Goal: Task Accomplishment & Management: Manage account settings

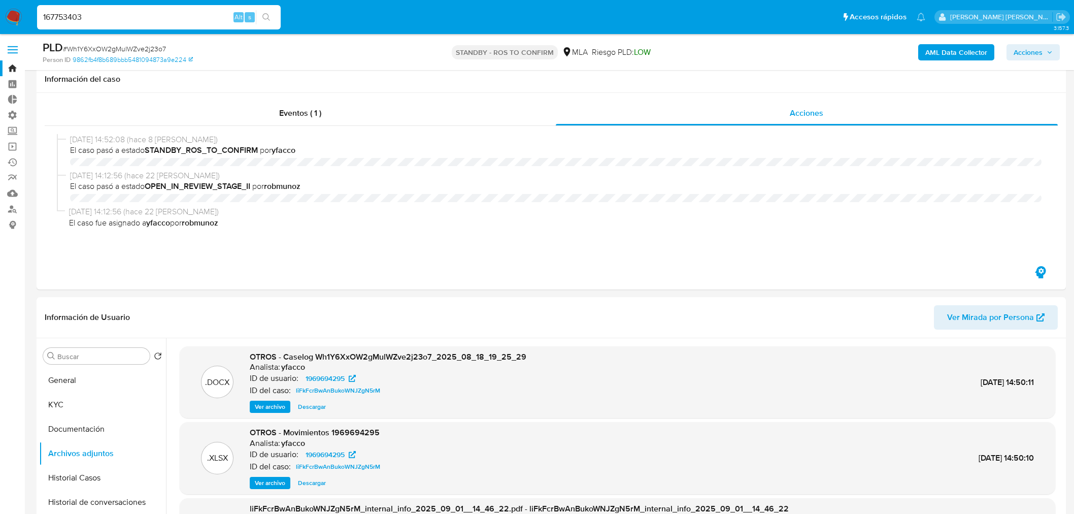
select select "10"
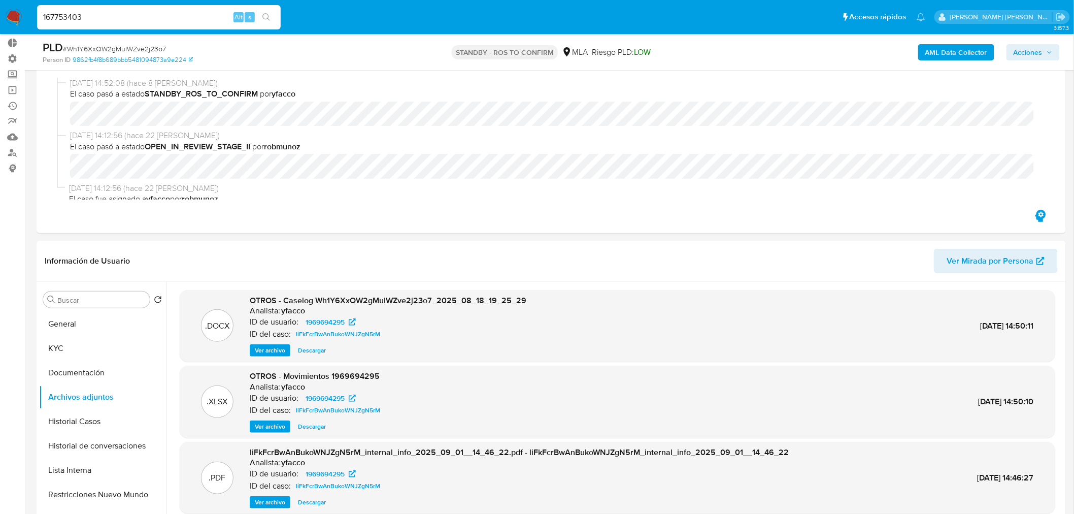
scroll to position [9, 0]
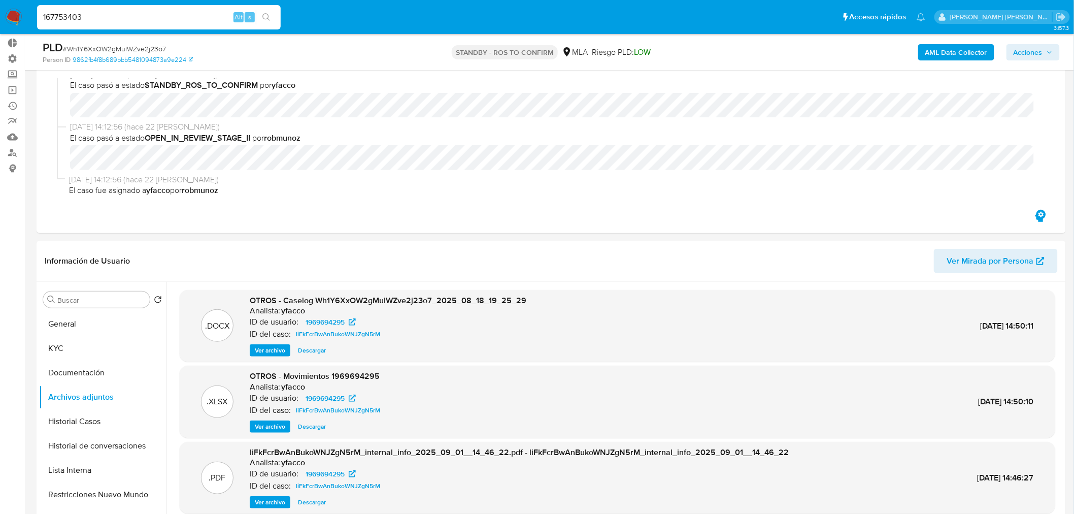
type input "167753403"
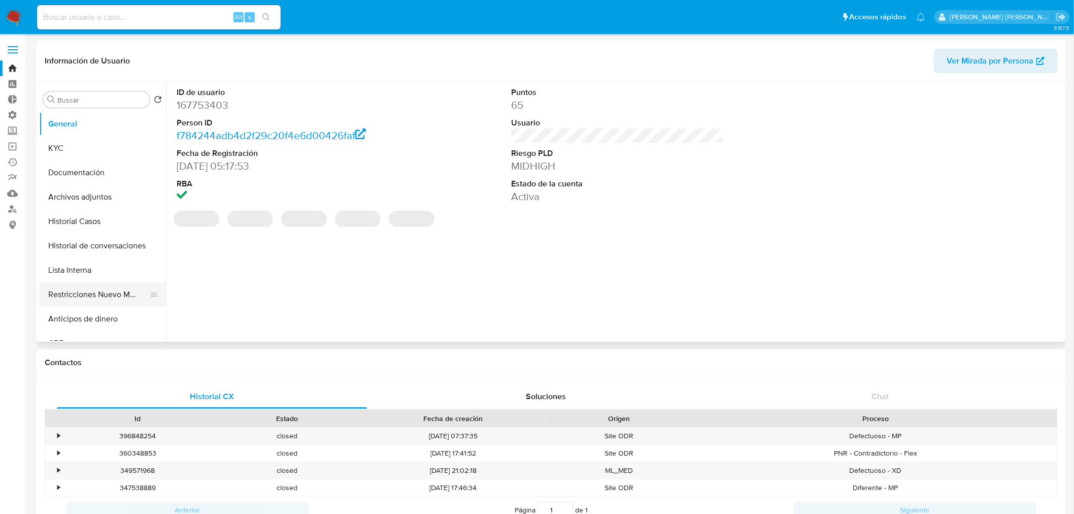
select select "10"
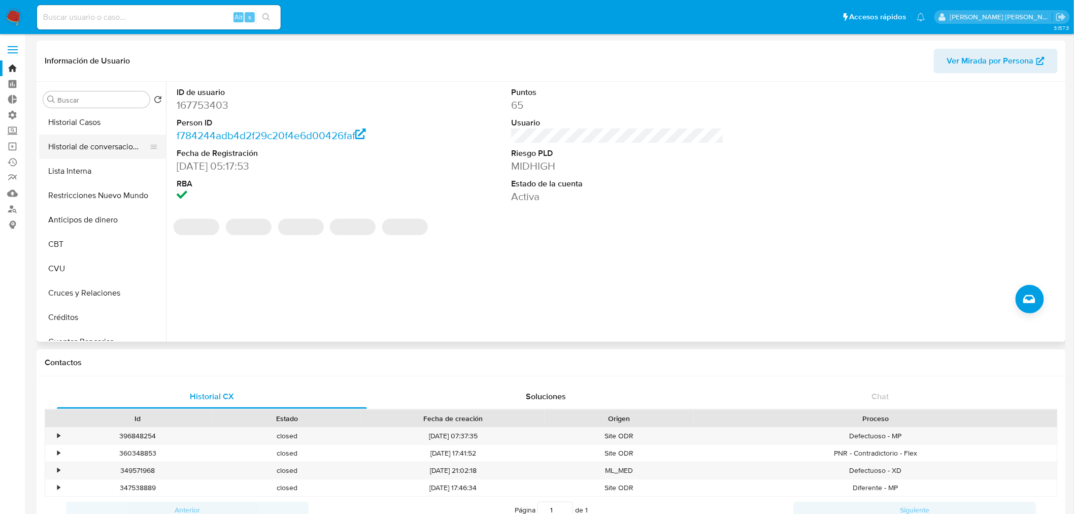
scroll to position [113, 0]
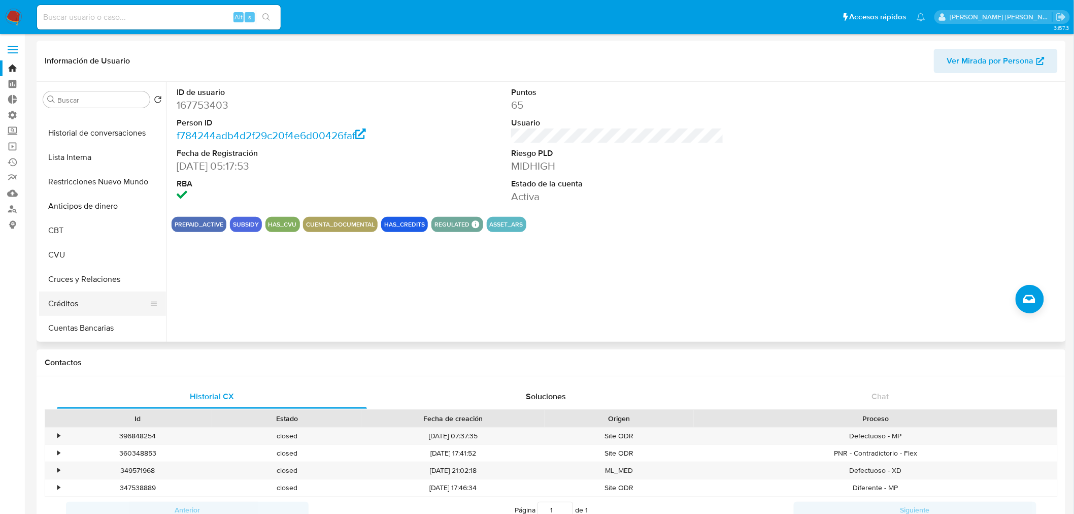
click at [103, 299] on button "Créditos" at bounding box center [98, 303] width 119 height 24
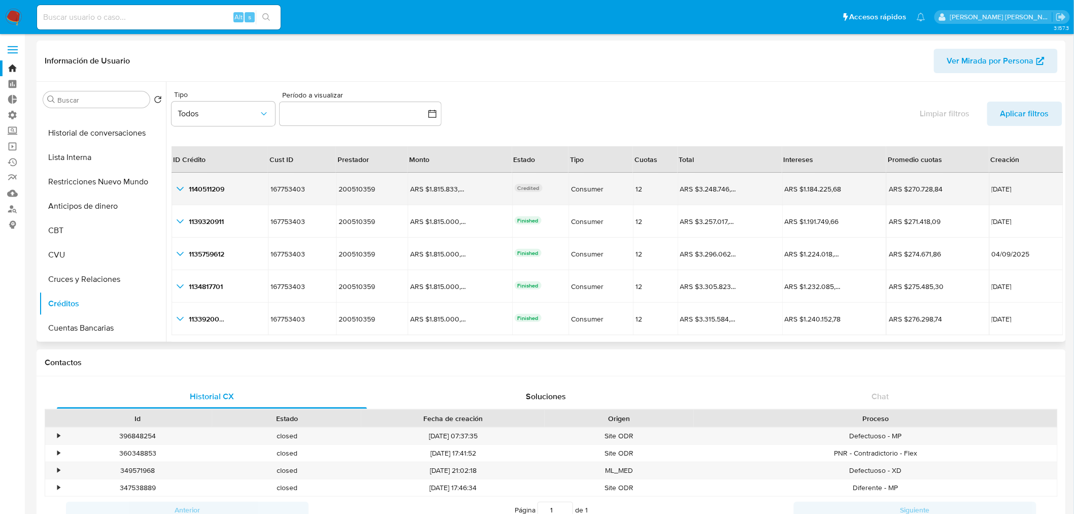
click at [182, 188] on icon "button_show_hidden_detail_by_id_0" at bounding box center [180, 189] width 7 height 4
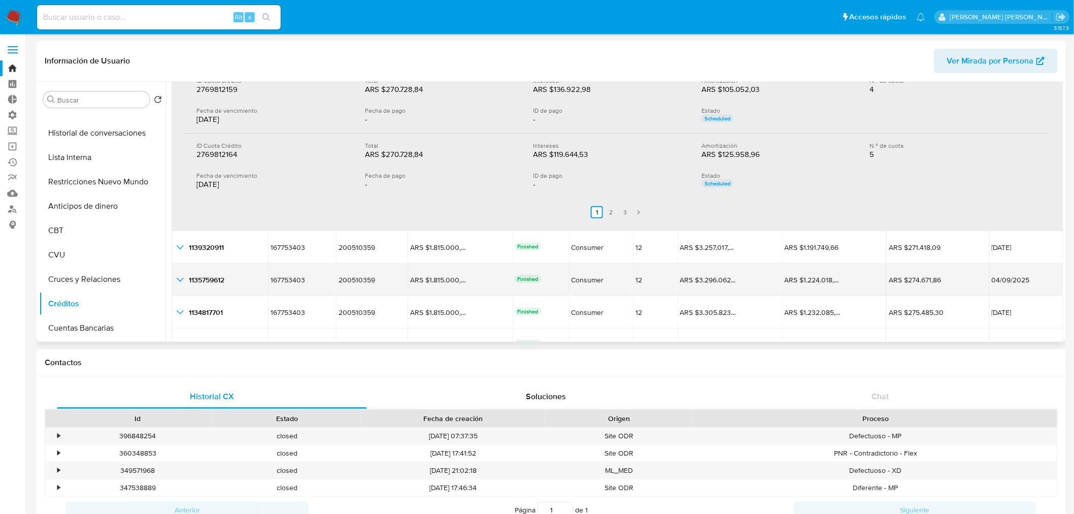
scroll to position [383, 0]
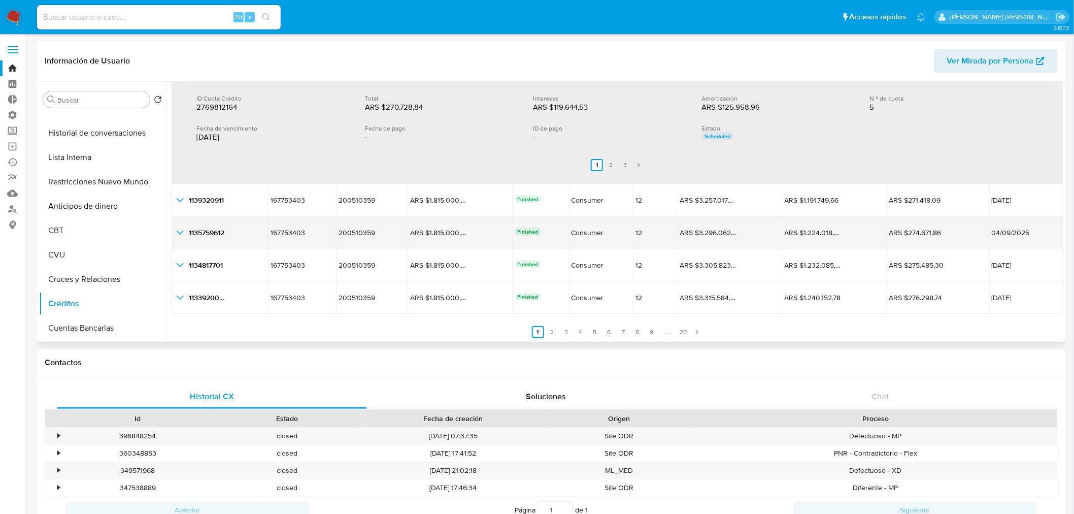
click at [181, 236] on icon "button_show_hidden_detail_by_id_2" at bounding box center [180, 232] width 12 height 12
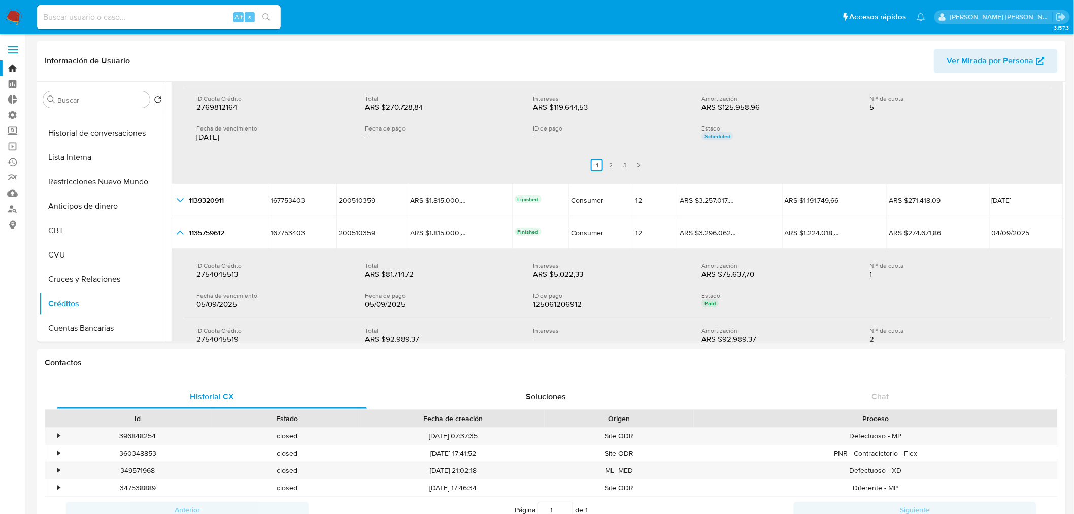
click at [89, 15] on input at bounding box center [159, 17] width 244 height 13
paste input "829524628"
type input "829524628"
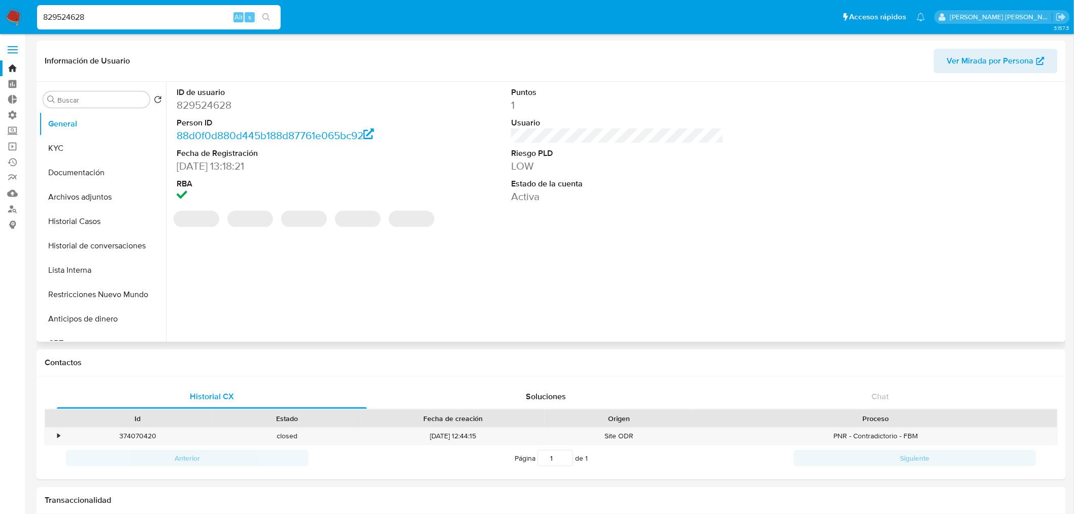
select select "10"
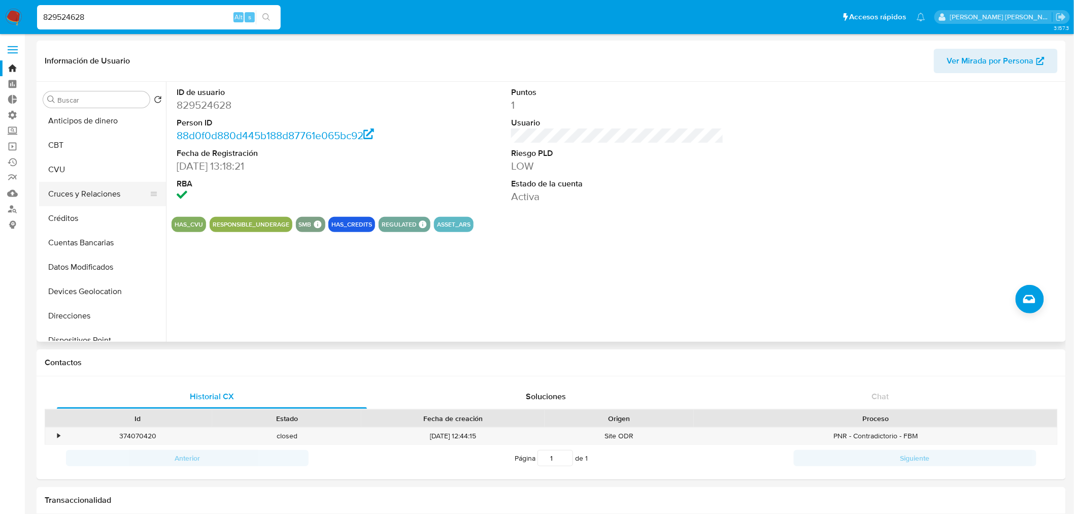
scroll to position [225, 0]
click at [111, 196] on button "Créditos" at bounding box center [98, 191] width 119 height 24
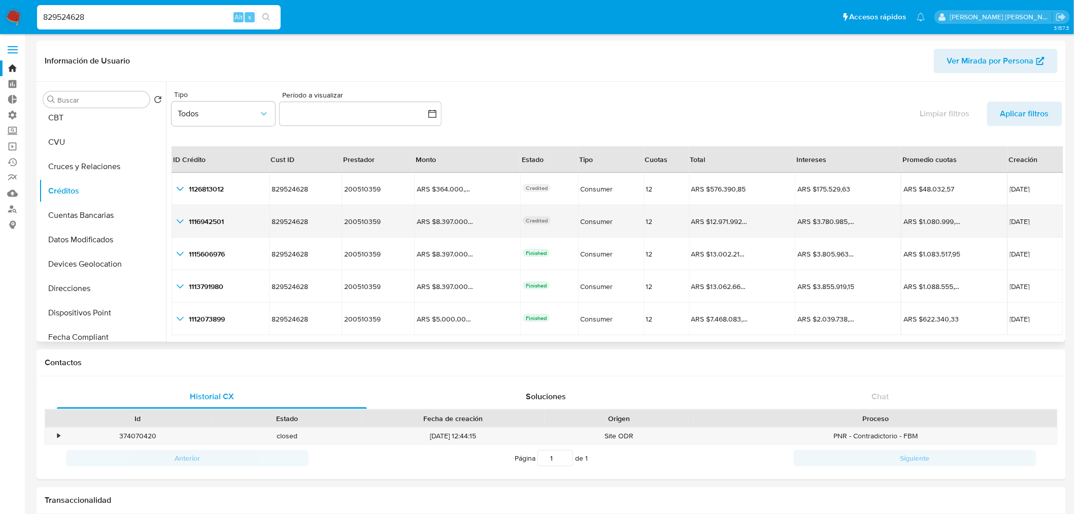
drag, startPoint x: 180, startPoint y: 186, endPoint x: 189, endPoint y: 209, distance: 24.6
click at [183, 197] on td "1126813012 1126813012" at bounding box center [220, 189] width 97 height 32
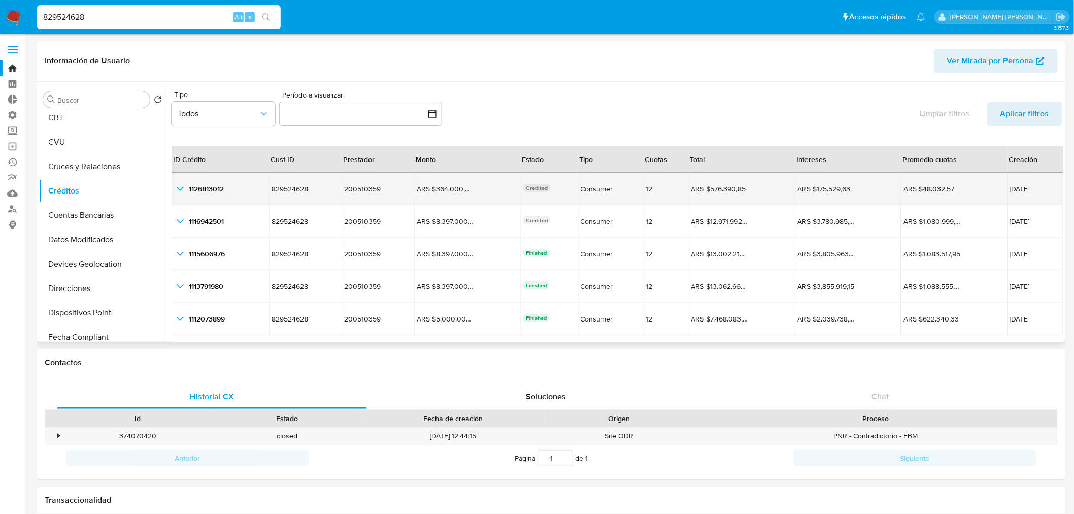
click at [180, 185] on icon "button_show_hidden_detail_by_id_0" at bounding box center [180, 189] width 12 height 12
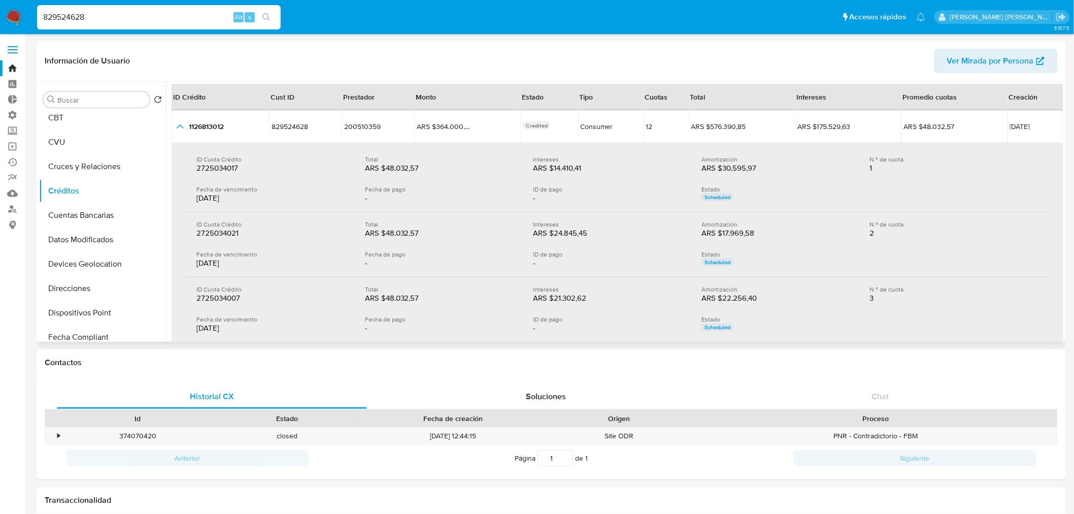
scroll to position [56, 0]
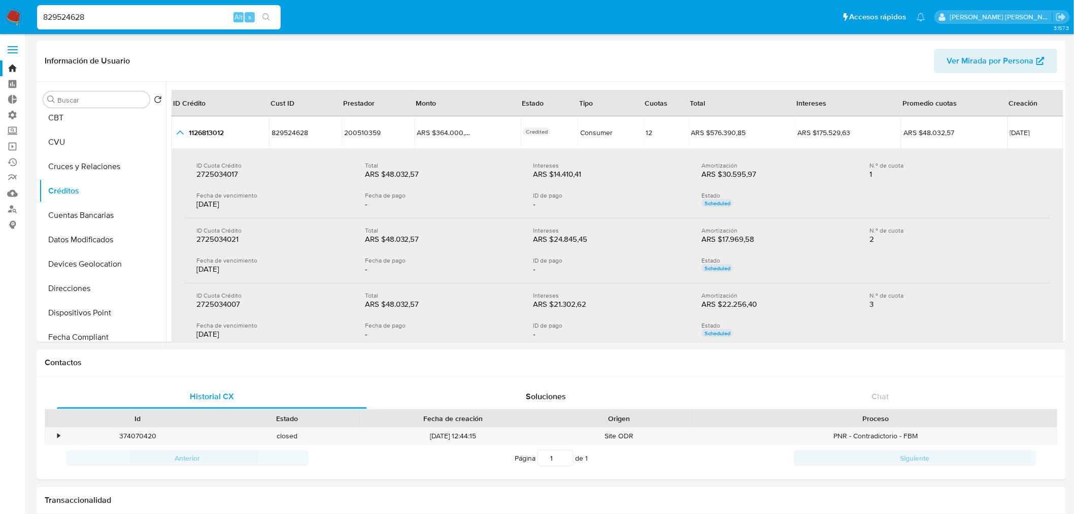
click at [171, 11] on input "829524628" at bounding box center [159, 17] width 244 height 13
paste input "BlGgUjT2ufCGmghrtdWeo77"
type input "8BlGgUjT2ufCGmghrtdWeo77"
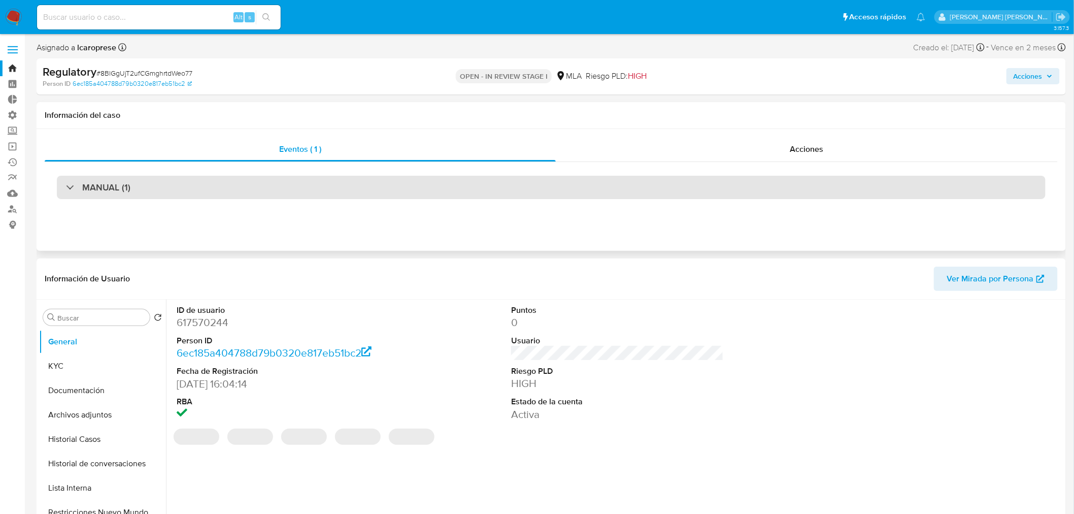
click at [169, 190] on div "MANUAL (1)" at bounding box center [551, 187] width 989 height 23
select select "10"
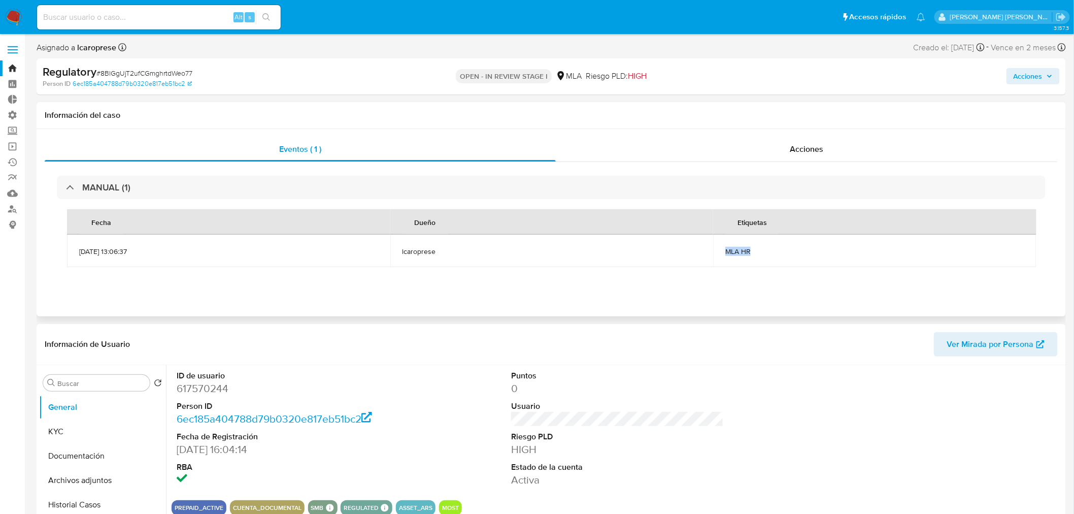
drag, startPoint x: 724, startPoint y: 249, endPoint x: 753, endPoint y: 253, distance: 29.7
click at [753, 253] on td "MLA HR" at bounding box center [874, 251] width 323 height 32
copy span "MLA HR"
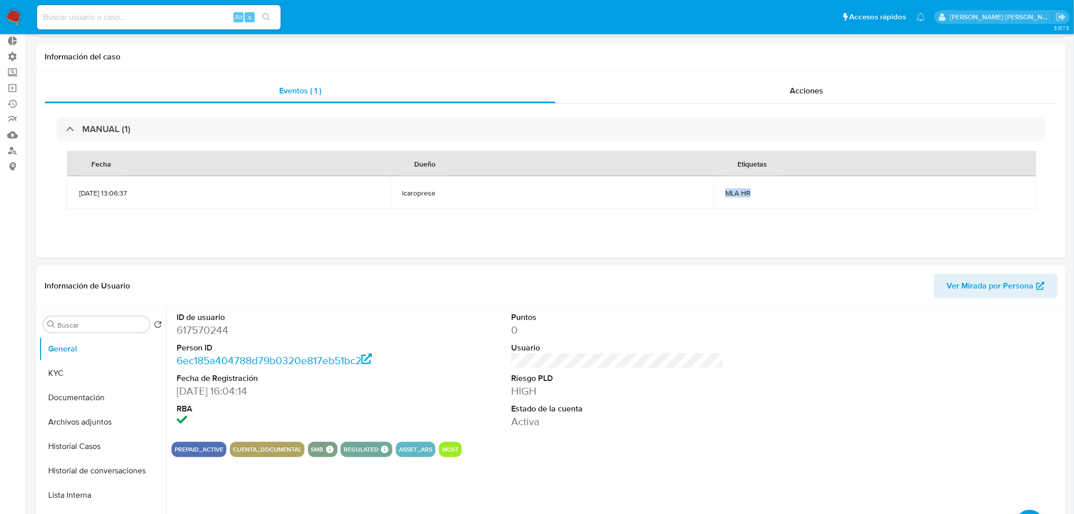
scroll to position [113, 0]
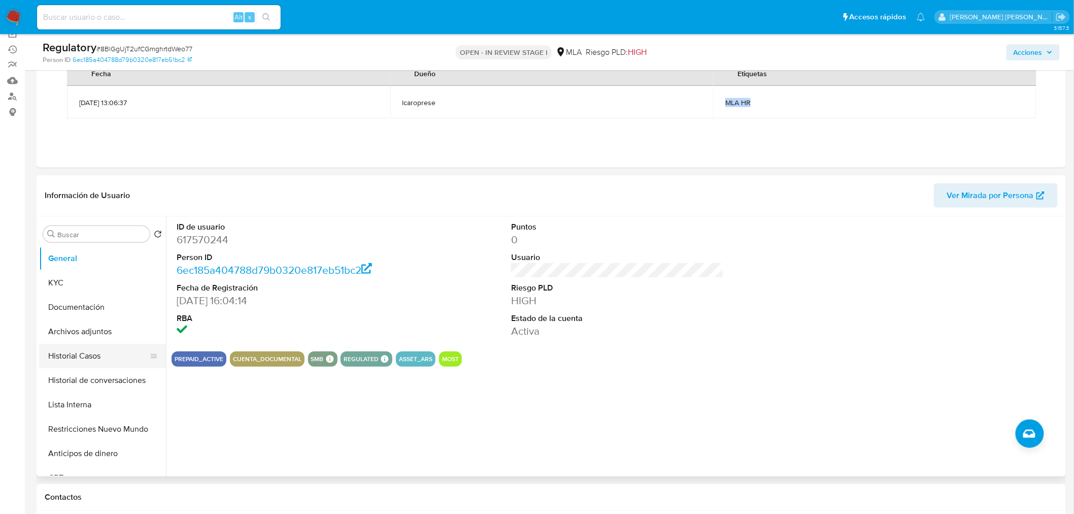
click at [77, 354] on button "Historial Casos" at bounding box center [98, 356] width 119 height 24
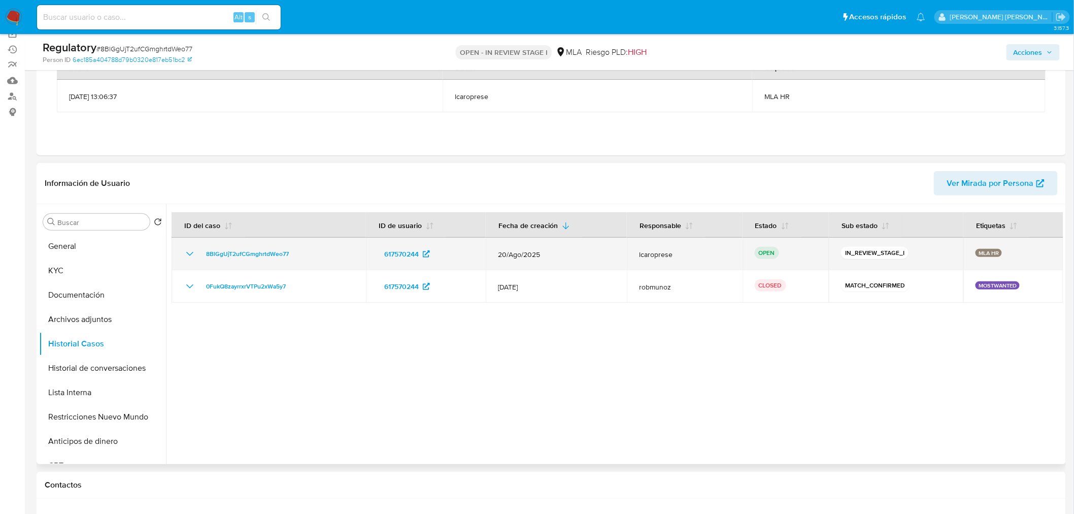
click at [989, 252] on p "MLA HR" at bounding box center [989, 253] width 26 height 8
drag, startPoint x: 985, startPoint y: 251, endPoint x: 999, endPoint y: 256, distance: 14.8
click at [998, 256] on div "MLA HR" at bounding box center [1014, 254] width 76 height 10
click at [1001, 257] on div "MLA HR" at bounding box center [1014, 254] width 76 height 10
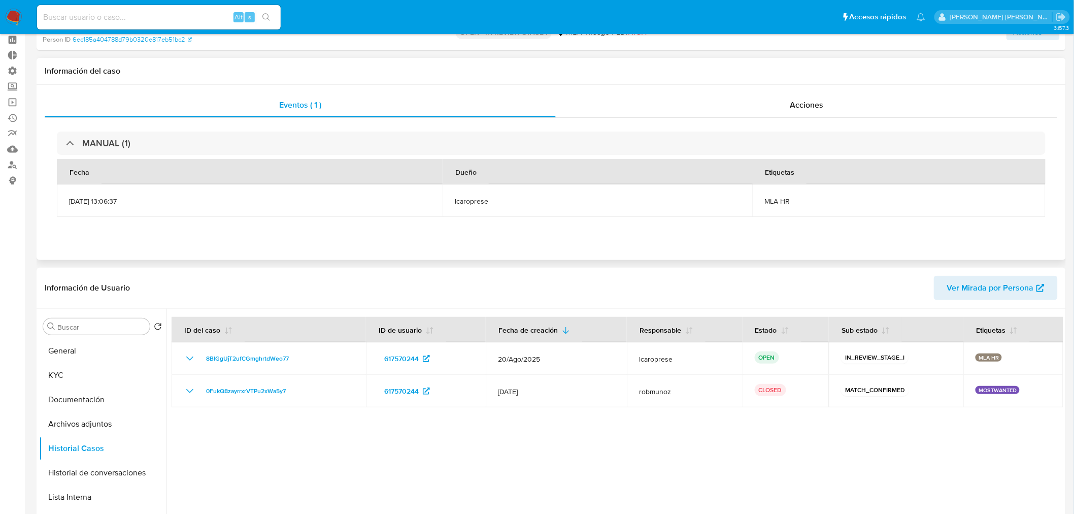
scroll to position [0, 0]
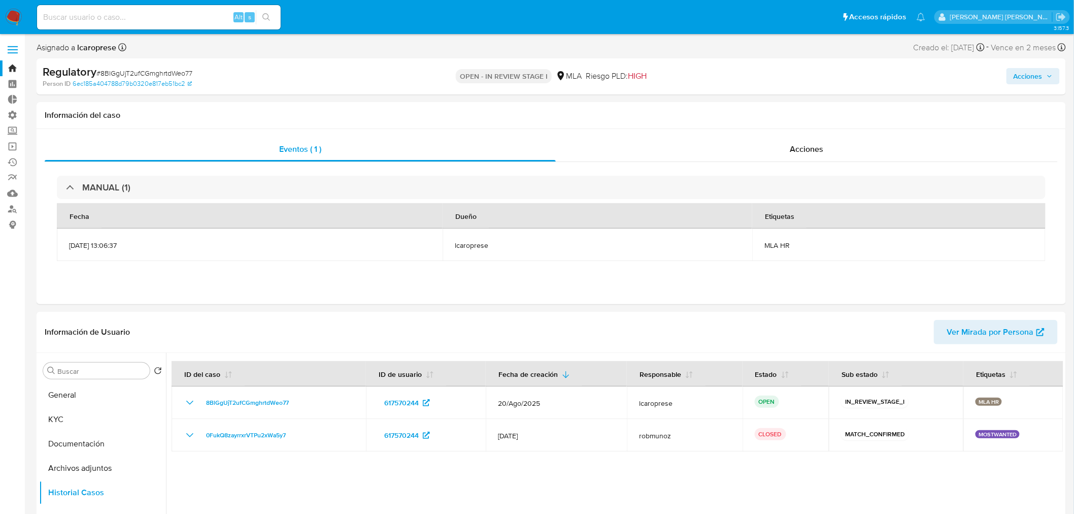
click at [200, 18] on input at bounding box center [159, 17] width 244 height 13
paste input "loE5ALPYmcKdxZbIehuOmDrE"
type input "loE5ALPYmcKdxZbIehuOmDrE"
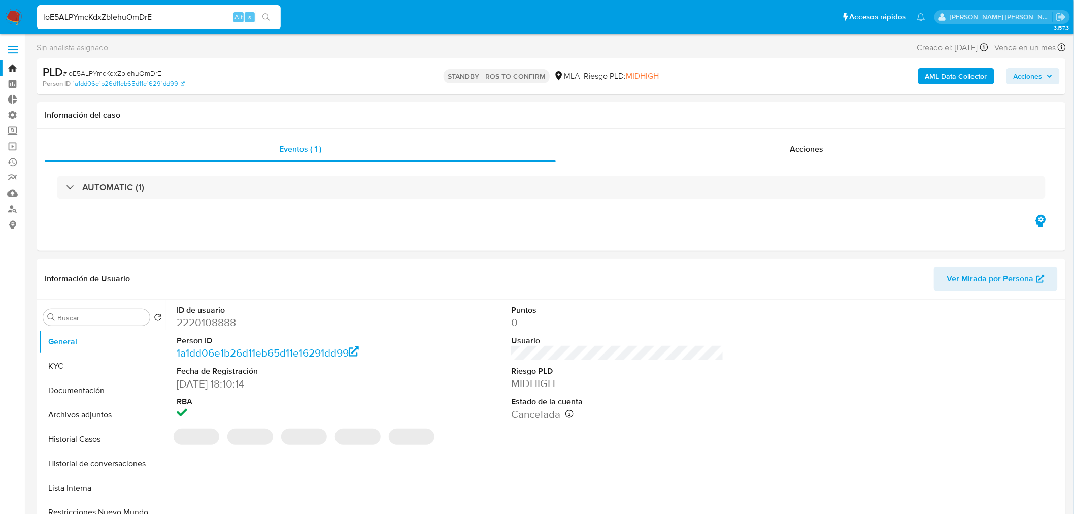
select select "10"
click at [843, 154] on div "Acciones" at bounding box center [807, 149] width 503 height 24
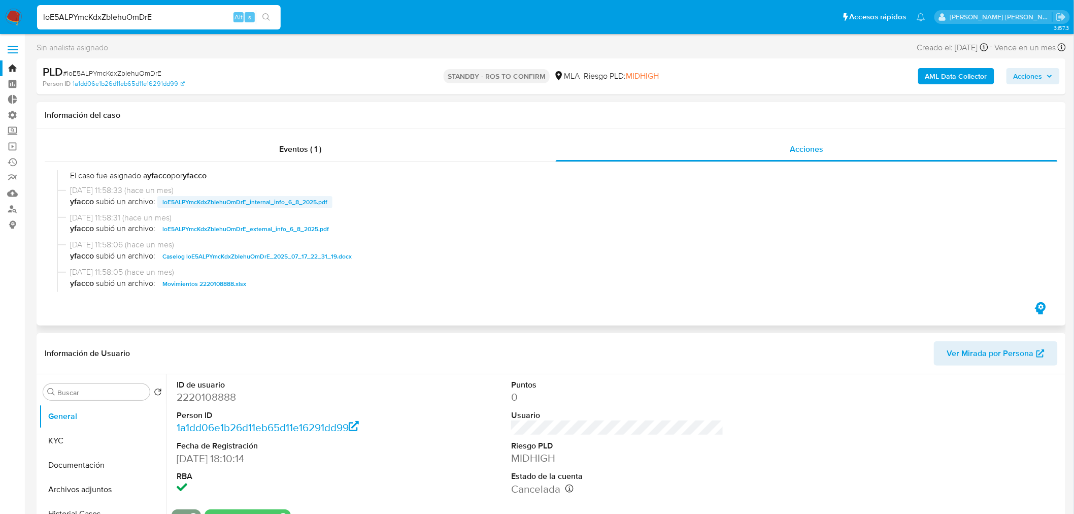
scroll to position [169, 0]
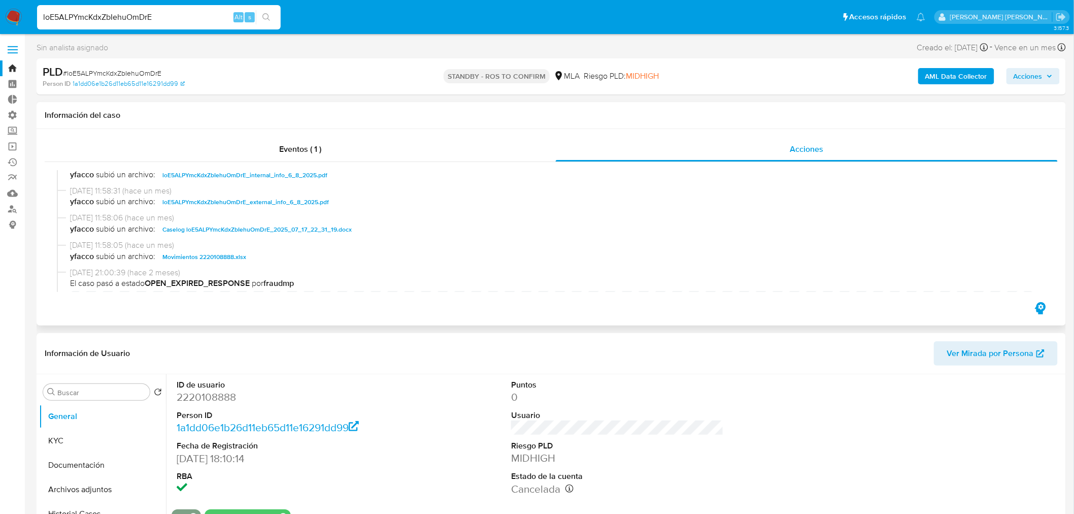
click at [278, 230] on span "Caselog loE5ALPYmcKdxZbIehuOmDrE_2025_07_17_22_31_19.docx" at bounding box center [256, 229] width 189 height 12
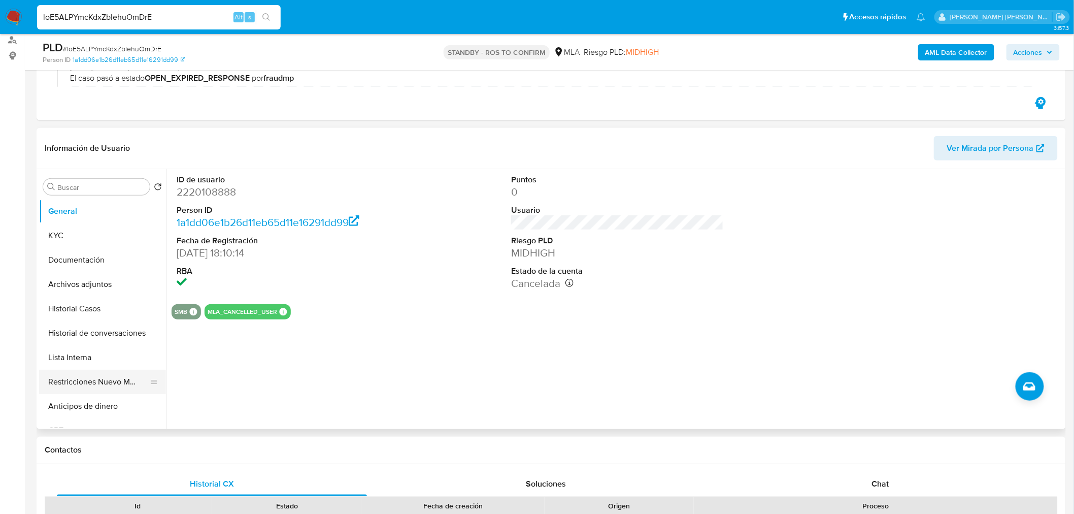
click at [99, 381] on button "Restricciones Nuevo Mundo" at bounding box center [98, 382] width 119 height 24
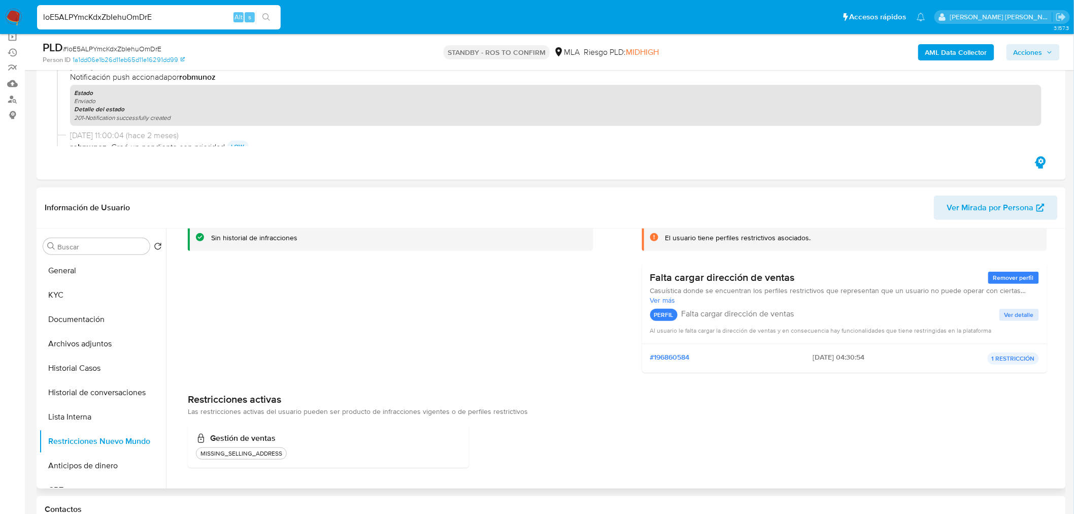
scroll to position [113, 0]
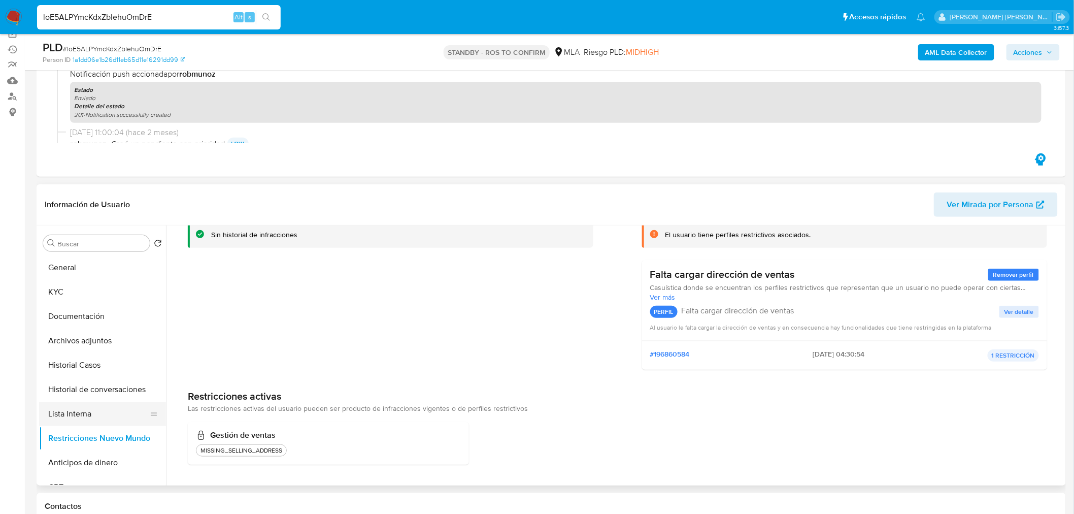
click at [110, 419] on button "Lista Interna" at bounding box center [98, 414] width 119 height 24
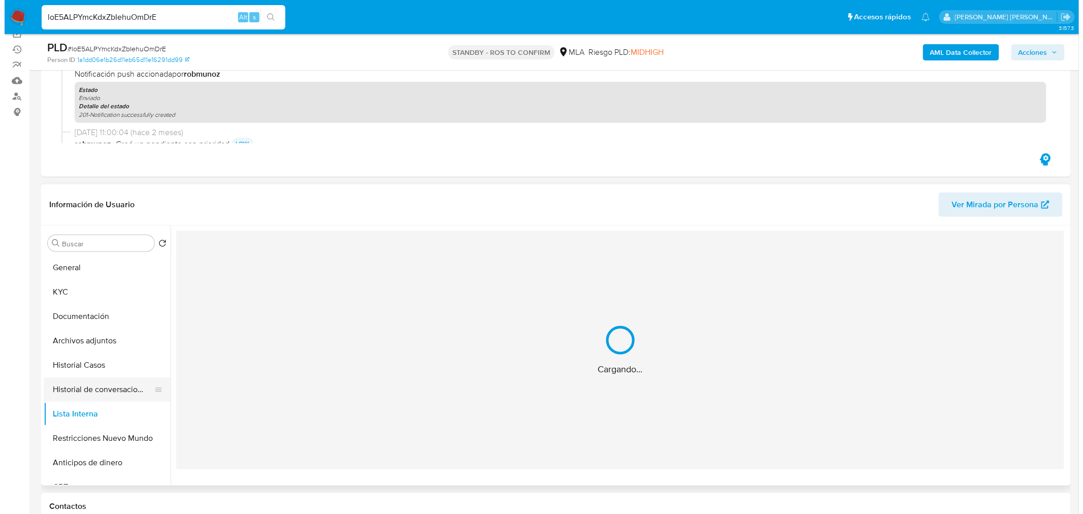
scroll to position [0, 0]
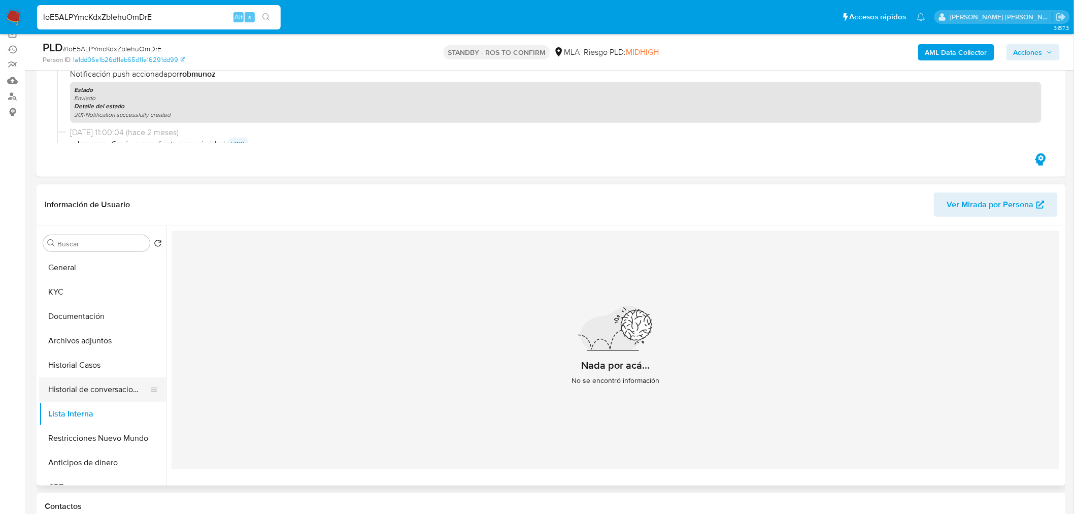
click at [106, 386] on button "Historial de conversaciones" at bounding box center [98, 389] width 119 height 24
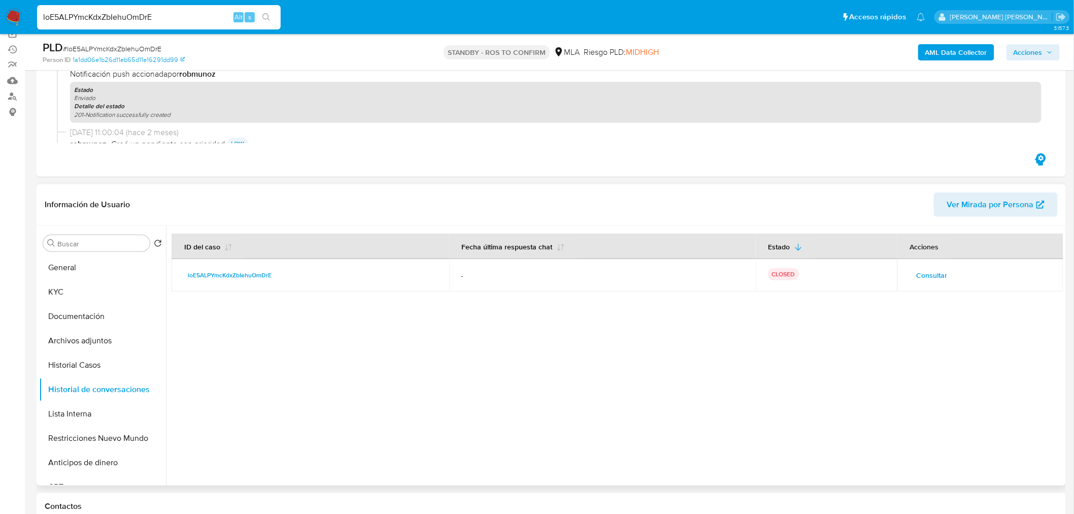
click at [910, 281] on button "Consultar" at bounding box center [932, 275] width 45 height 16
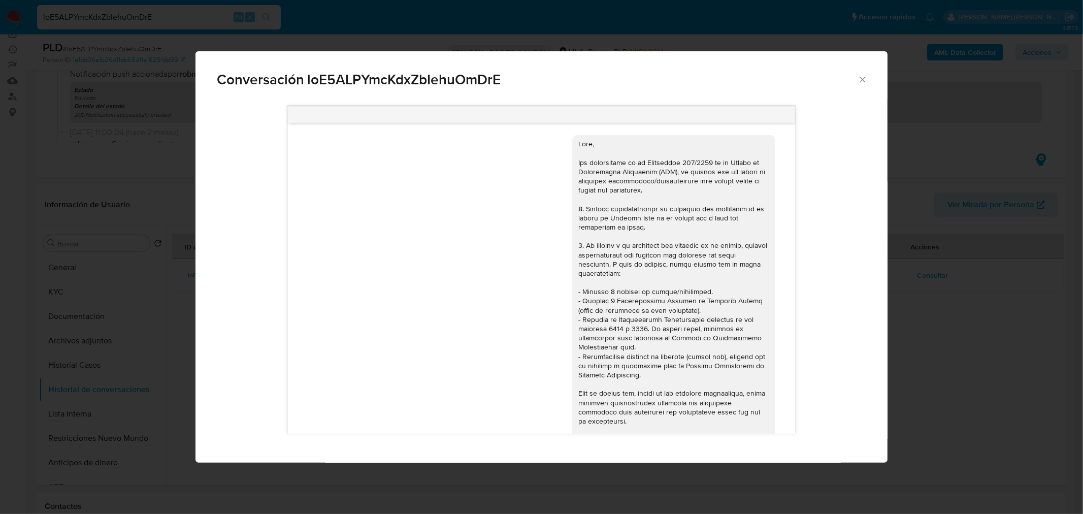
click at [970, 383] on div "Conversación loE5ALPYmcKdxZbIehuOmDrE 17/07/2025 19:48:28 Hola, Esperamos que t…" at bounding box center [541, 257] width 1083 height 514
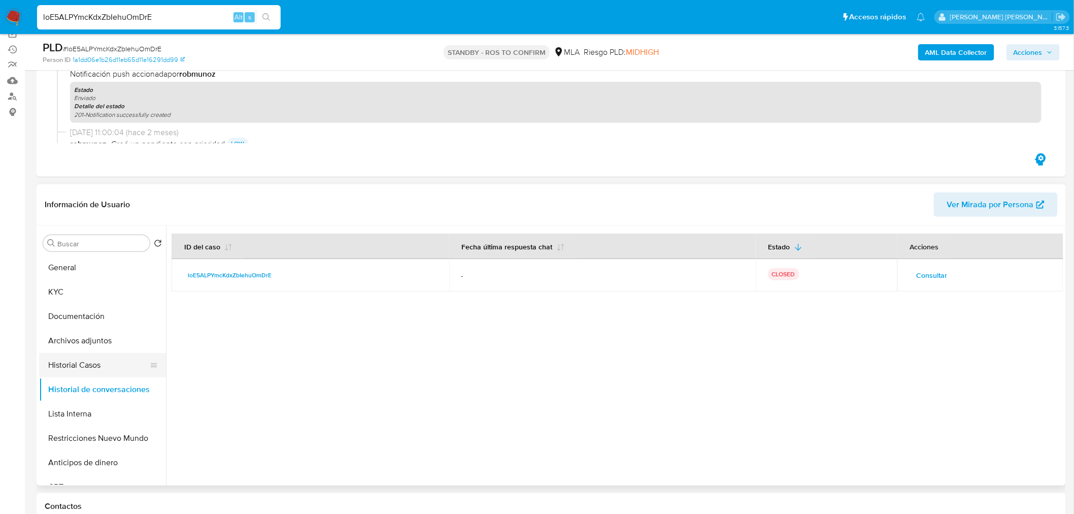
drag, startPoint x: 89, startPoint y: 376, endPoint x: 84, endPoint y: 367, distance: 10.7
click at [88, 375] on button "Historial Casos" at bounding box center [98, 365] width 119 height 24
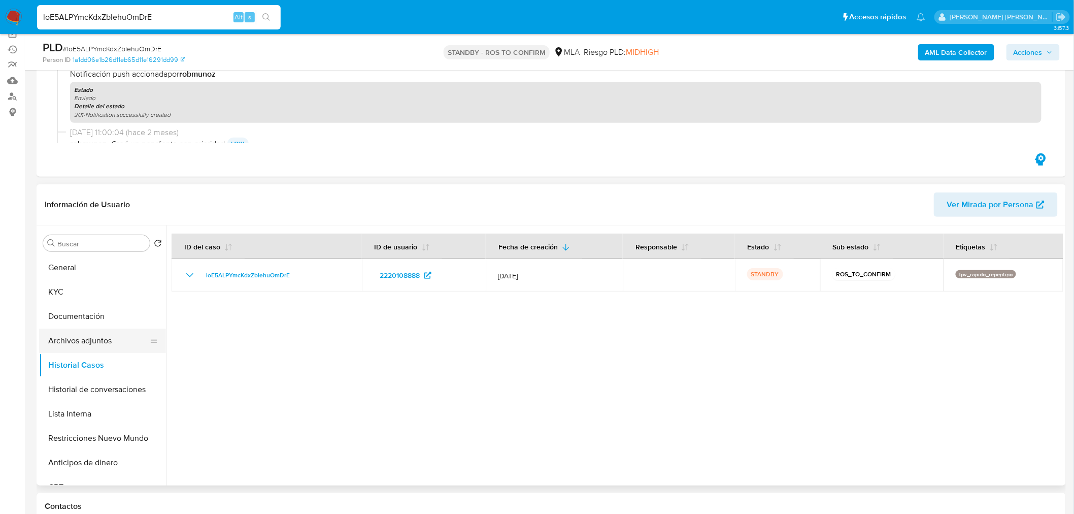
click at [89, 346] on button "Archivos adjuntos" at bounding box center [98, 341] width 119 height 24
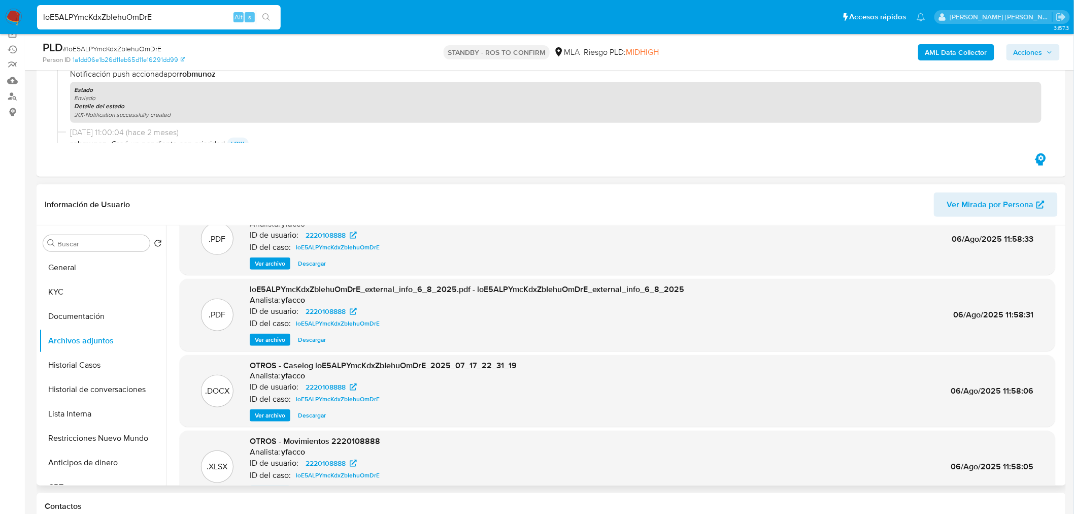
scroll to position [57, 0]
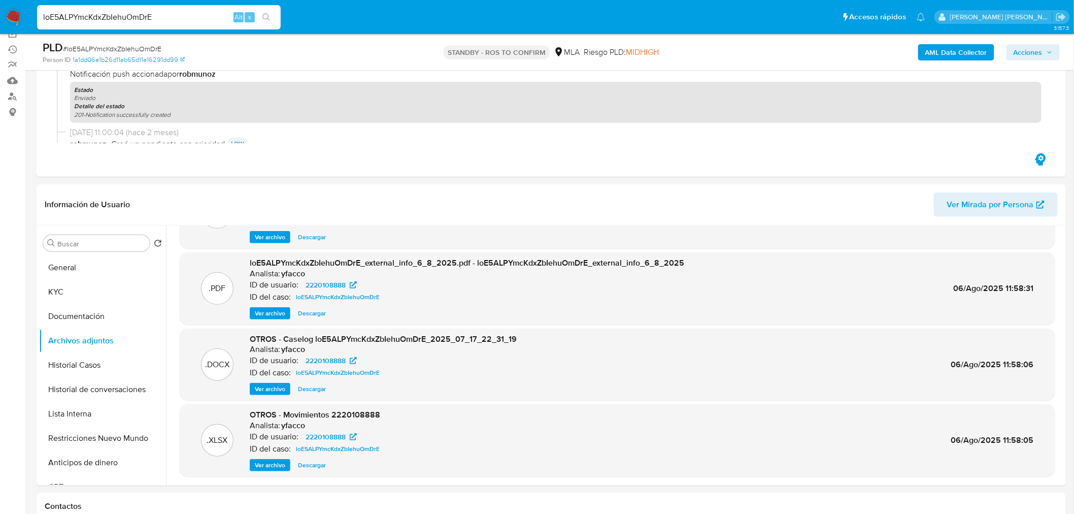
click at [202, 13] on input "loE5ALPYmcKdxZbIehuOmDrE" at bounding box center [159, 17] width 244 height 13
drag, startPoint x: 202, startPoint y: 13, endPoint x: 225, endPoint y: 17, distance: 24.1
click at [202, 13] on input "loE5ALPYmcKdxZbIehuOmDrE" at bounding box center [159, 17] width 244 height 13
paste input "A6ouVbuZjIlJahAyQUH2VhWL"
type input "A6ouVbuZjIlJahAyQUH2VhWL"
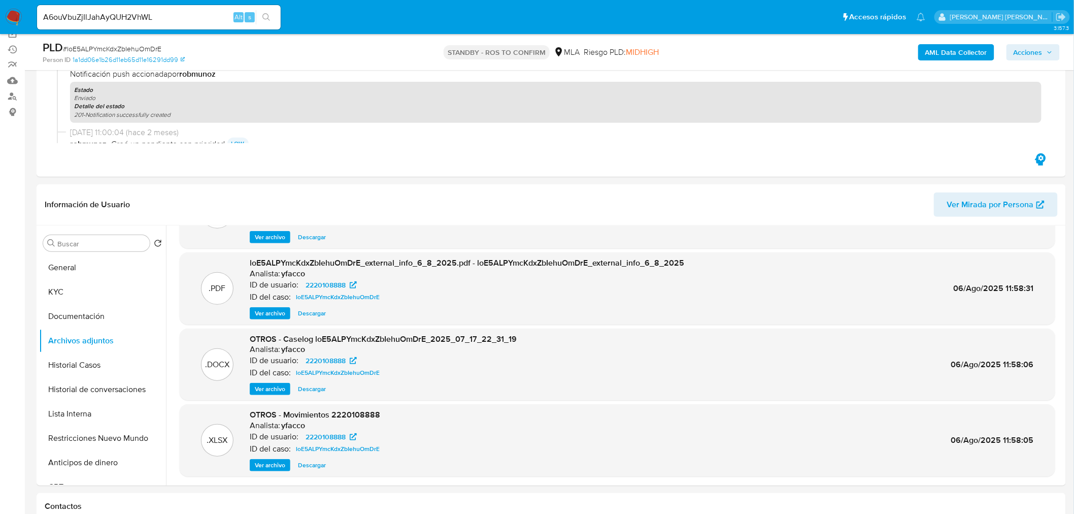
drag, startPoint x: 272, startPoint y: 21, endPoint x: 499, endPoint y: 68, distance: 231.3
click at [272, 21] on button "search-icon" at bounding box center [266, 17] width 21 height 14
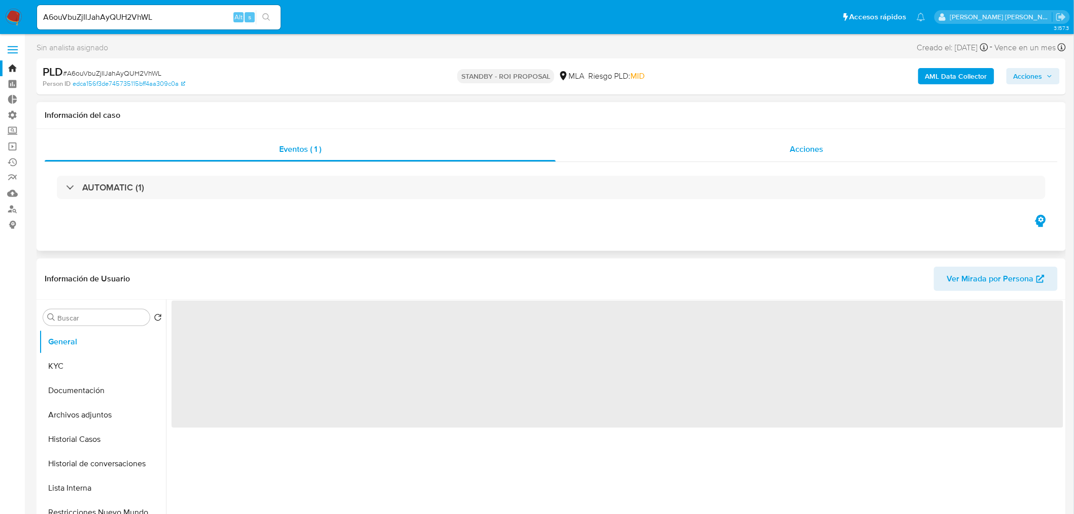
click at [760, 146] on div "Acciones" at bounding box center [807, 149] width 503 height 24
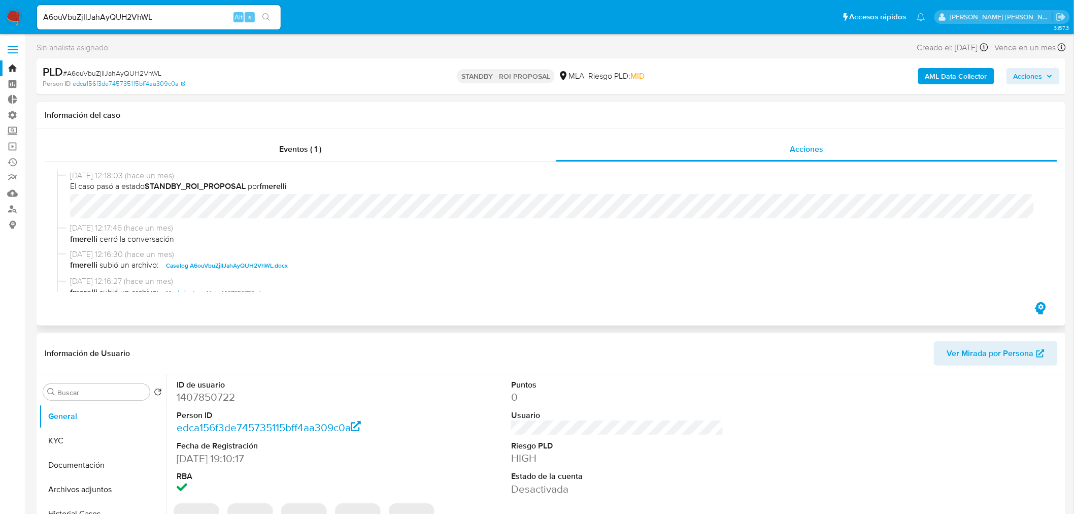
scroll to position [56, 0]
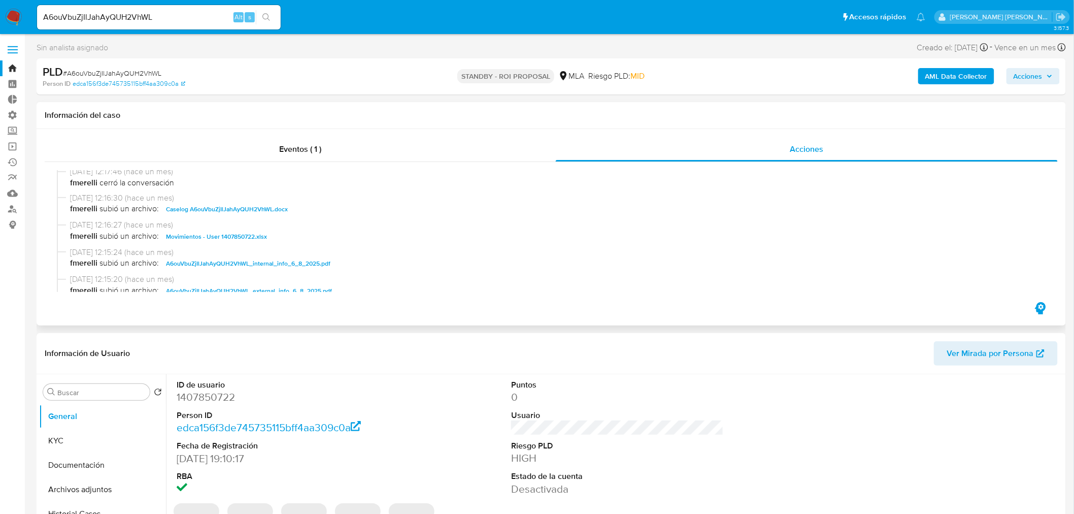
select select "10"
click at [267, 207] on span "Caselog A6ouVbuZjIlJahAyQUH2VhWL.docx" at bounding box center [227, 209] width 122 height 12
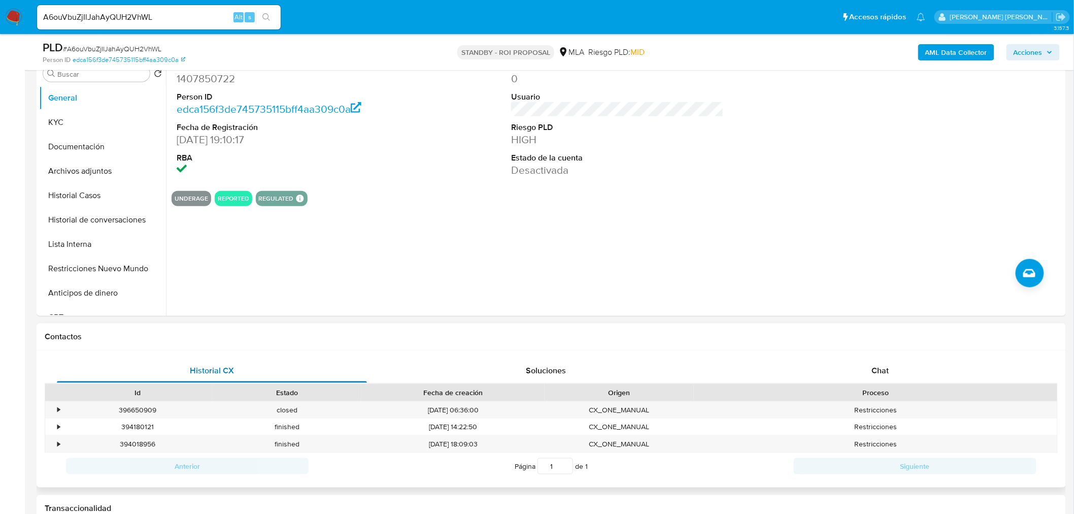
scroll to position [338, 0]
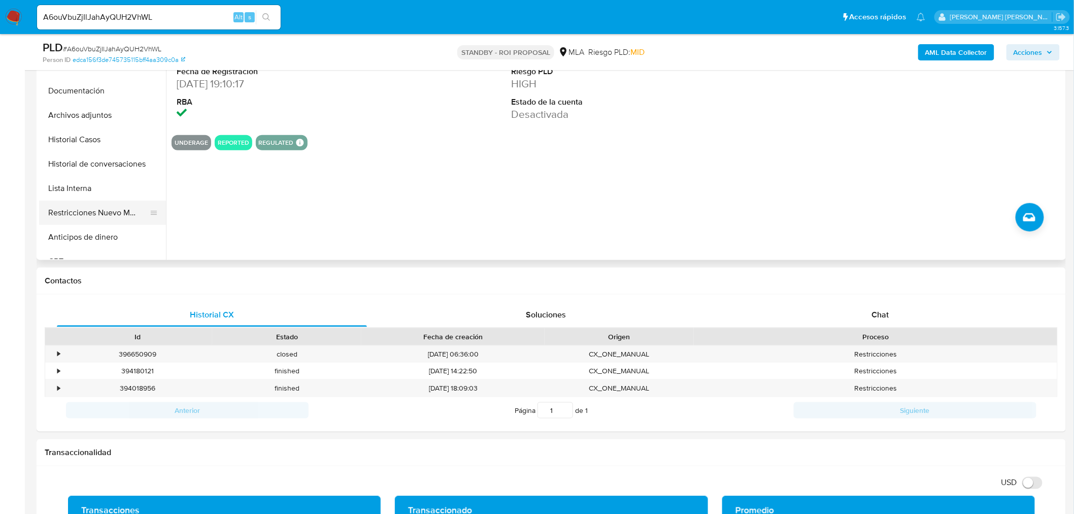
click at [114, 209] on button "Restricciones Nuevo Mundo" at bounding box center [98, 213] width 119 height 24
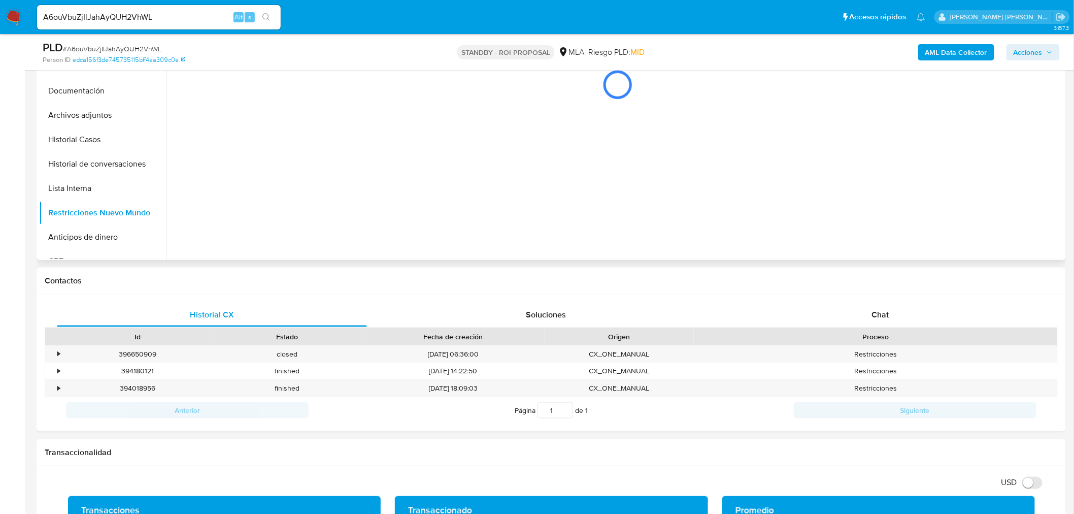
scroll to position [225, 0]
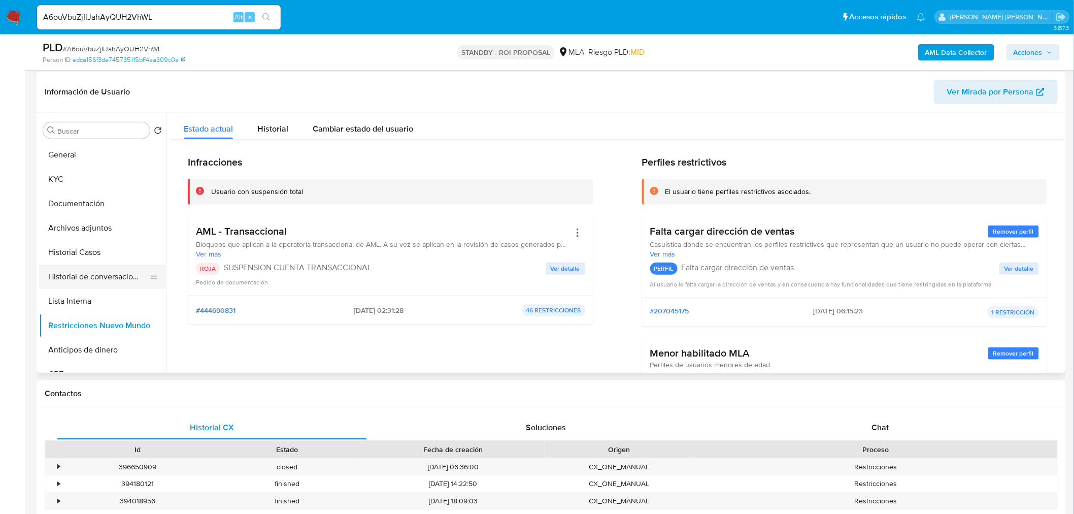
click at [95, 276] on button "Historial de conversaciones" at bounding box center [98, 277] width 119 height 24
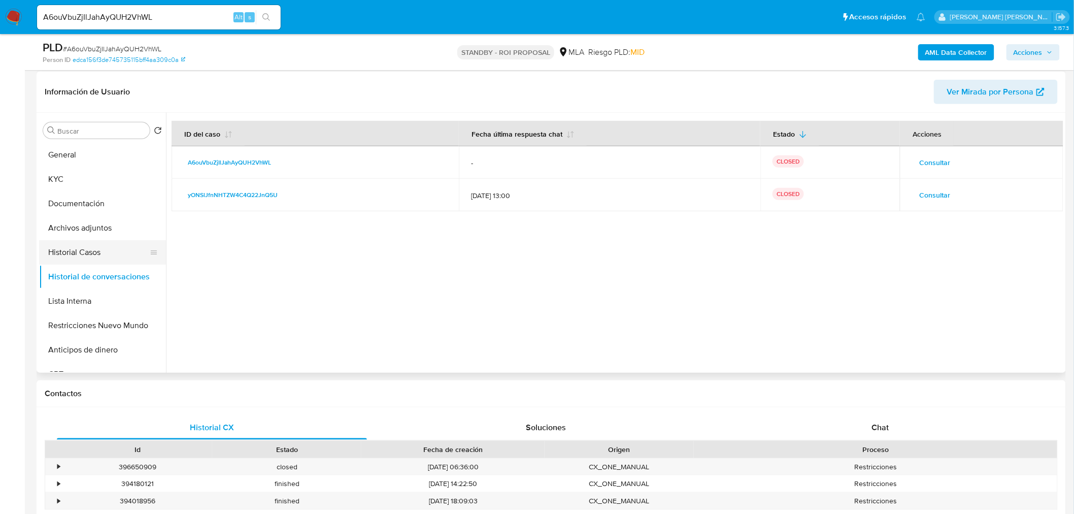
click at [78, 254] on button "Historial Casos" at bounding box center [98, 252] width 119 height 24
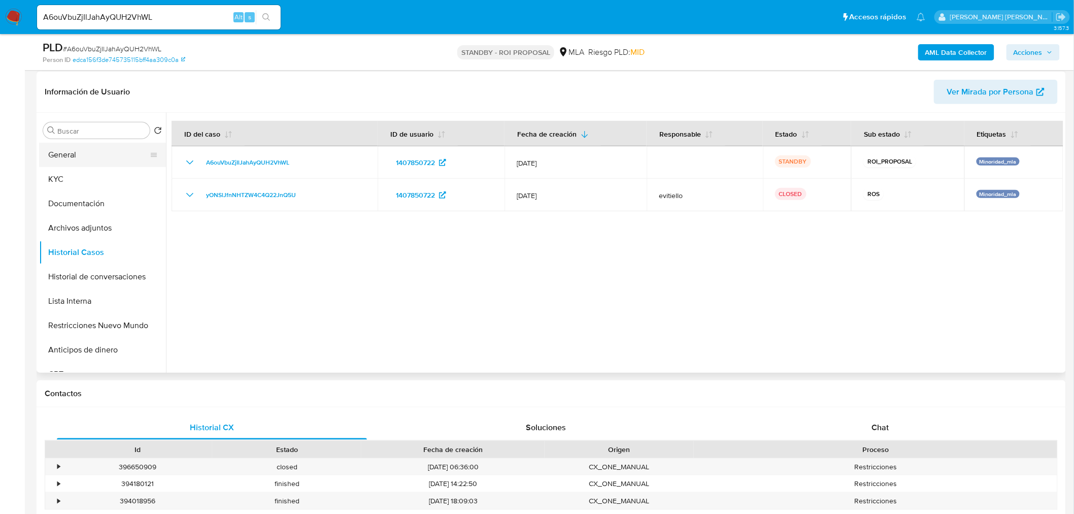
click at [87, 152] on button "General" at bounding box center [98, 155] width 119 height 24
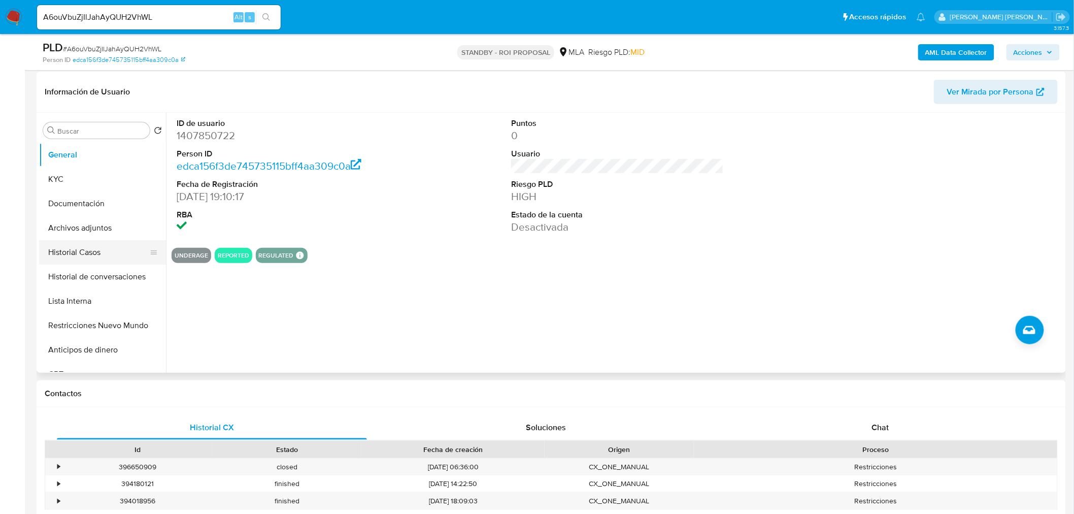
click at [78, 256] on button "Historial Casos" at bounding box center [98, 252] width 119 height 24
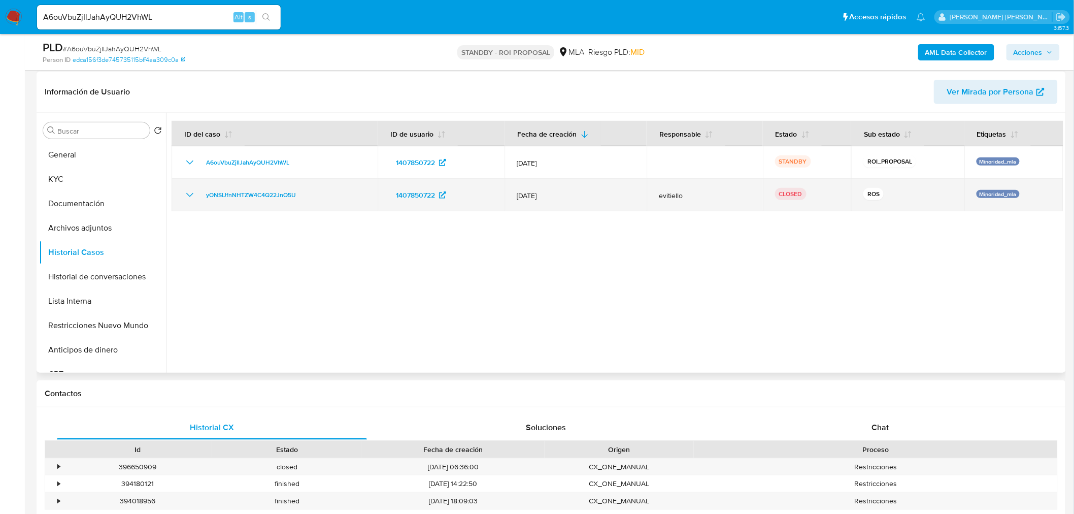
click at [193, 193] on icon "Mostrar/Ocultar" at bounding box center [190, 195] width 12 height 12
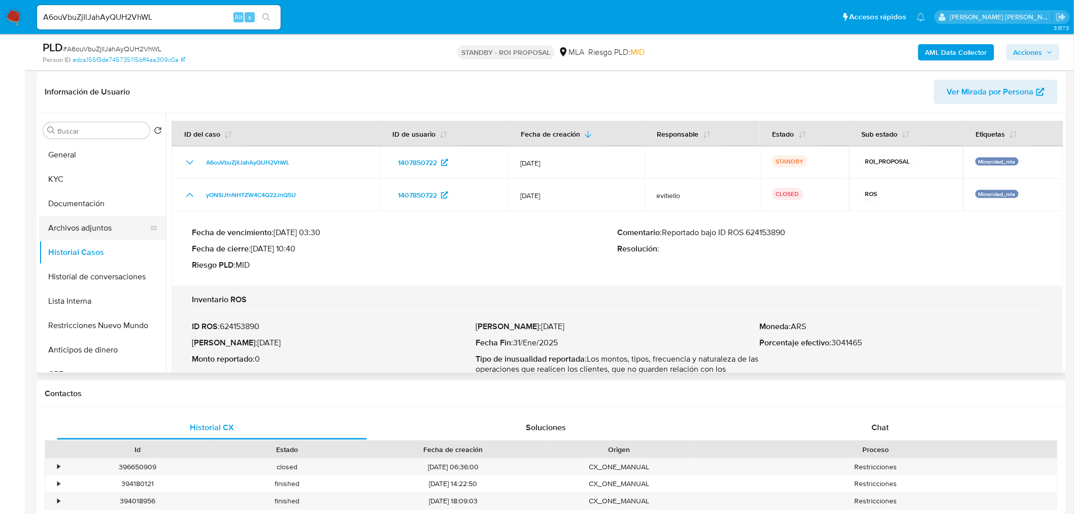
click at [70, 236] on button "Archivos adjuntos" at bounding box center [98, 228] width 119 height 24
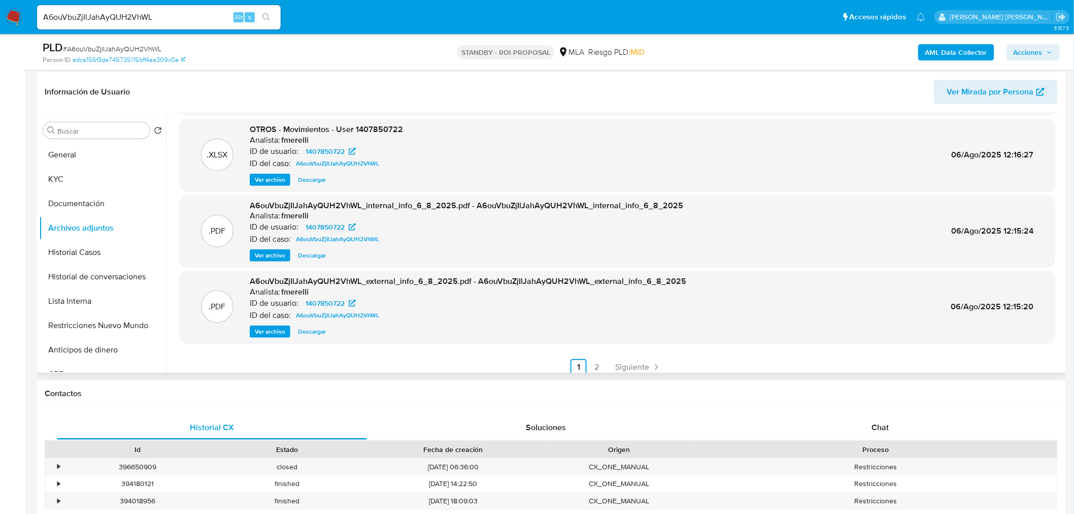
scroll to position [85, 0]
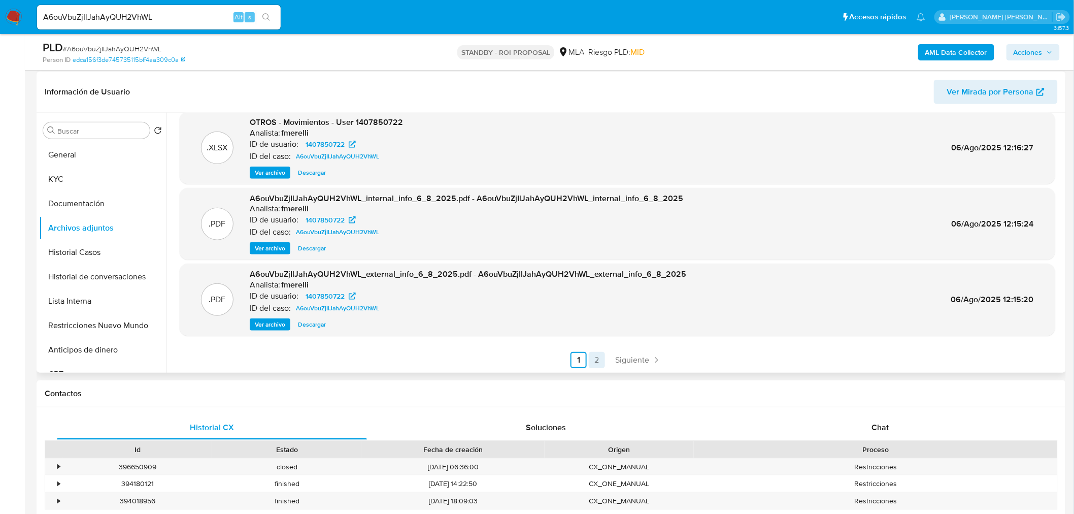
click at [598, 353] on link "2" at bounding box center [597, 360] width 16 height 16
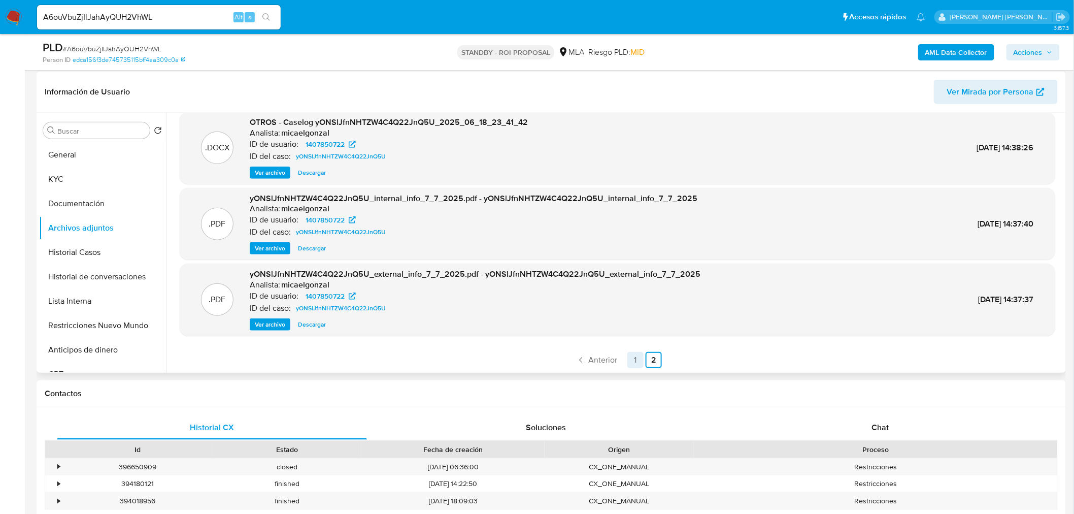
click at [633, 359] on link "1" at bounding box center [636, 360] width 16 height 16
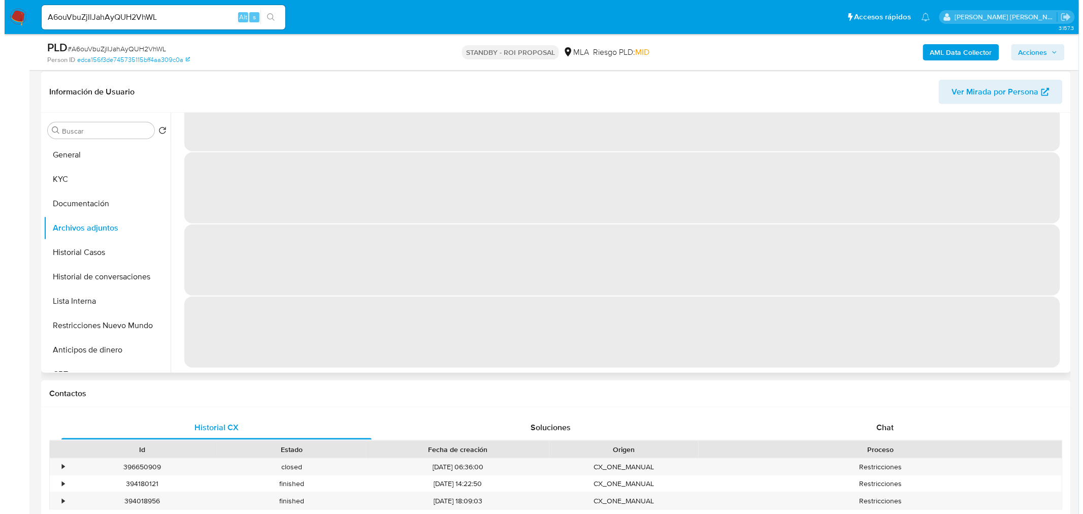
scroll to position [0, 0]
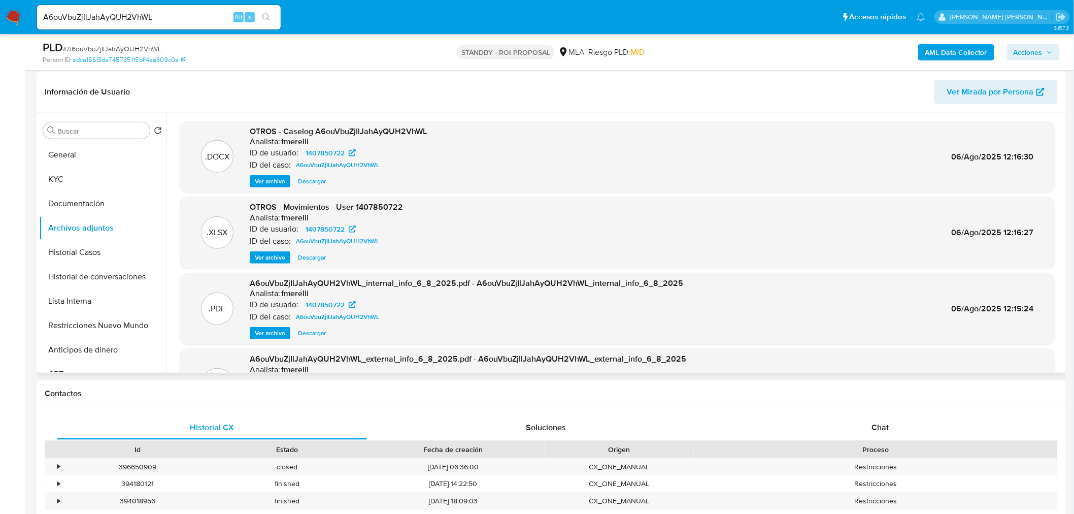
click at [266, 181] on span "Ver archivo" at bounding box center [270, 181] width 30 height 10
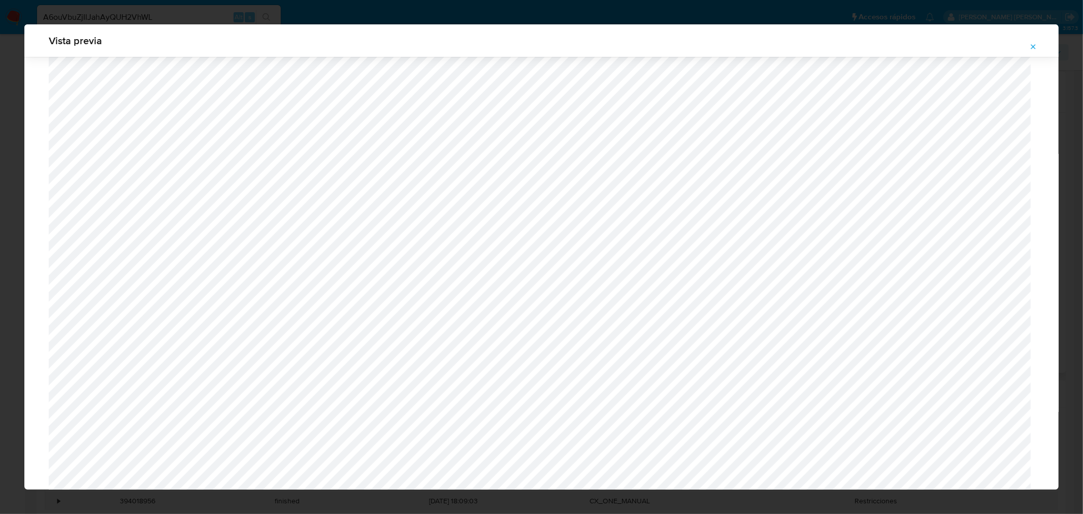
scroll to position [374, 0]
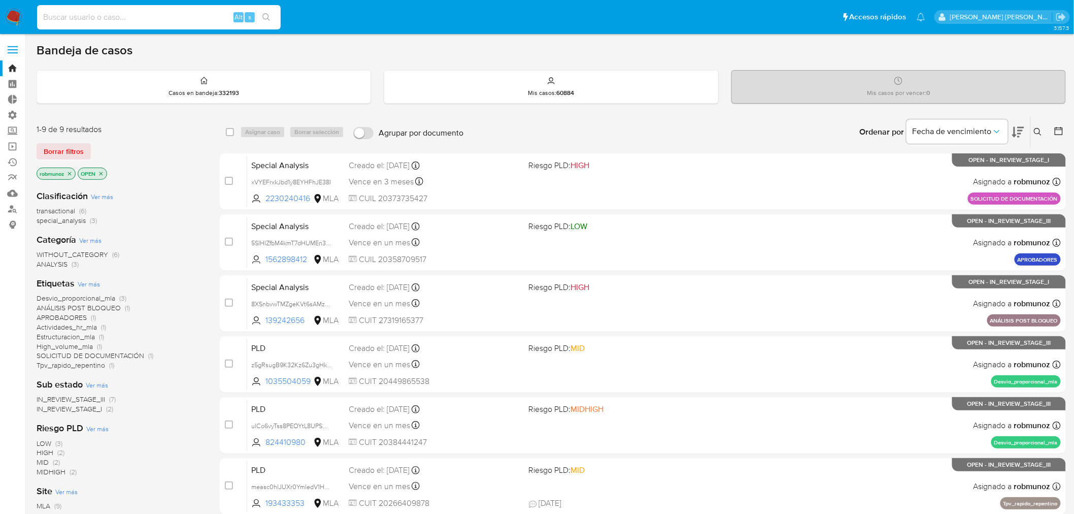
click at [98, 19] on input at bounding box center [159, 17] width 244 height 13
paste input "271713092"
type input "271713092"
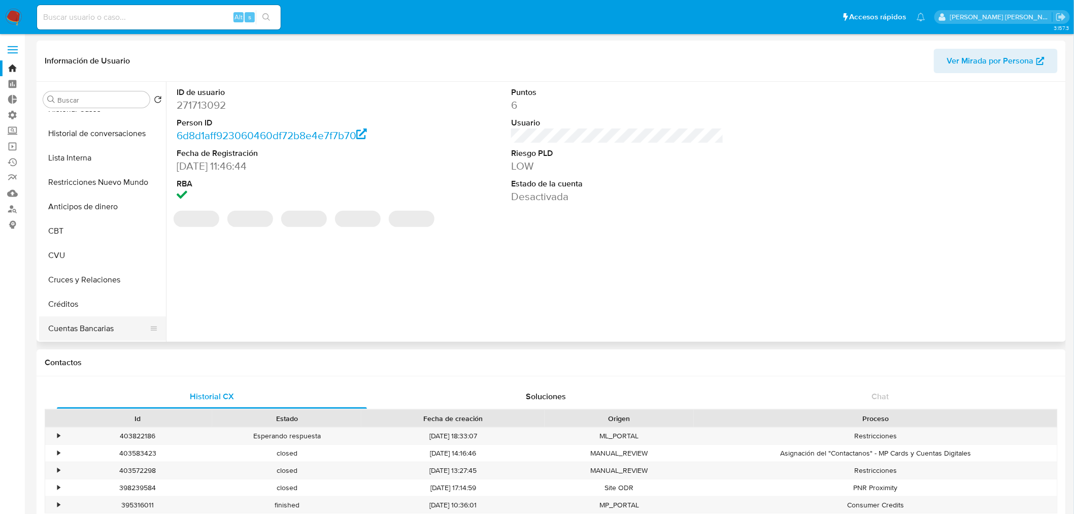
scroll to position [169, 0]
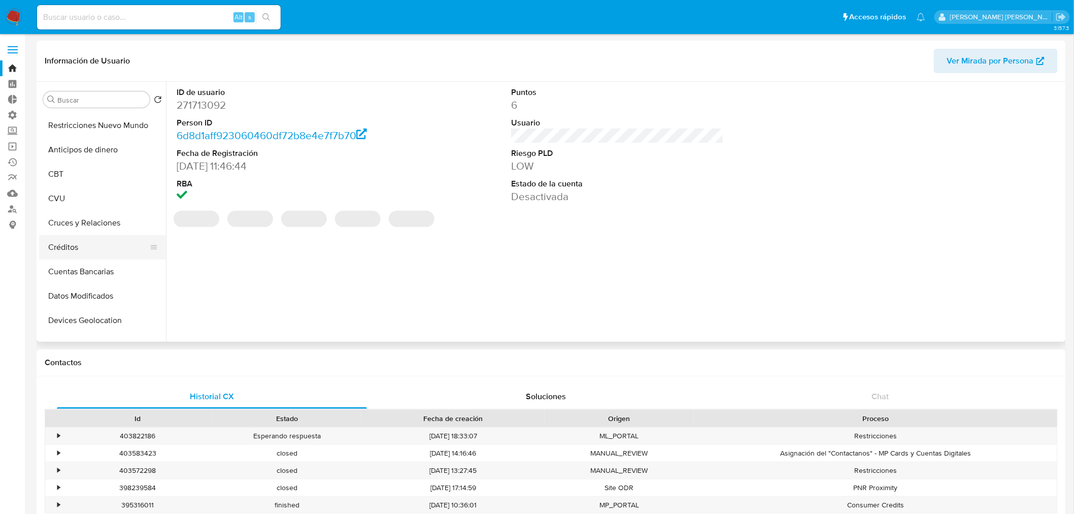
select select "10"
click at [89, 249] on button "Créditos" at bounding box center [98, 247] width 119 height 24
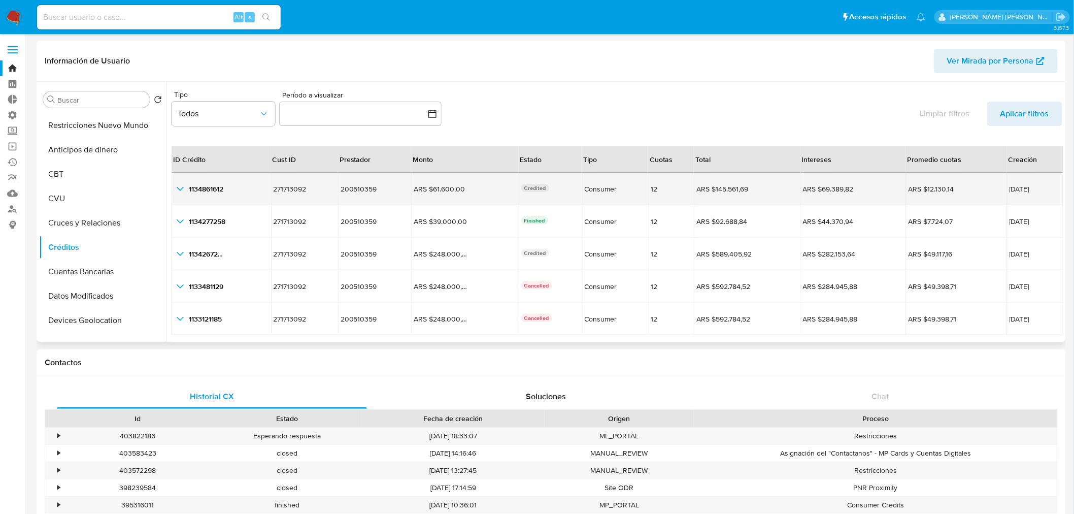
click at [179, 188] on icon "button_show_hidden_detail_by_id_0" at bounding box center [180, 189] width 12 height 12
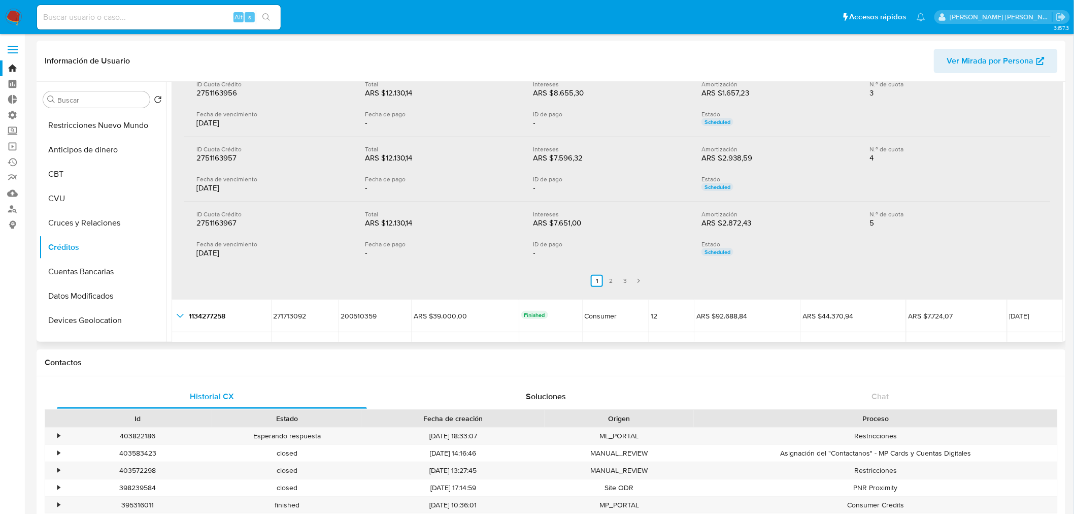
scroll to position [282, 0]
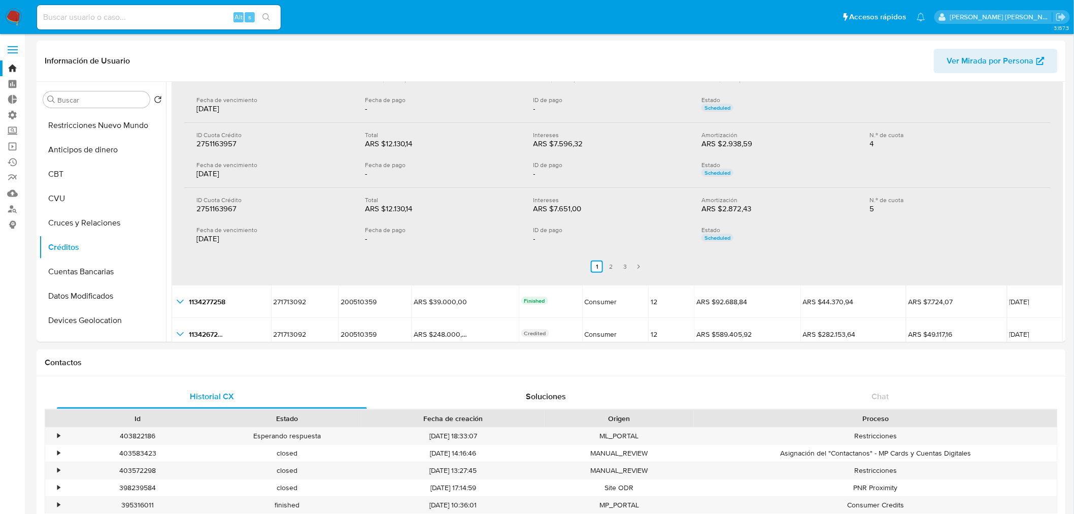
click at [125, 13] on input at bounding box center [159, 17] width 244 height 13
paste input "2038448189"
type input "2038448189"
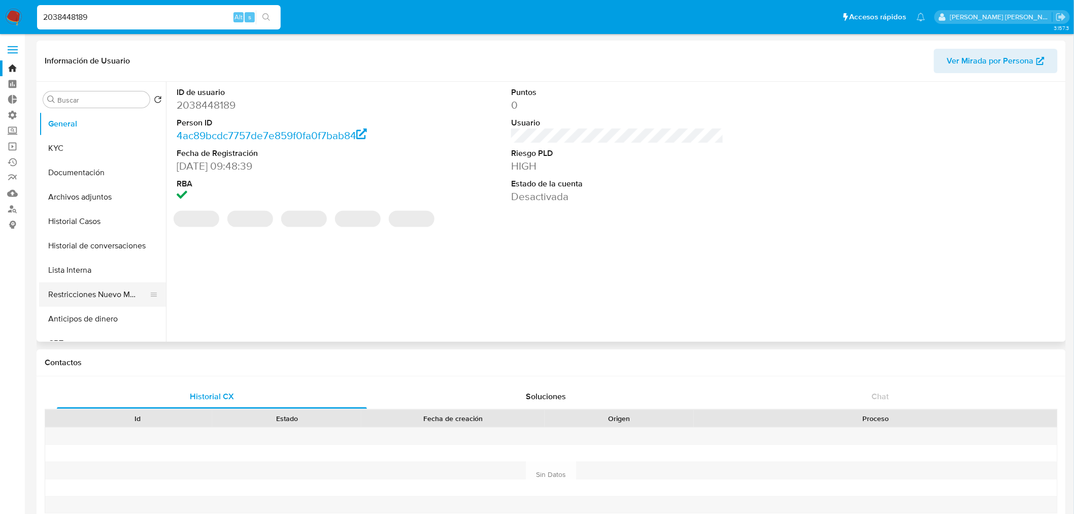
select select "10"
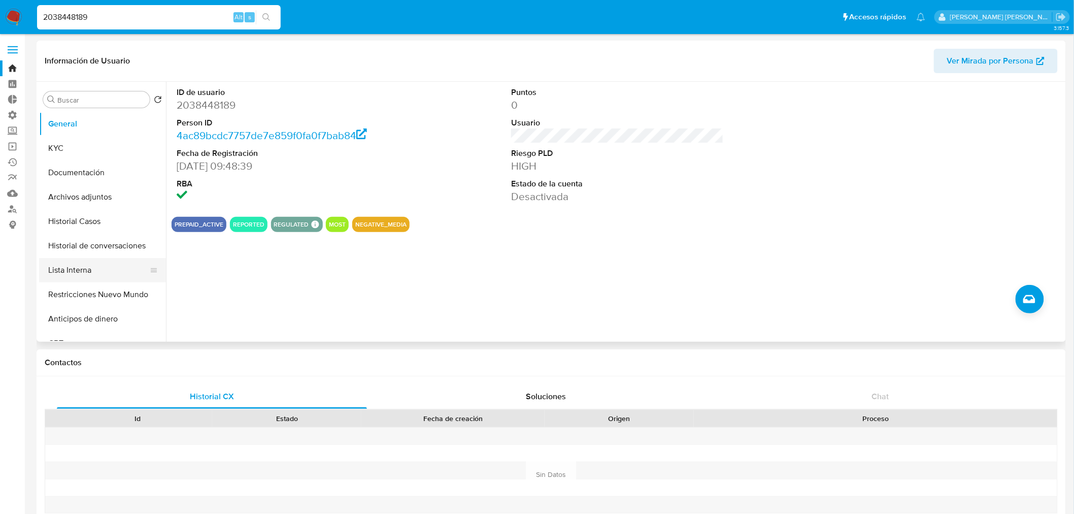
click at [86, 275] on button "Lista Interna" at bounding box center [98, 270] width 119 height 24
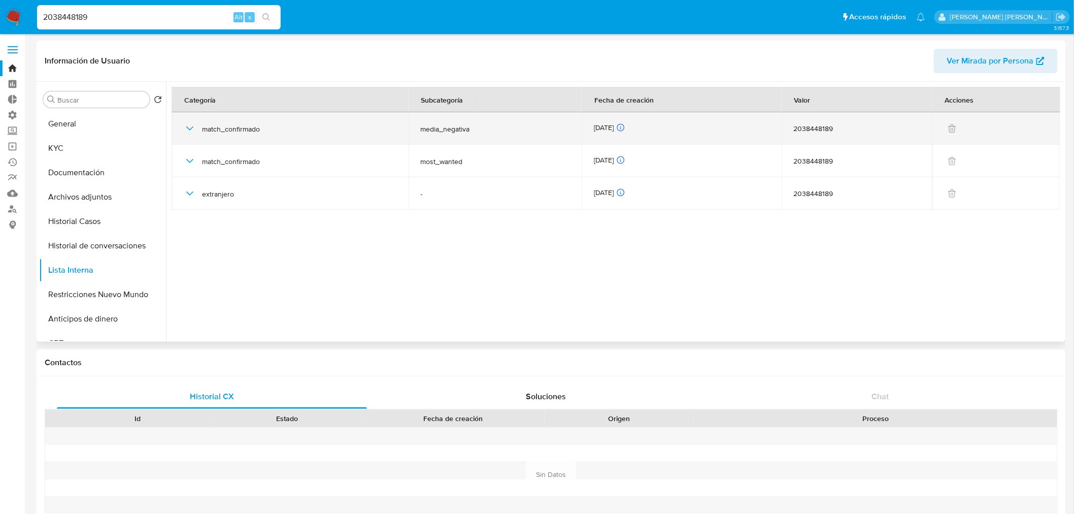
click at [245, 137] on div "match_confirmado" at bounding box center [290, 128] width 213 height 32
click at [195, 126] on icon "button" at bounding box center [190, 128] width 12 height 12
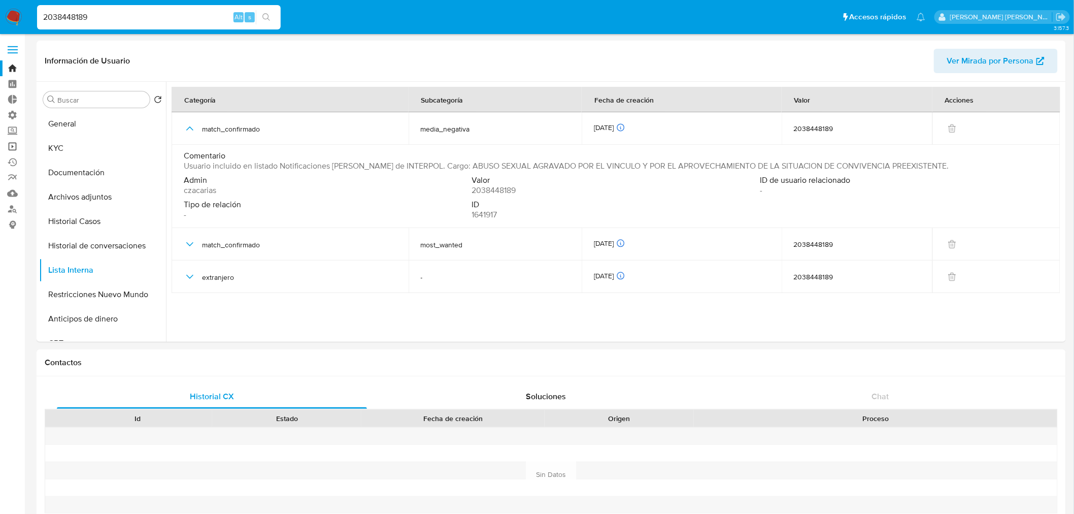
click at [20, 143] on link "Operaciones masivas" at bounding box center [60, 147] width 121 height 16
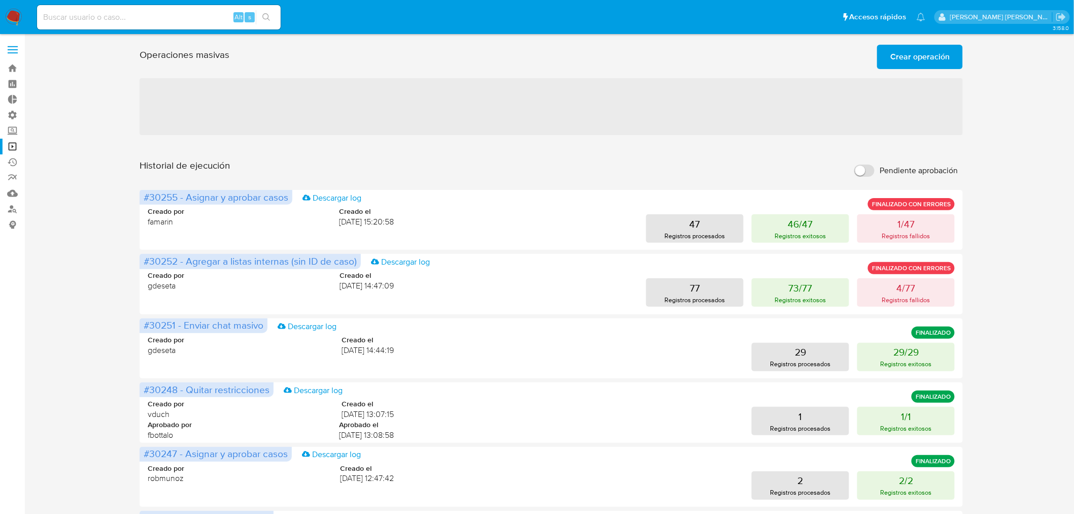
click at [911, 56] on span "Crear operación" at bounding box center [920, 57] width 59 height 22
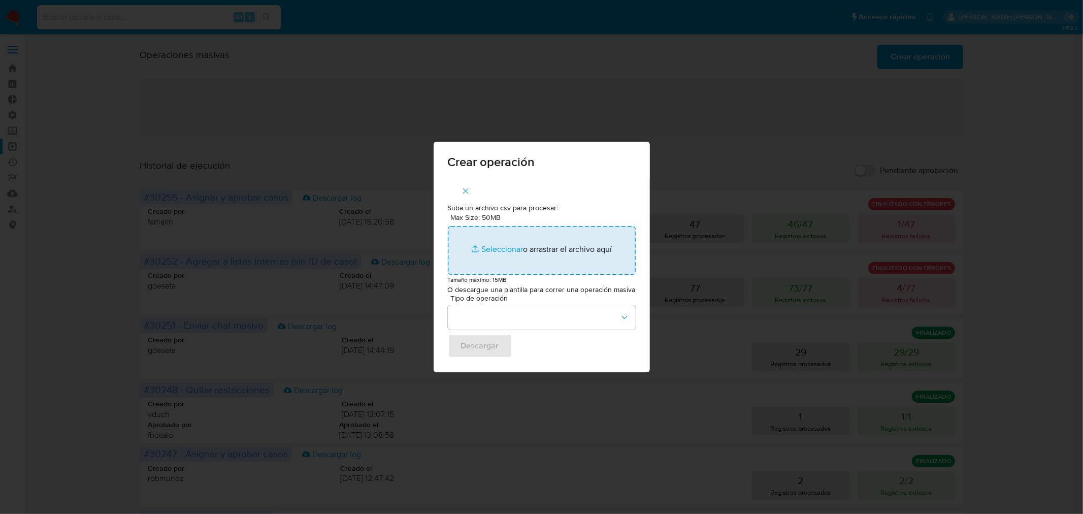
click at [510, 261] on input "Max Size: 50MB Seleccionar archivos" at bounding box center [542, 250] width 188 height 49
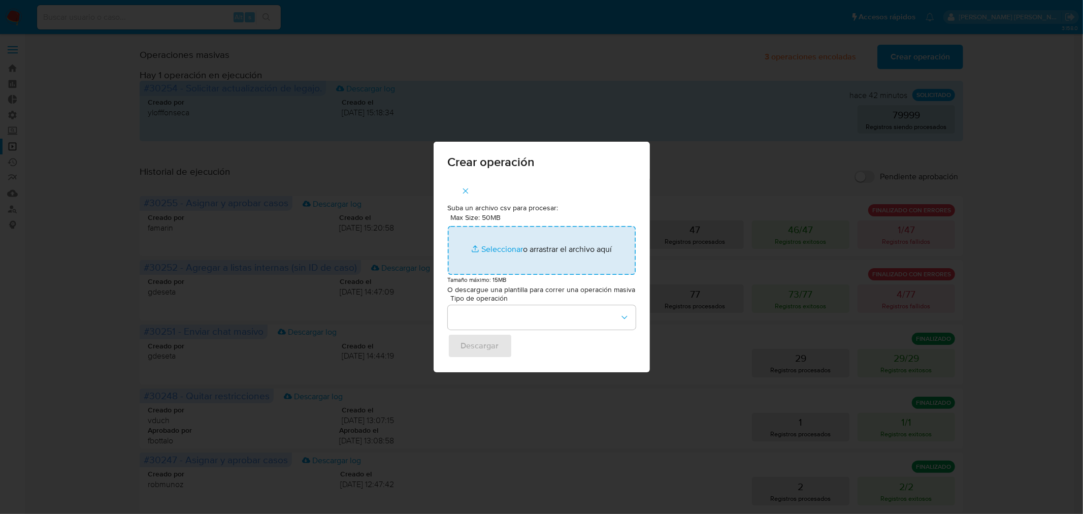
type input "C:\fakepath\CREATE_CASE-MLA HR .csv"
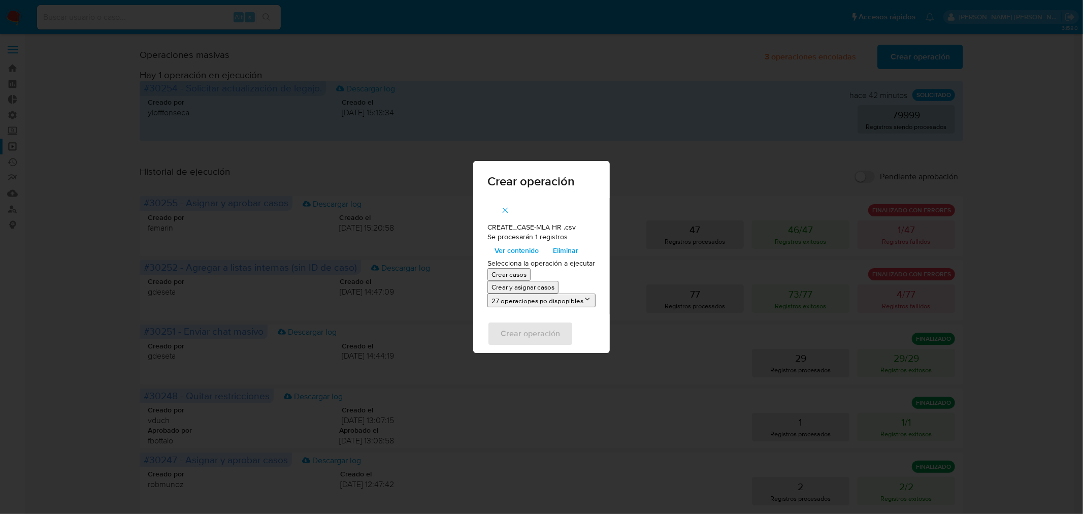
click at [538, 283] on p "Crear y asignar casos" at bounding box center [522, 287] width 63 height 10
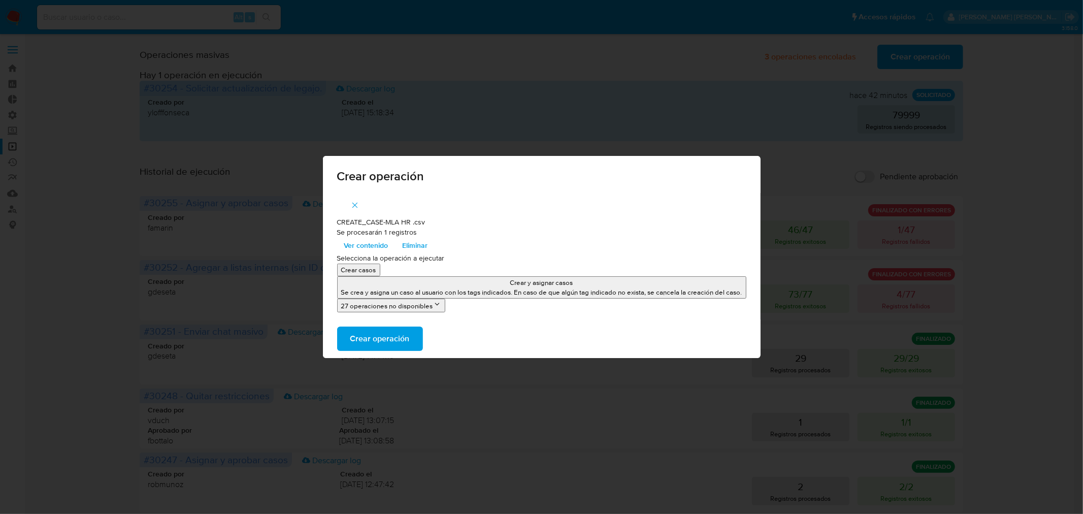
click at [448, 286] on button "Crear y asignar casos Se crea y asigna un caso al usuario con los tags indicado…" at bounding box center [541, 287] width 409 height 22
click at [383, 344] on span "Crear operación" at bounding box center [379, 338] width 59 height 22
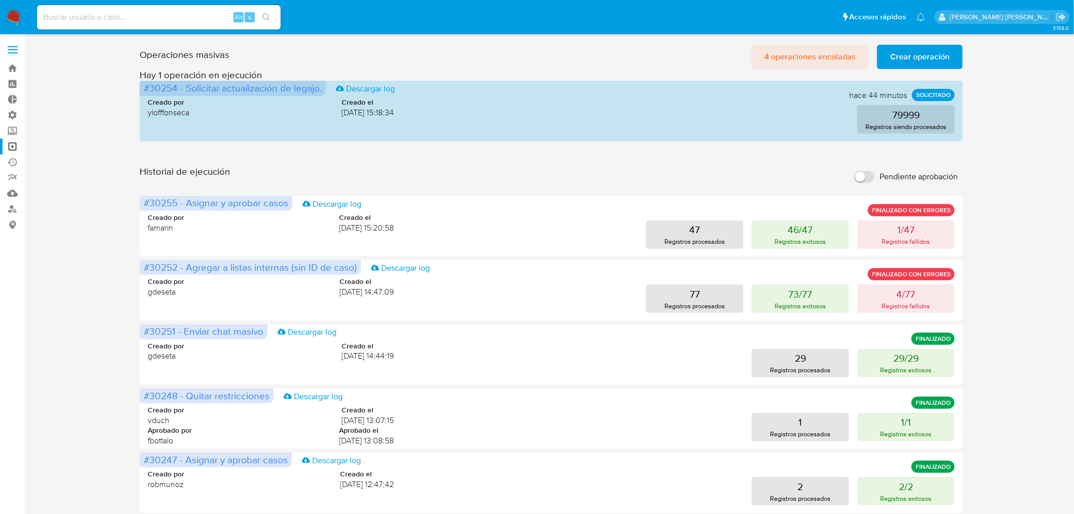
click at [838, 51] on span "4 operaciones encoladas" at bounding box center [810, 57] width 91 height 22
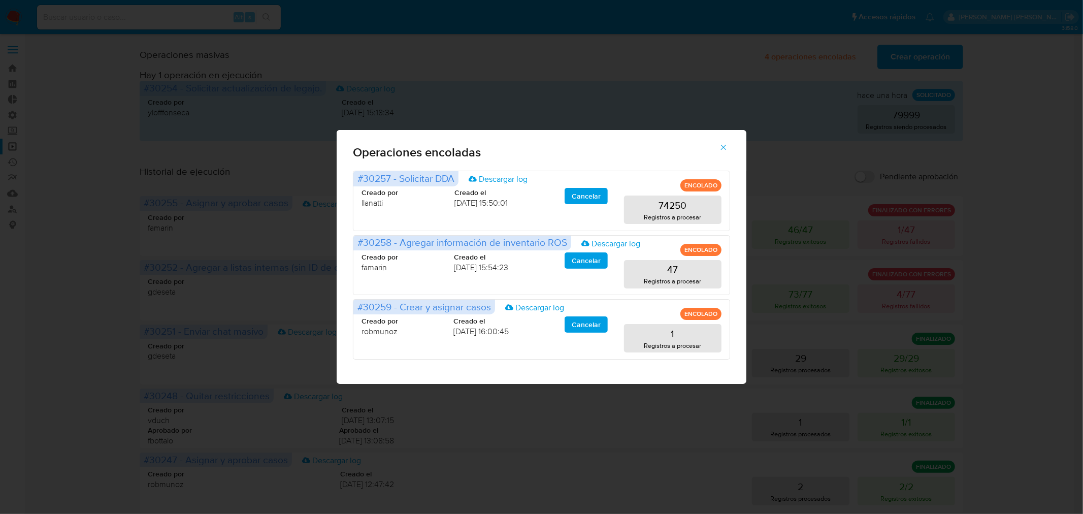
click at [732, 154] on button "button" at bounding box center [724, 147] width 36 height 24
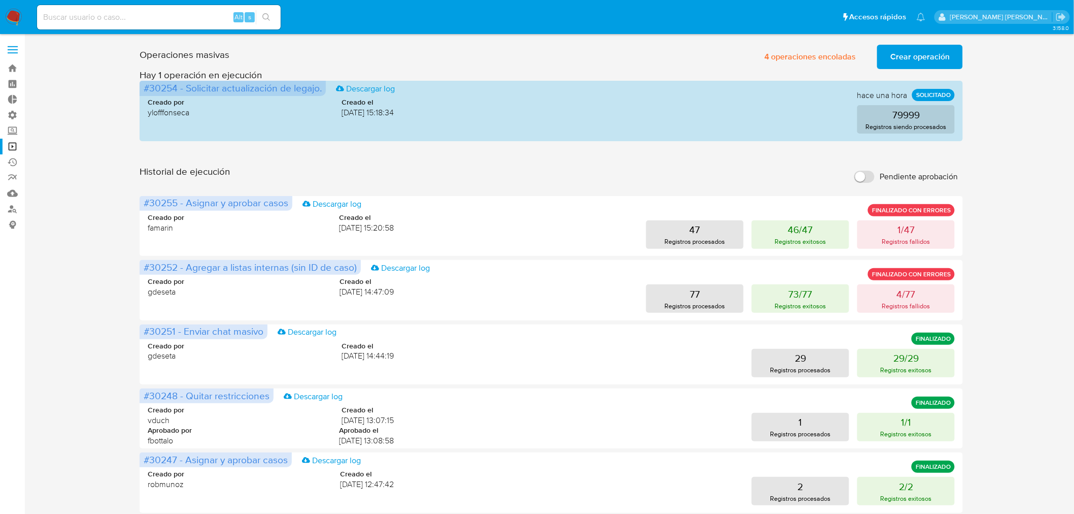
click at [19, 18] on img at bounding box center [13, 17] width 17 height 17
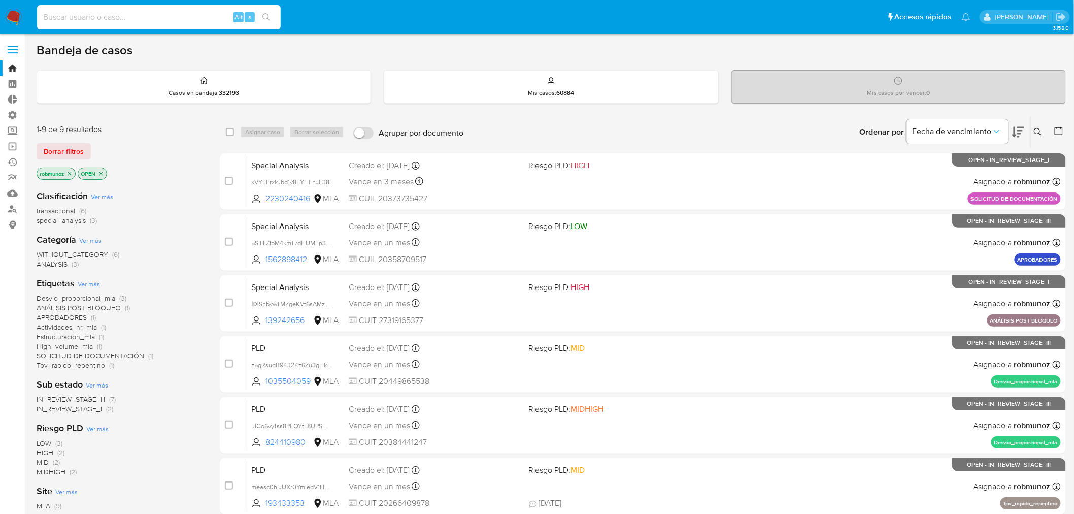
click at [98, 12] on input at bounding box center [159, 17] width 244 height 13
paste input "loE5ALPYmcKdxZbIehuOmDrE"
type input "loE5ALPYmcKdxZbIehuOmDrE"
click at [265, 19] on icon "search-icon" at bounding box center [267, 17] width 8 height 8
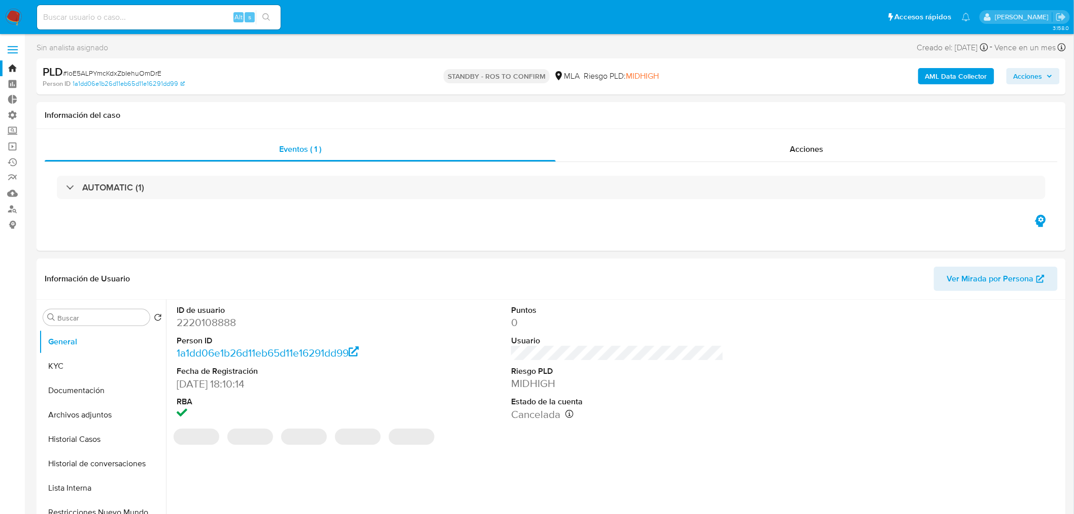
click at [12, 21] on img at bounding box center [13, 17] width 17 height 17
select select "10"
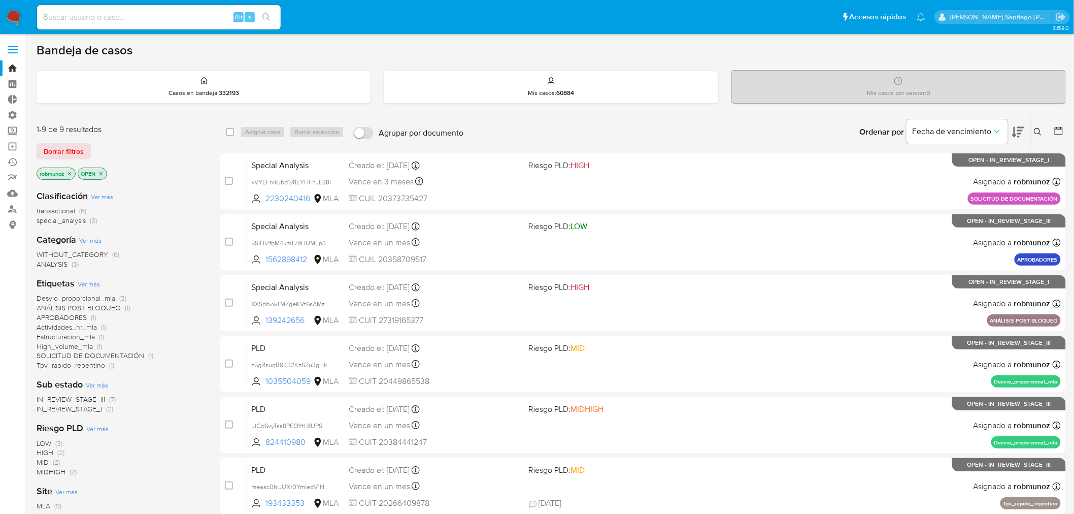
click at [1039, 130] on icon at bounding box center [1038, 132] width 8 height 8
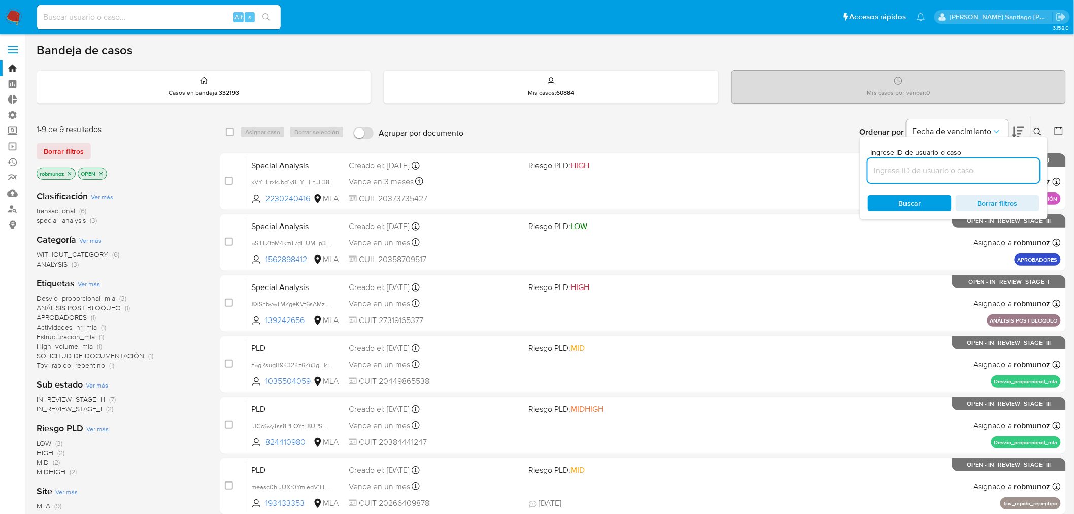
click at [1009, 168] on input at bounding box center [954, 170] width 172 height 13
type input "loE5ALPYmcKdxZbIehuOmDrE"
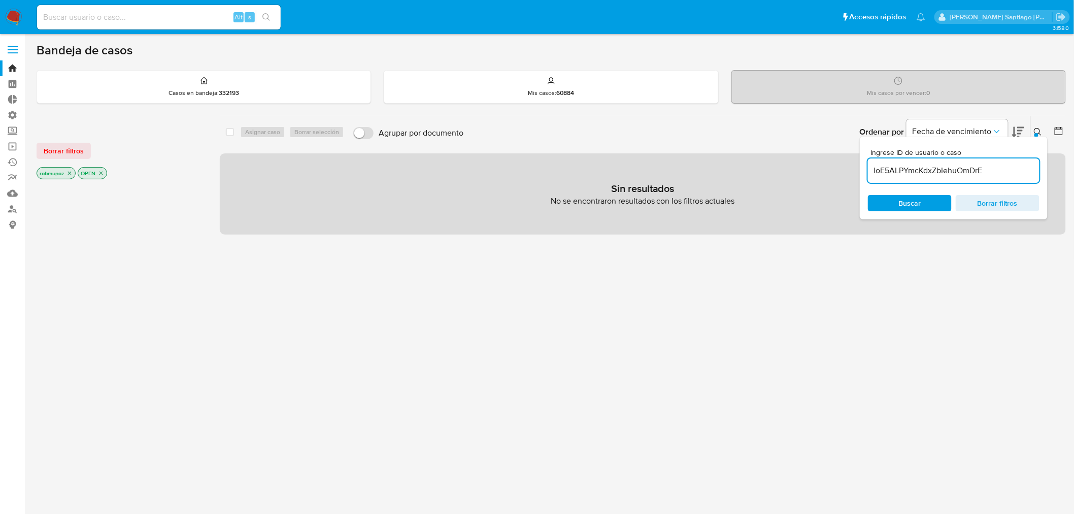
click at [57, 149] on span "Borrar filtros" at bounding box center [64, 151] width 40 height 14
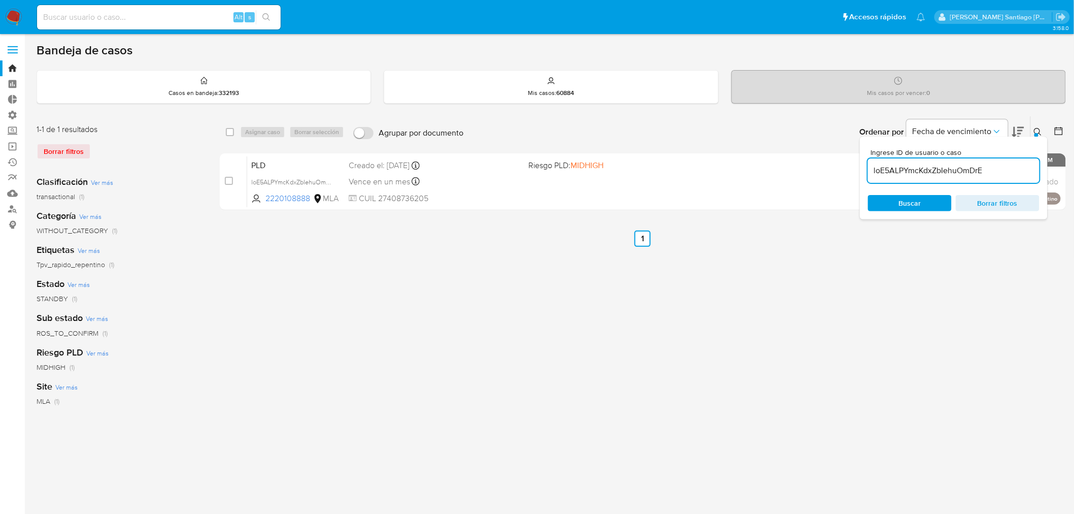
click at [1044, 129] on button at bounding box center [1039, 132] width 17 height 12
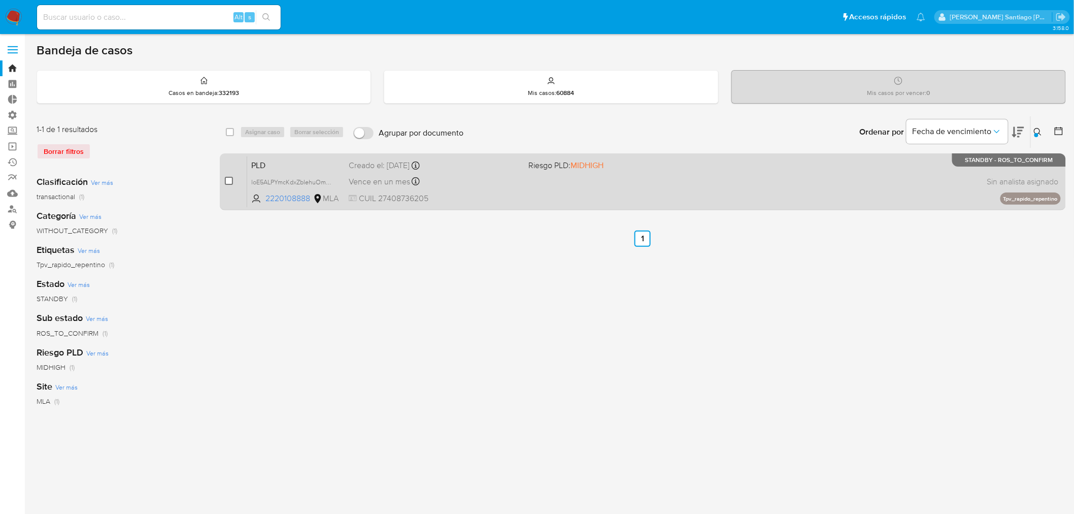
drag, startPoint x: 229, startPoint y: 172, endPoint x: 229, endPoint y: 179, distance: 7.1
click at [229, 173] on div "case-item-checkbox No es posible asignar el caso" at bounding box center [236, 181] width 22 height 51
click at [228, 179] on input "checkbox" at bounding box center [229, 181] width 8 height 8
checkbox input "true"
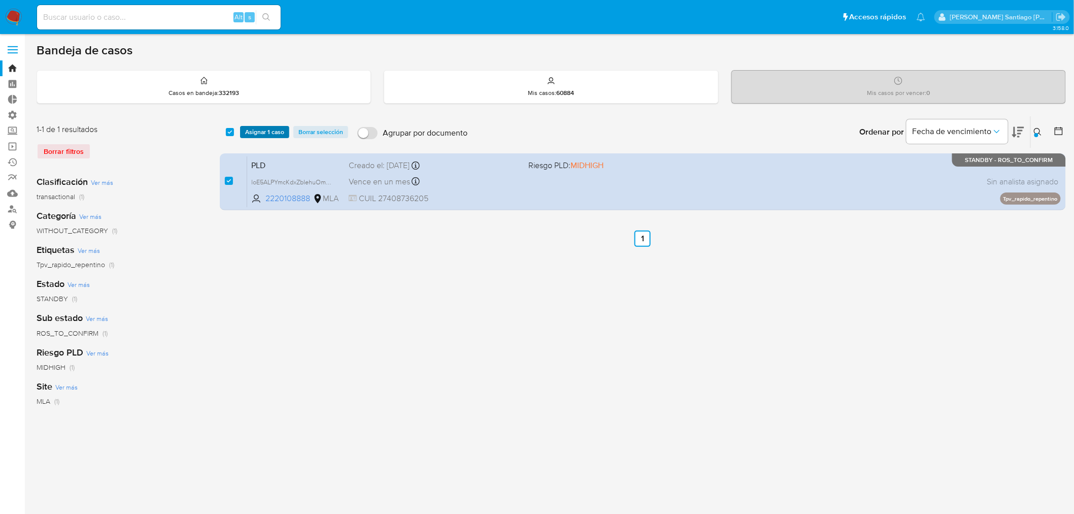
click at [276, 127] on span "Asignar 1 caso" at bounding box center [264, 132] width 39 height 10
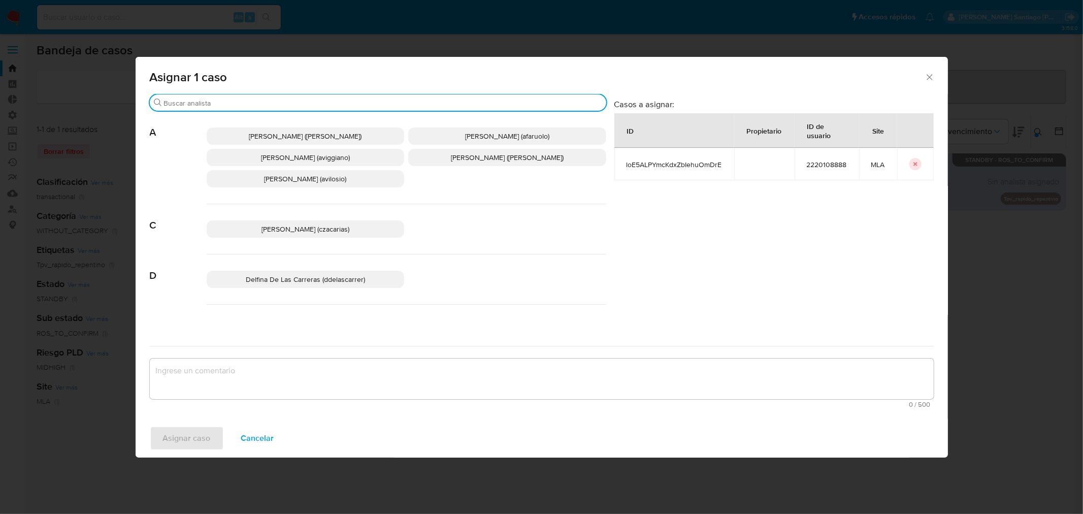
click at [262, 104] on input "Buscar" at bounding box center [383, 103] width 438 height 9
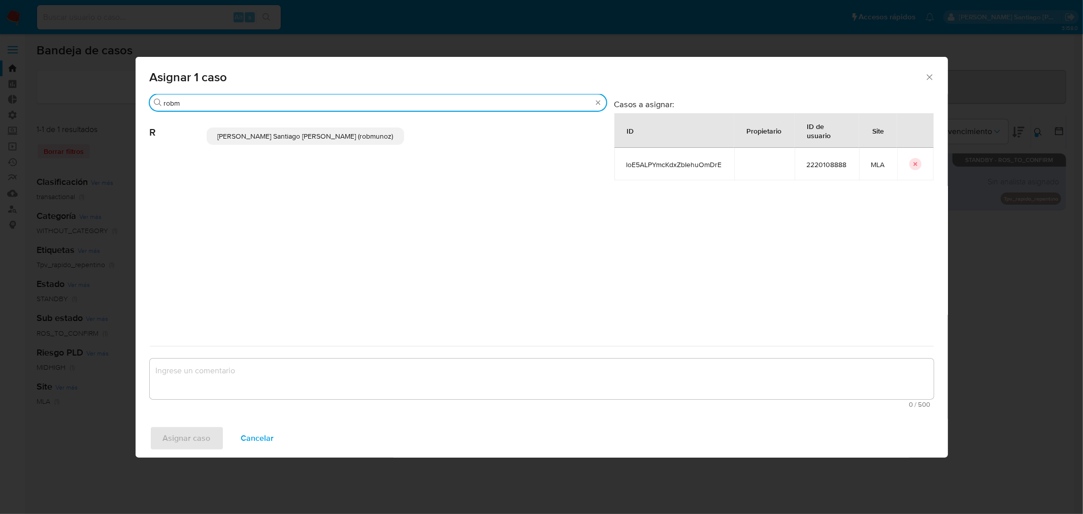
type input "robm"
click at [271, 140] on span "Roberto Santiago Munoz (robmunoz)" at bounding box center [305, 136] width 176 height 10
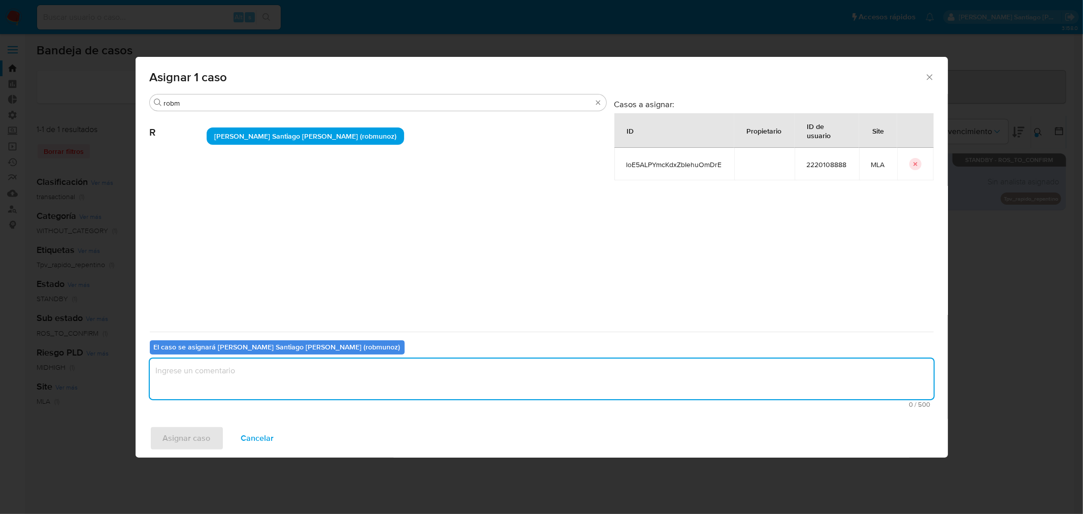
click at [254, 366] on textarea "assign-modal" at bounding box center [542, 378] width 784 height 41
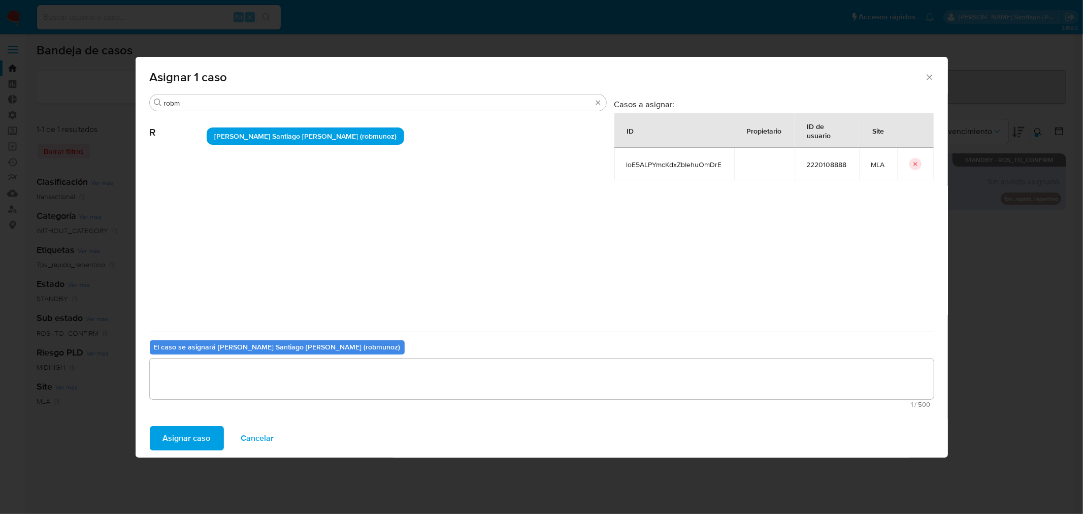
click at [196, 438] on span "Asignar caso" at bounding box center [187, 438] width 48 height 22
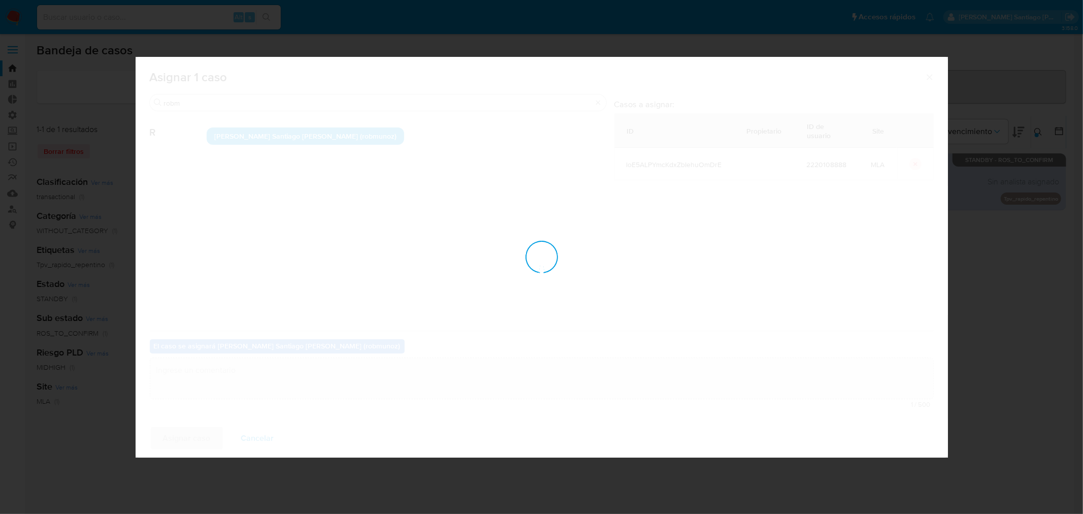
checkbox input "false"
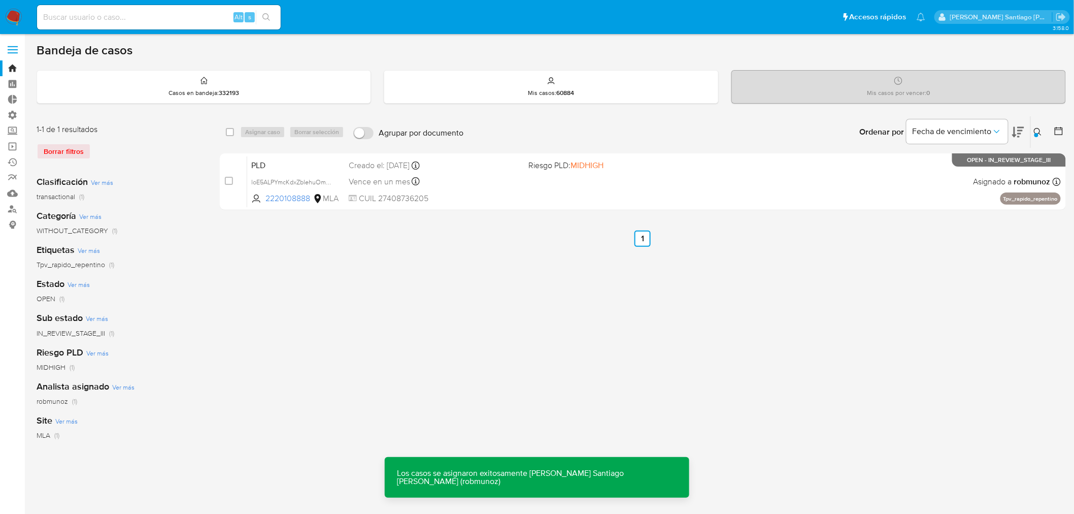
click at [593, 188] on div "PLD loE5ALPYmcKdxZbIehuOmDrE 2220108888 MLA Riesgo PLD: MIDHIGH Creado el: 12/0…" at bounding box center [654, 181] width 814 height 51
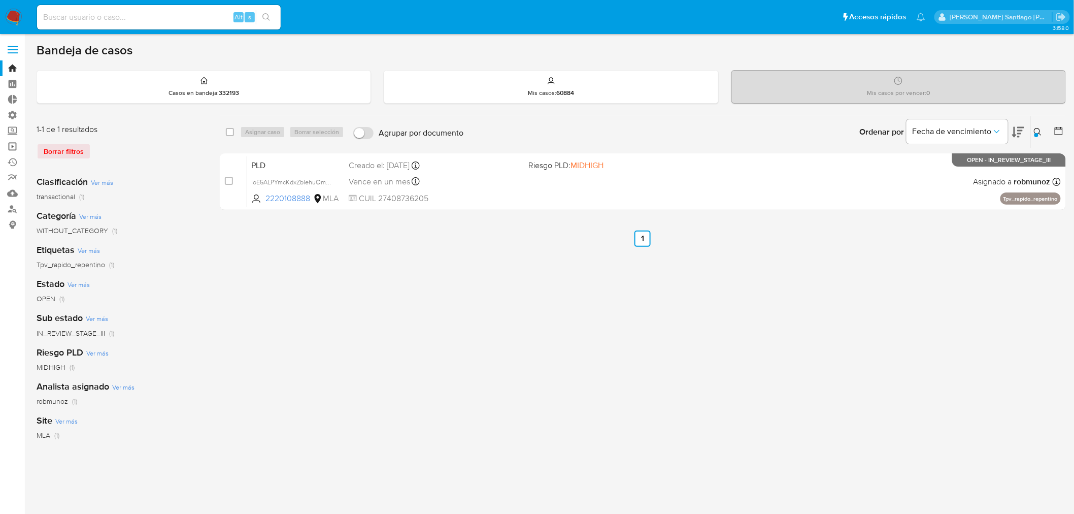
click at [14, 146] on link "Operaciones masivas" at bounding box center [60, 147] width 121 height 16
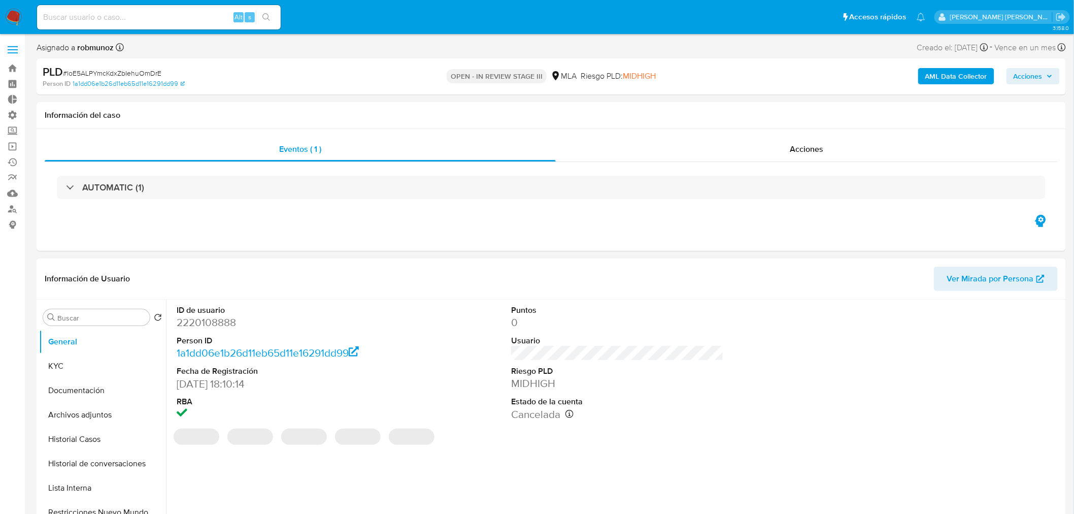
select select "10"
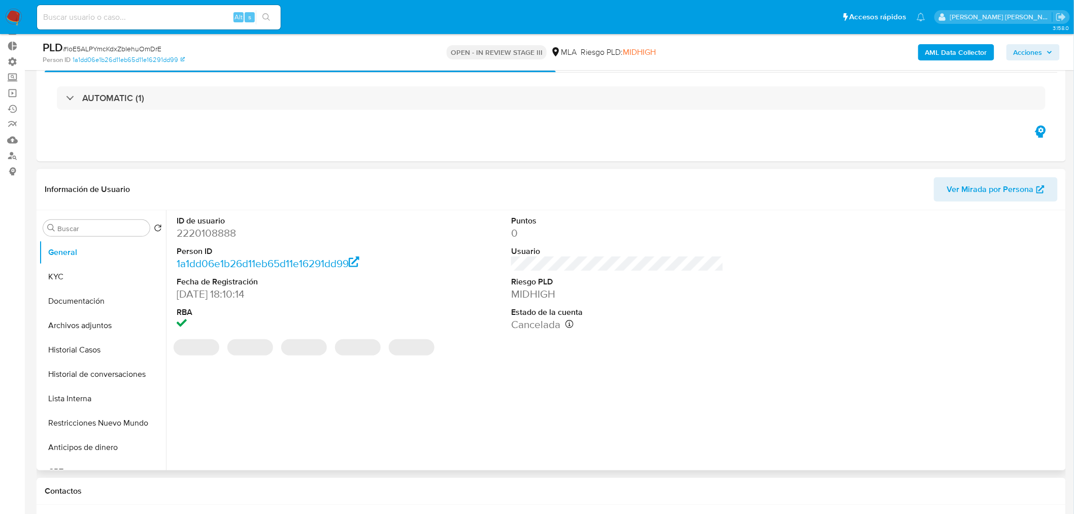
scroll to position [56, 0]
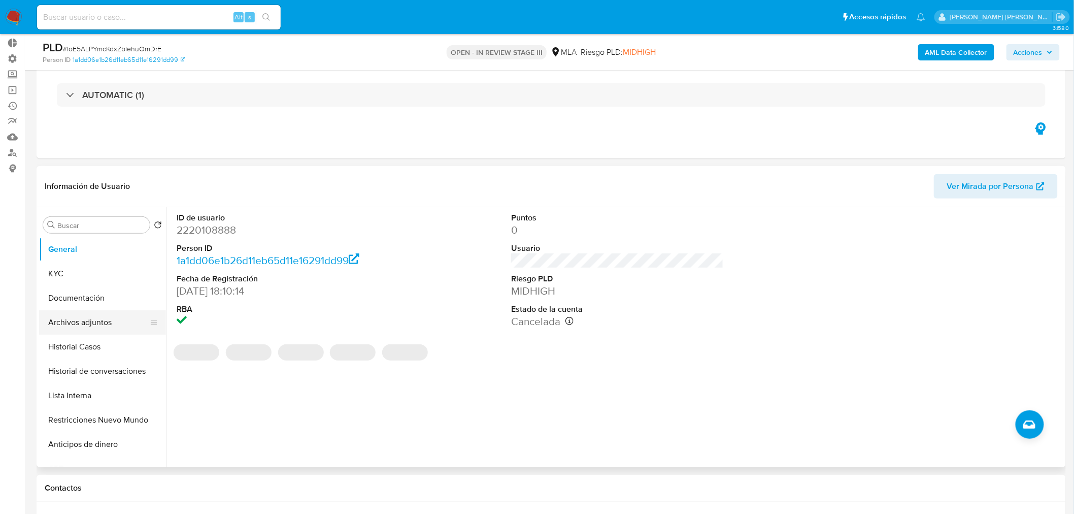
click at [81, 324] on button "Archivos adjuntos" at bounding box center [98, 322] width 119 height 24
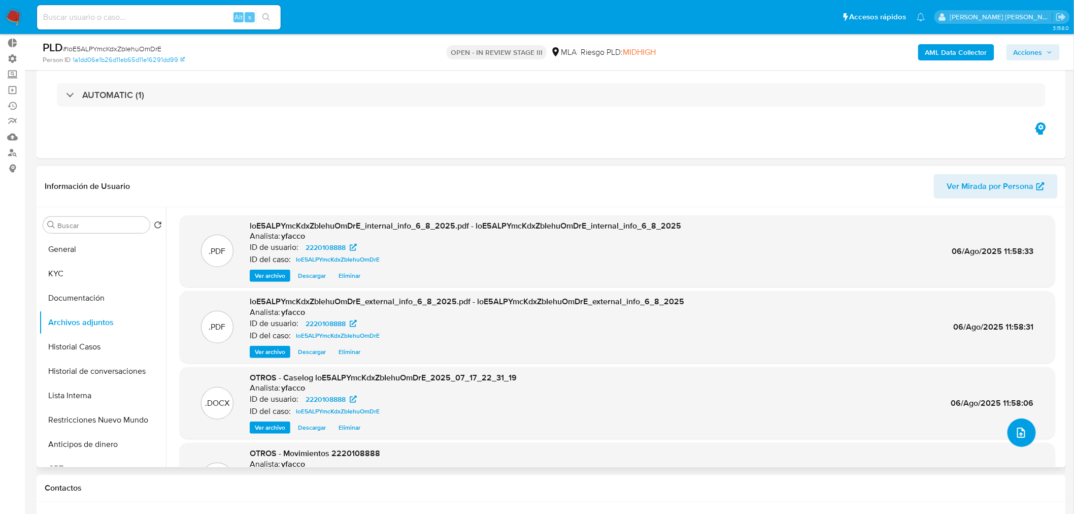
click at [1018, 433] on icon "upload-file" at bounding box center [1022, 433] width 8 height 10
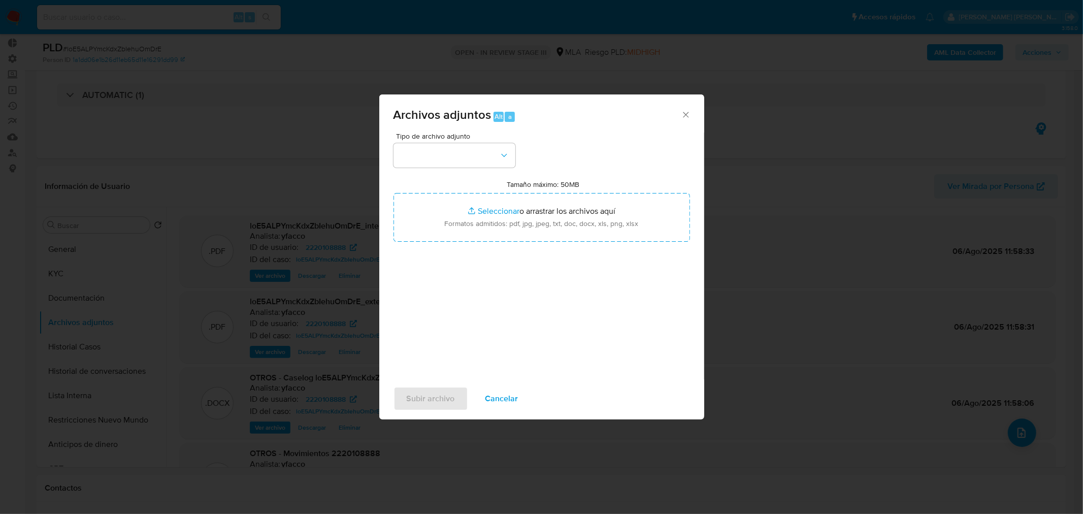
click at [488, 169] on div "Tipo de archivo adjunto Tamaño máximo: 50MB Seleccionar archivos Seleccionar o …" at bounding box center [541, 253] width 297 height 240
click at [490, 165] on button "button" at bounding box center [454, 155] width 122 height 24
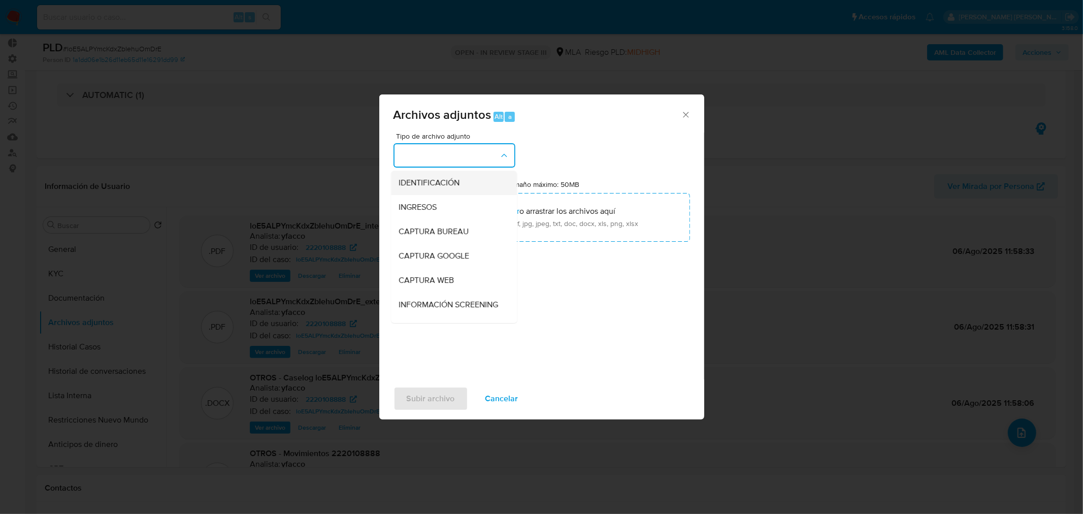
click at [486, 190] on div "IDENTIFICACIÓN" at bounding box center [451, 182] width 104 height 24
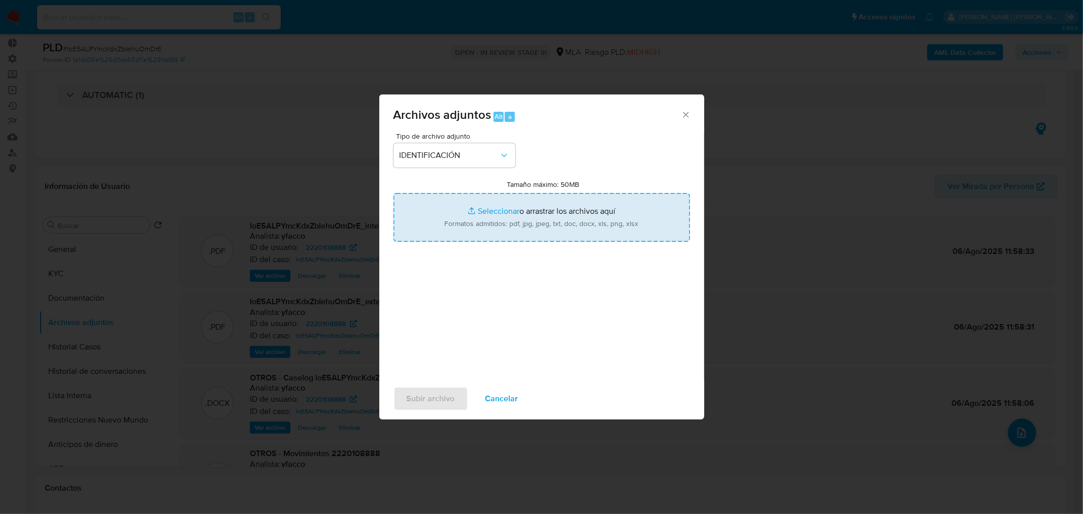
click at [510, 214] on input "Tamaño máximo: 50MB Seleccionar archivos" at bounding box center [541, 217] width 297 height 49
type input "C:\fakepath\Caselog loE5ALPYmcKdxZbIehuOmDrE_VII.docx"
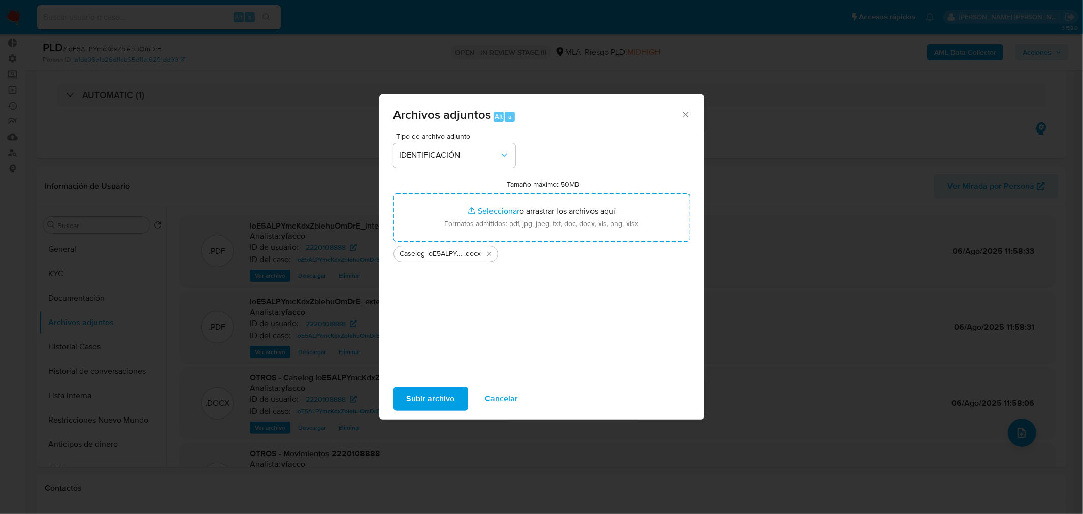
click at [452, 398] on span "Subir archivo" at bounding box center [431, 398] width 48 height 22
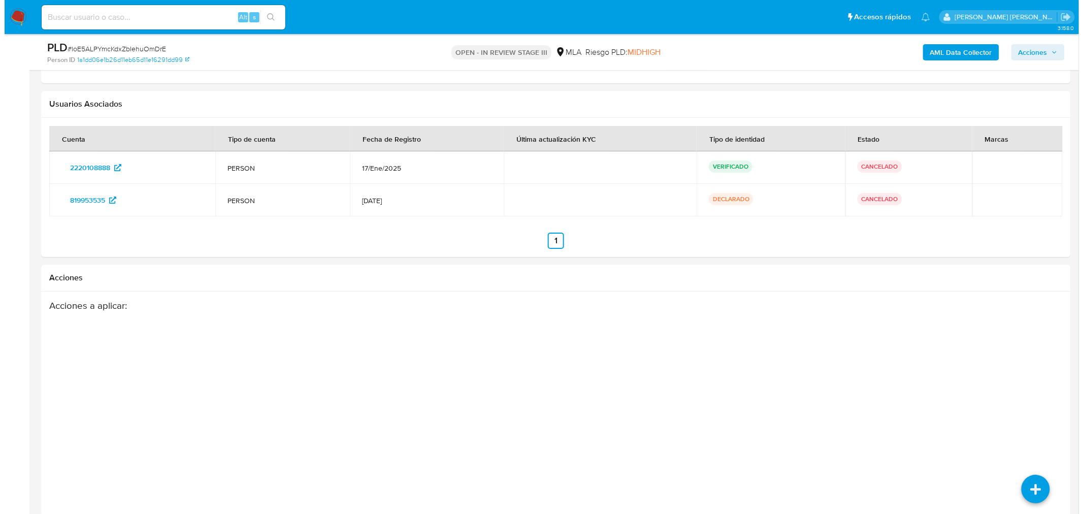
scroll to position [1453, 0]
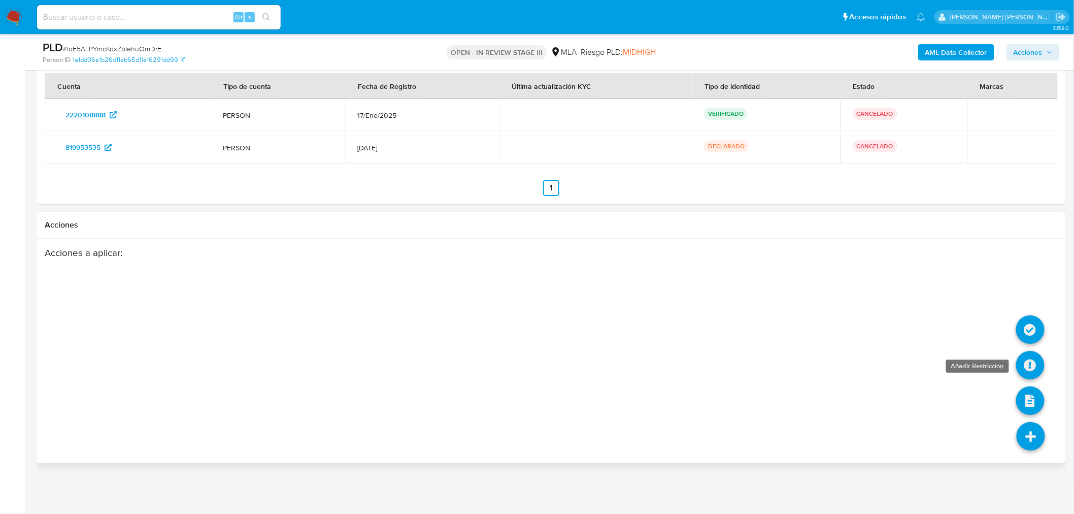
click at [1027, 365] on icon at bounding box center [1030, 365] width 28 height 28
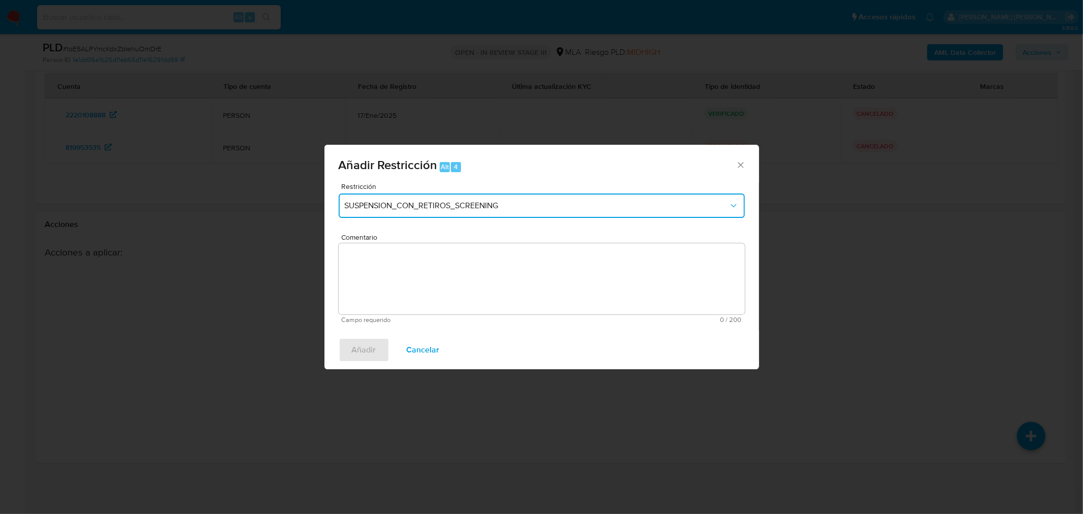
click at [427, 207] on span "SUSPENSION_CON_RETIROS_SCREENING" at bounding box center [537, 206] width 384 height 10
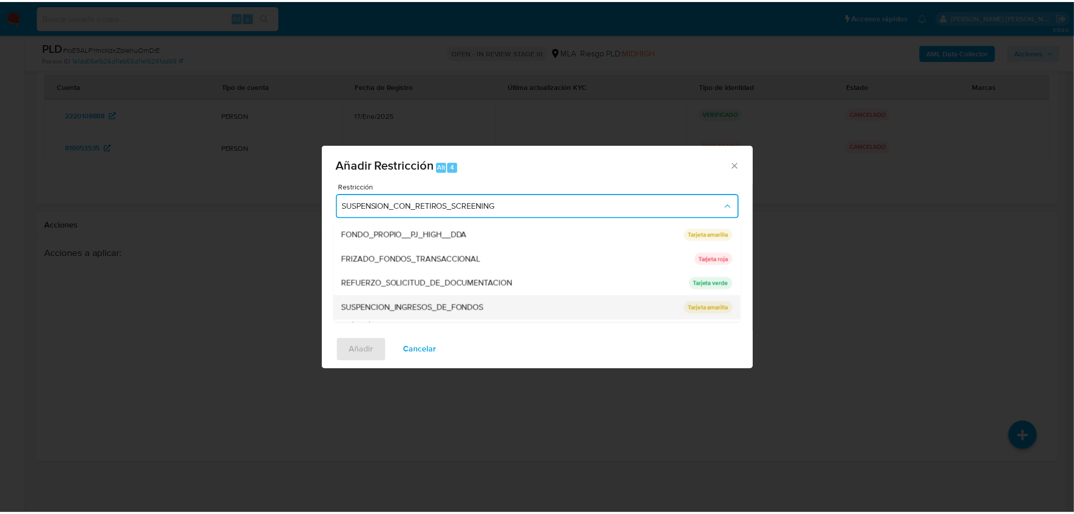
scroll to position [215, 0]
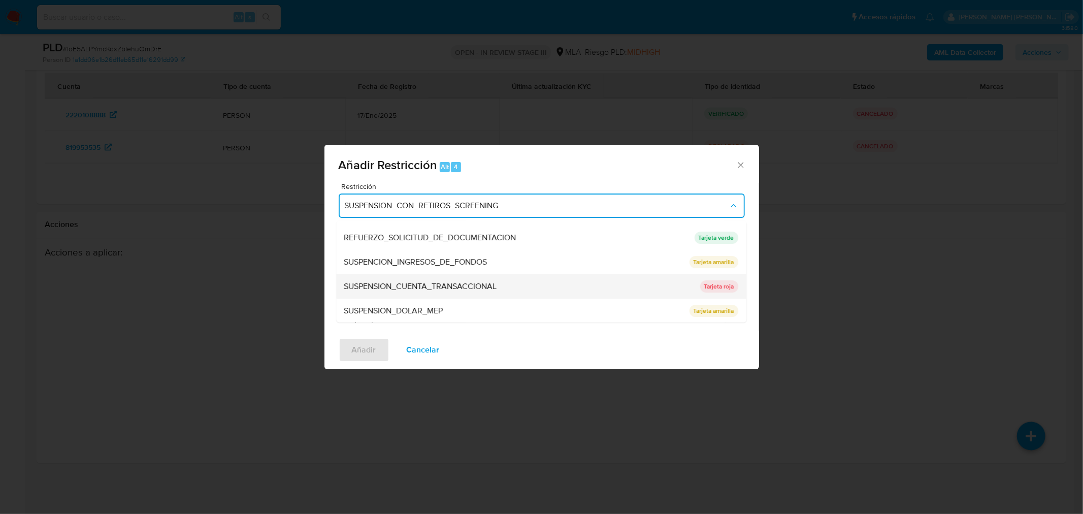
click at [520, 288] on div "SUSPENSION_CUENTA_TRANSACCIONAL" at bounding box center [519, 286] width 350 height 24
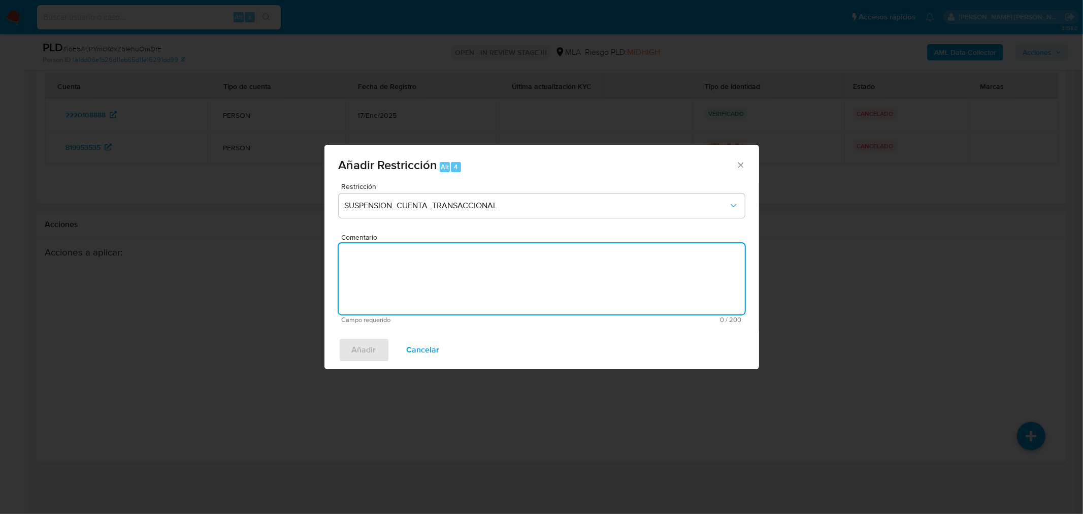
click at [587, 270] on textarea "Comentario" at bounding box center [542, 278] width 406 height 71
type textarea "AML"
click at [383, 351] on button "Añadir" at bounding box center [364, 350] width 51 height 24
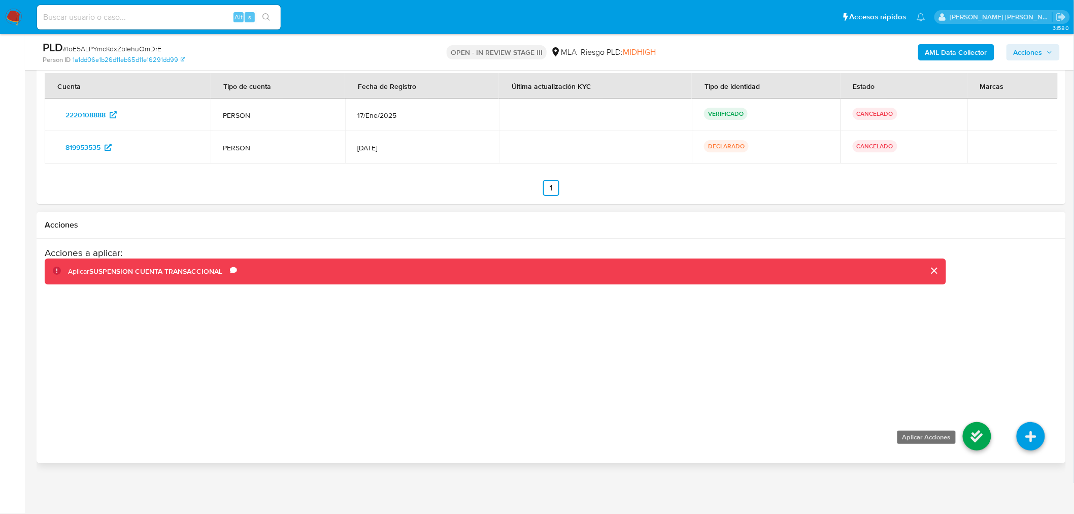
click at [975, 432] on icon at bounding box center [977, 436] width 28 height 28
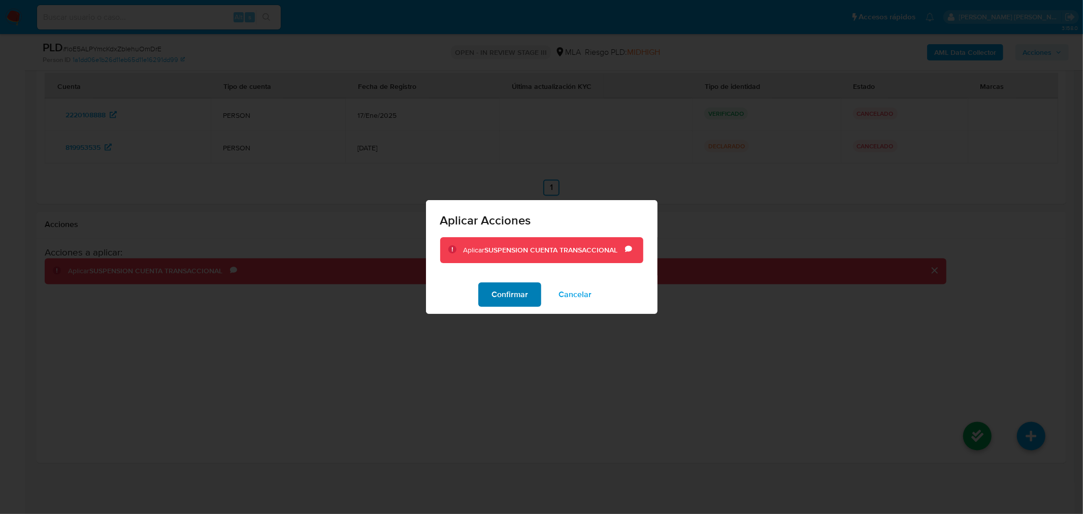
click at [525, 298] on span "Confirmar" at bounding box center [509, 294] width 37 height 22
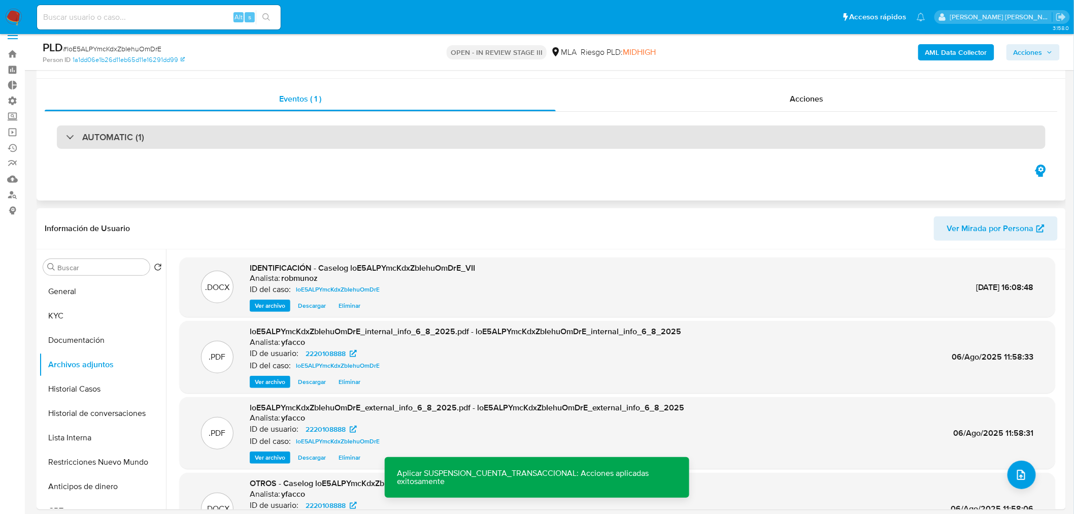
scroll to position [0, 0]
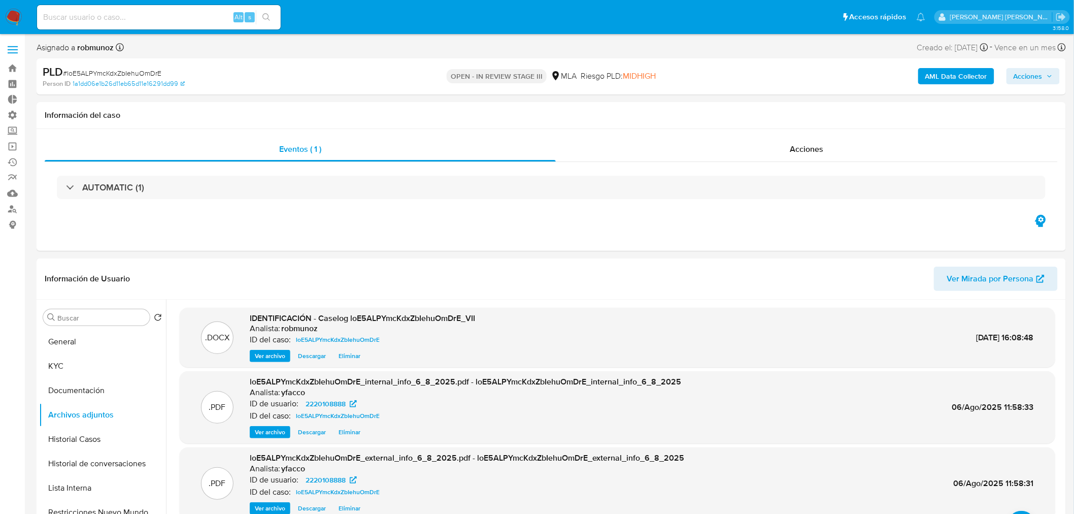
click at [177, 25] on div "Alt s" at bounding box center [159, 17] width 244 height 24
drag, startPoint x: 183, startPoint y: 15, endPoint x: 232, endPoint y: 7, distance: 49.5
click at [183, 16] on input at bounding box center [159, 17] width 244 height 13
paste input "QbrpSxNRF76YcDC9h1oasqnj"
type input "QbrpSxNRF76YcDC9h1oasqnj"
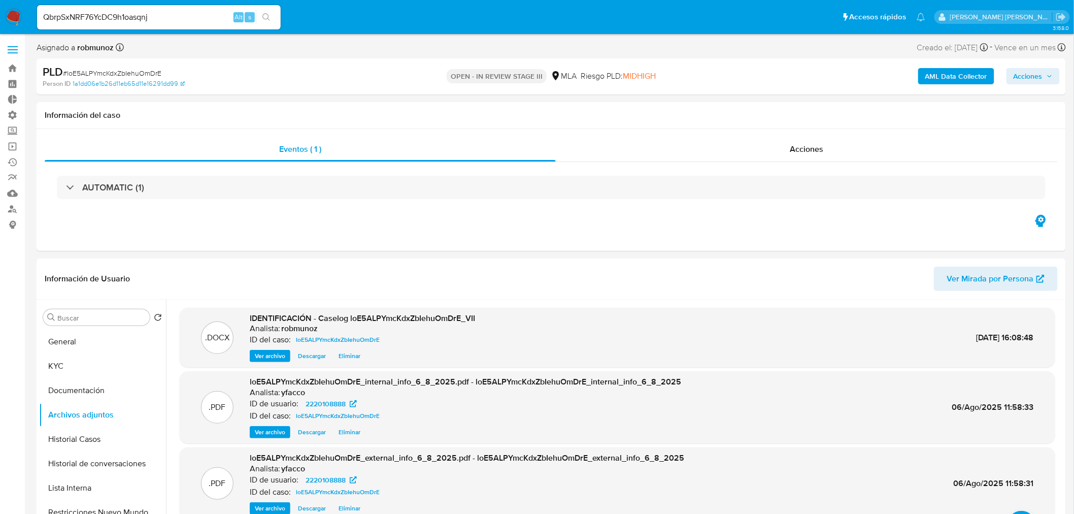
drag, startPoint x: 267, startPoint y: 16, endPoint x: 226, endPoint y: 0, distance: 43.6
click at [267, 16] on icon "search-icon" at bounding box center [267, 17] width 8 height 8
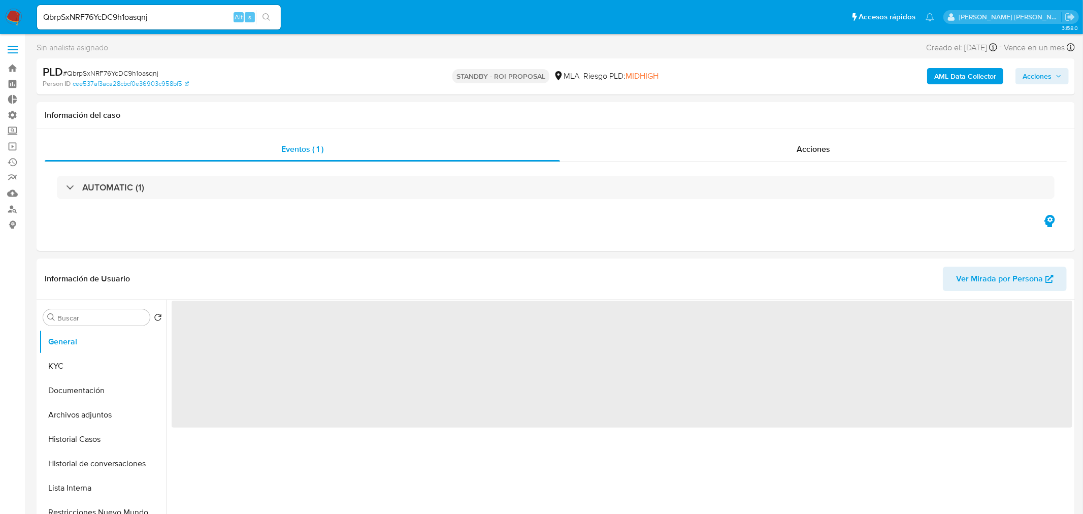
select select "10"
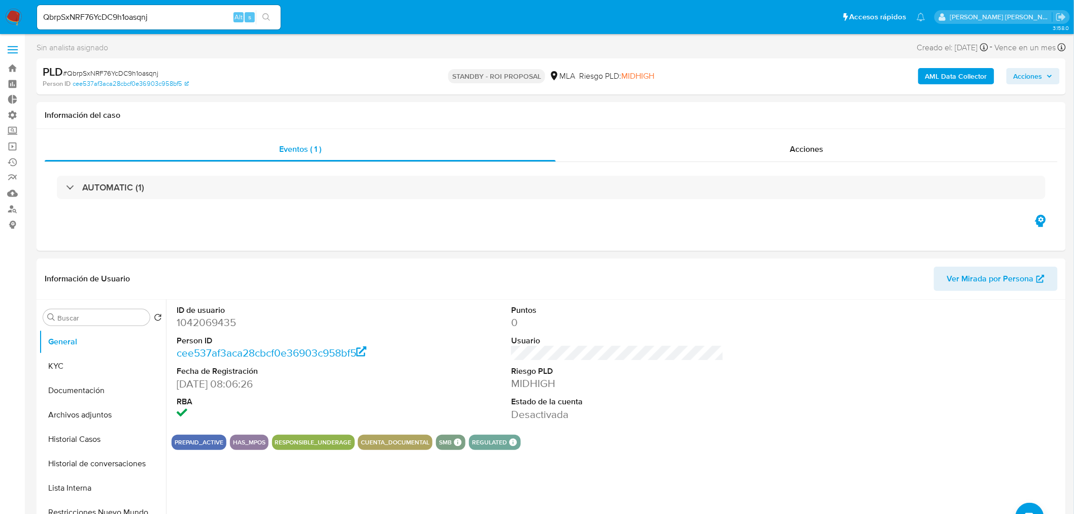
click at [161, 14] on input "QbrpSxNRF76YcDC9h1oasqnj" at bounding box center [159, 17] width 244 height 13
click at [161, 15] on input "QbrpSxNRF76YcDC9h1oasqnj" at bounding box center [159, 17] width 244 height 13
click at [833, 143] on div "Acciones" at bounding box center [807, 149] width 503 height 24
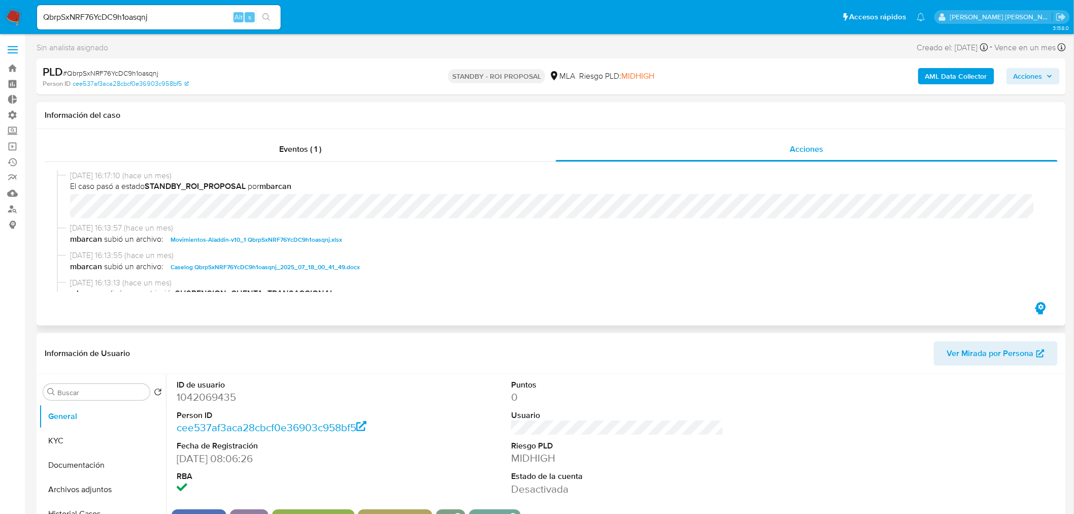
scroll to position [56, 0]
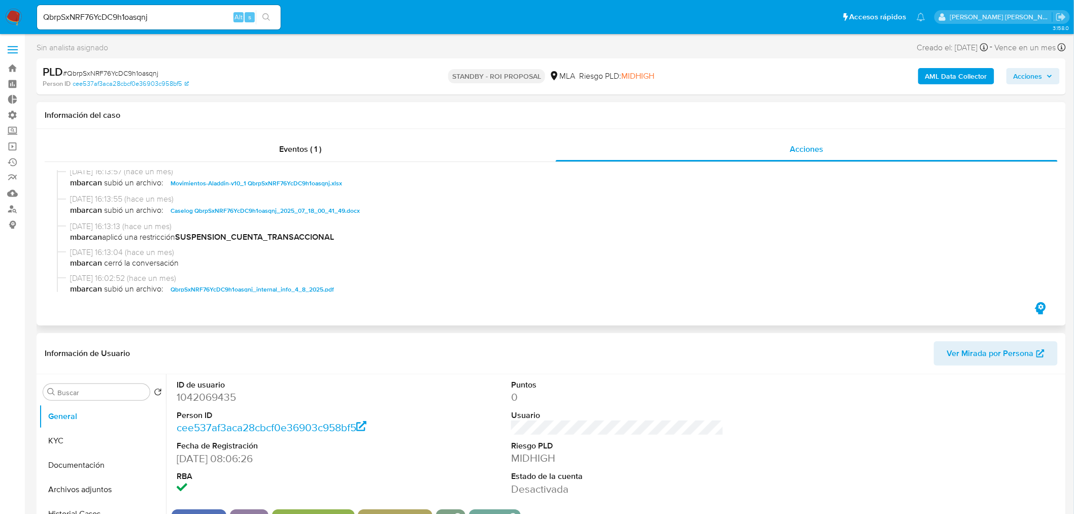
click at [339, 209] on span "Caselog QbrpSxNRF76YcDC9h1oasqnj_2025_07_18_00_41_49.docx" at bounding box center [265, 211] width 189 height 12
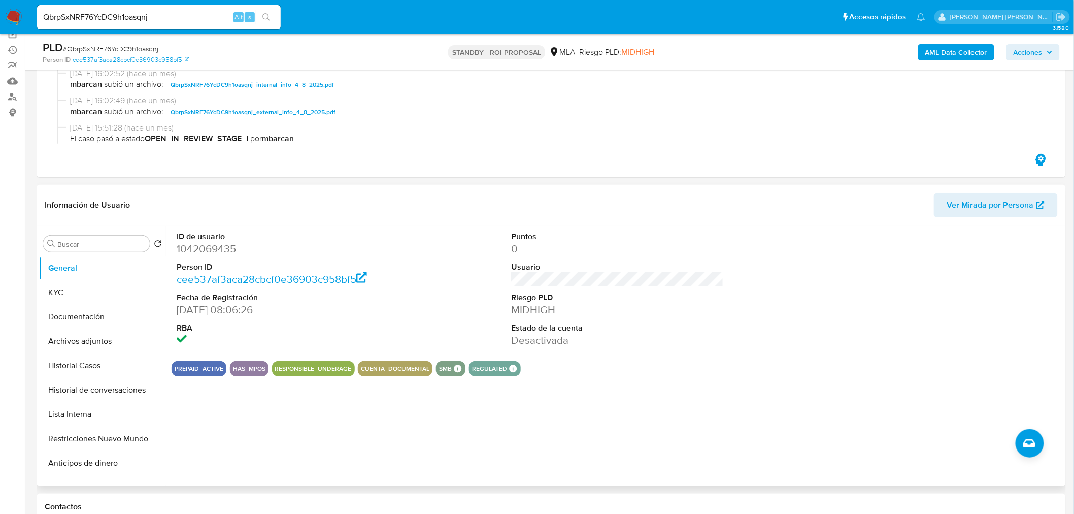
scroll to position [113, 0]
click at [127, 435] on button "Restricciones Nuevo Mundo" at bounding box center [98, 438] width 119 height 24
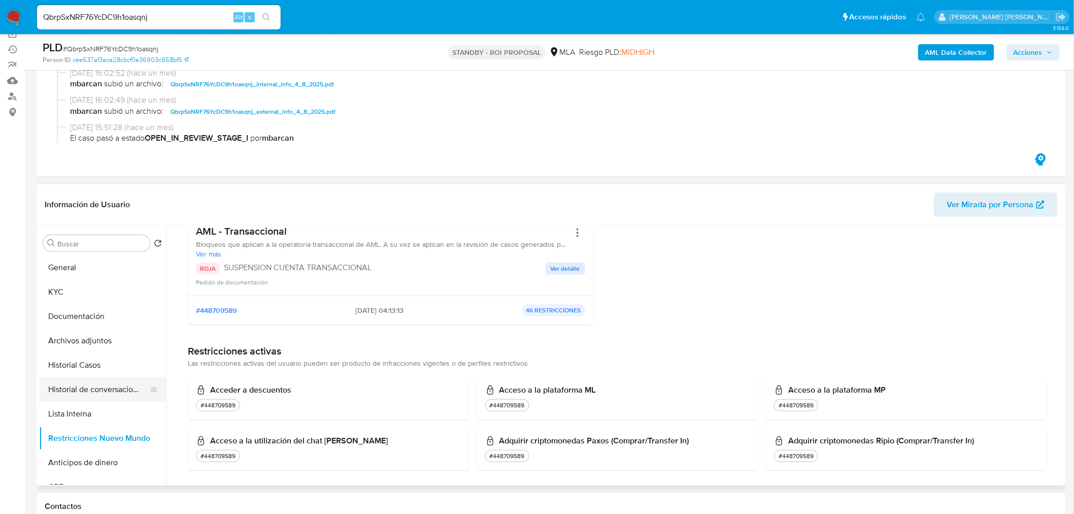
drag, startPoint x: 66, startPoint y: 415, endPoint x: 74, endPoint y: 399, distance: 18.4
click at [66, 416] on button "Lista Interna" at bounding box center [102, 414] width 127 height 24
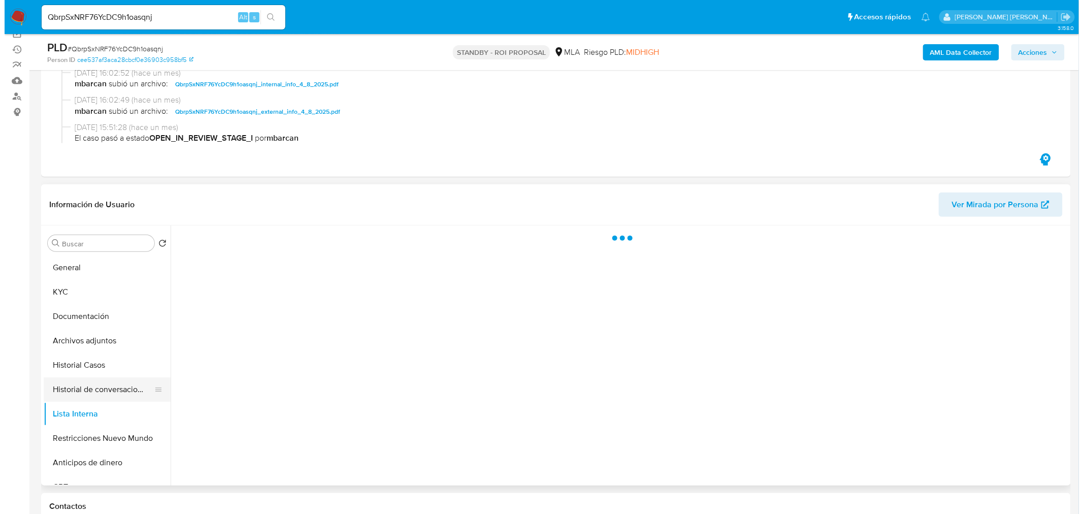
scroll to position [0, 0]
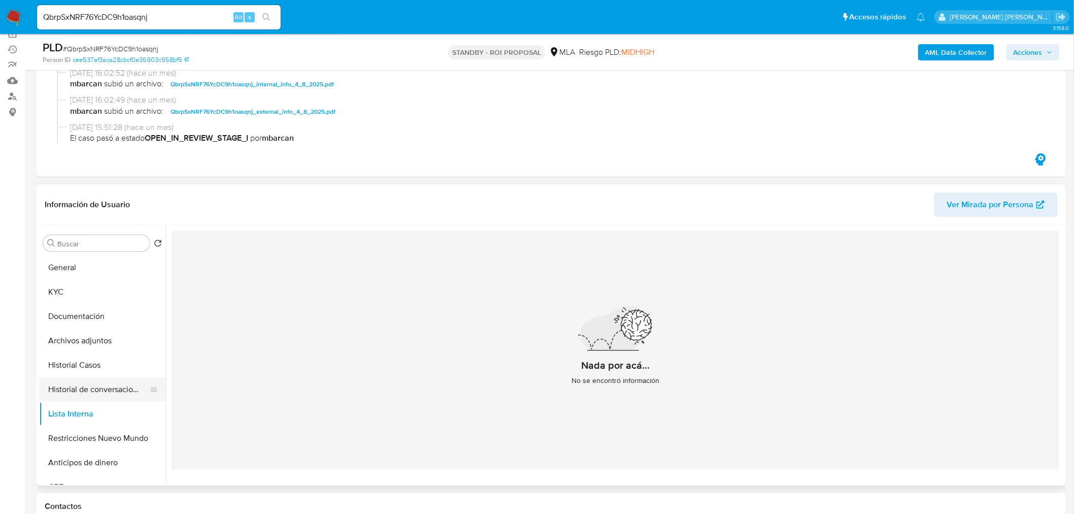
click at [86, 383] on button "Historial de conversaciones" at bounding box center [98, 389] width 119 height 24
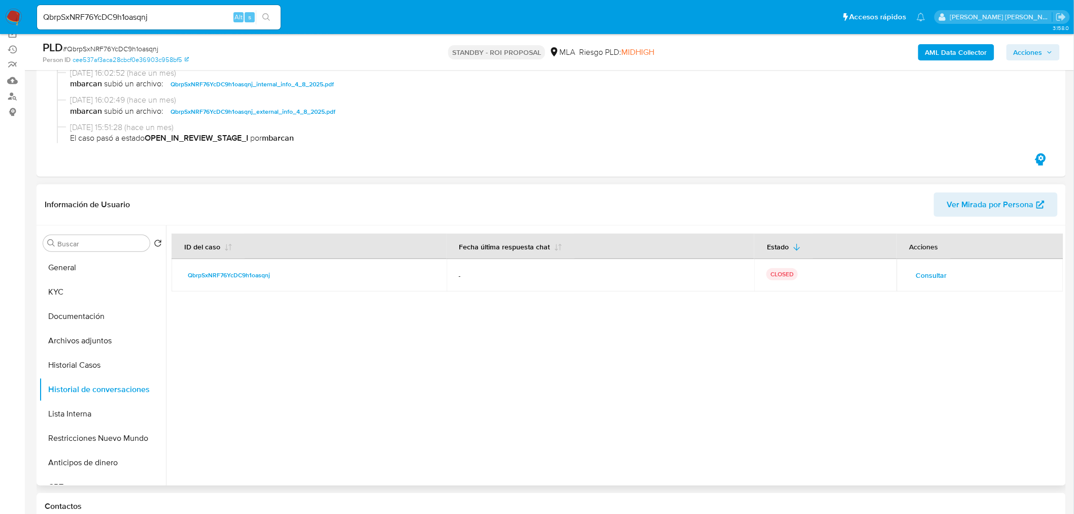
click at [922, 274] on span "Consultar" at bounding box center [931, 275] width 31 height 14
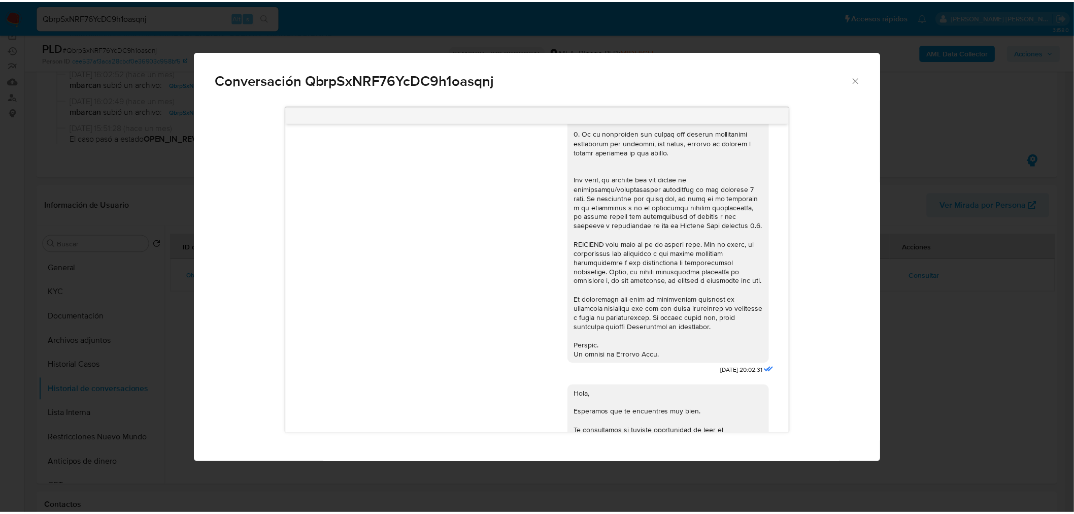
scroll to position [93, 0]
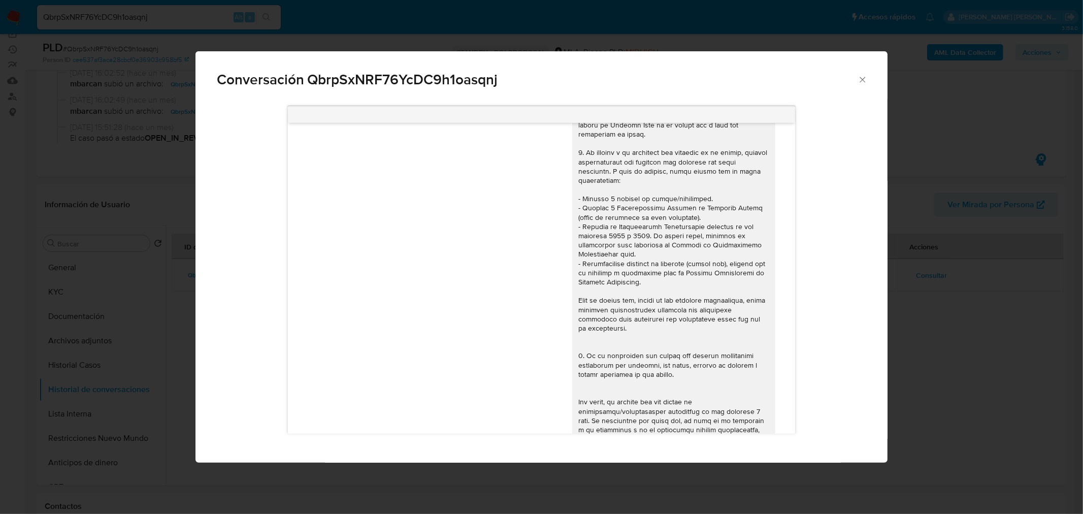
click at [1041, 326] on div "Conversación QbrpSxNRF76YcDC9h1oasqnj 17/07/2025 20:02:31 Hola, Esperamos que t…" at bounding box center [541, 257] width 1083 height 514
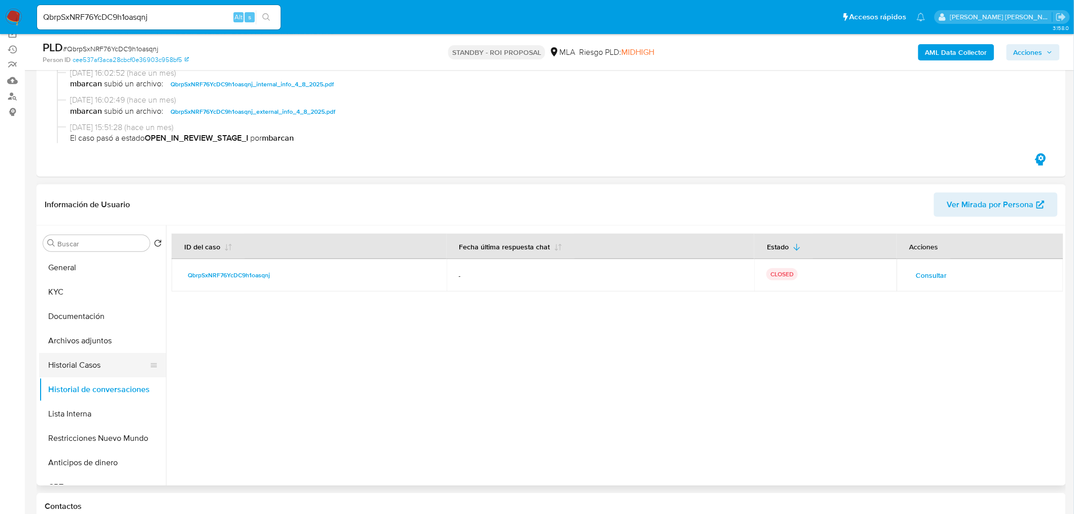
click at [89, 351] on button "Archivos adjuntos" at bounding box center [102, 341] width 127 height 24
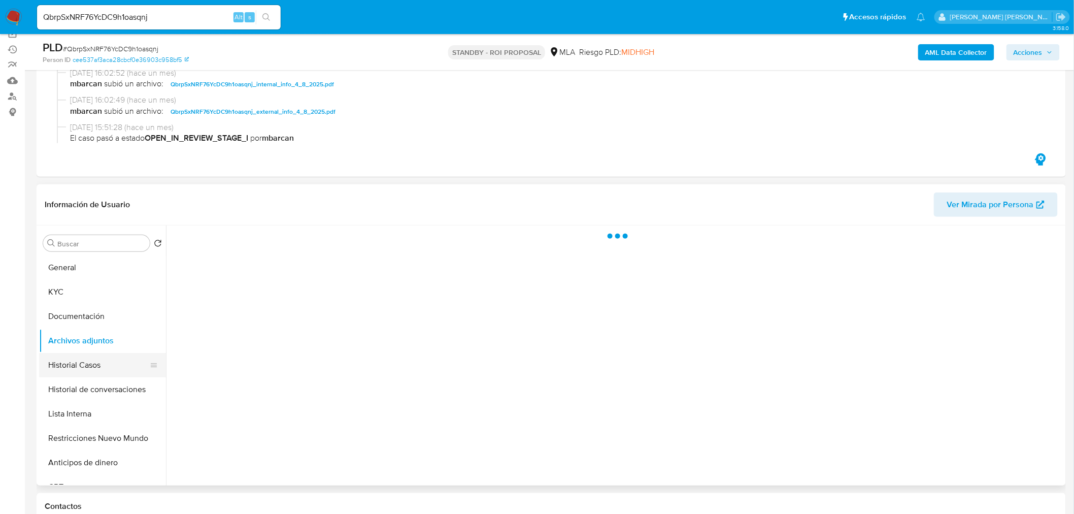
click at [93, 363] on button "Historial Casos" at bounding box center [98, 365] width 119 height 24
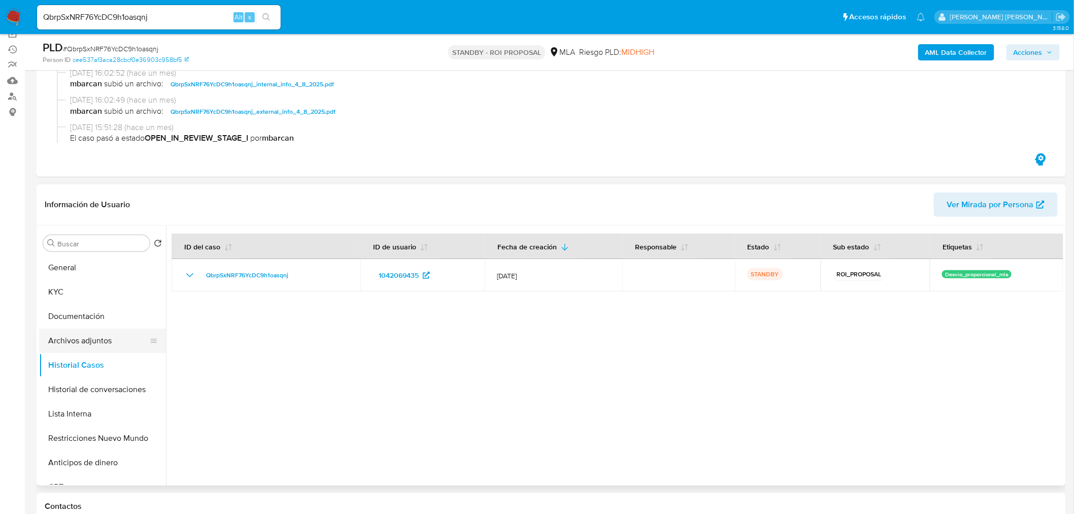
click at [87, 342] on button "Archivos adjuntos" at bounding box center [98, 341] width 119 height 24
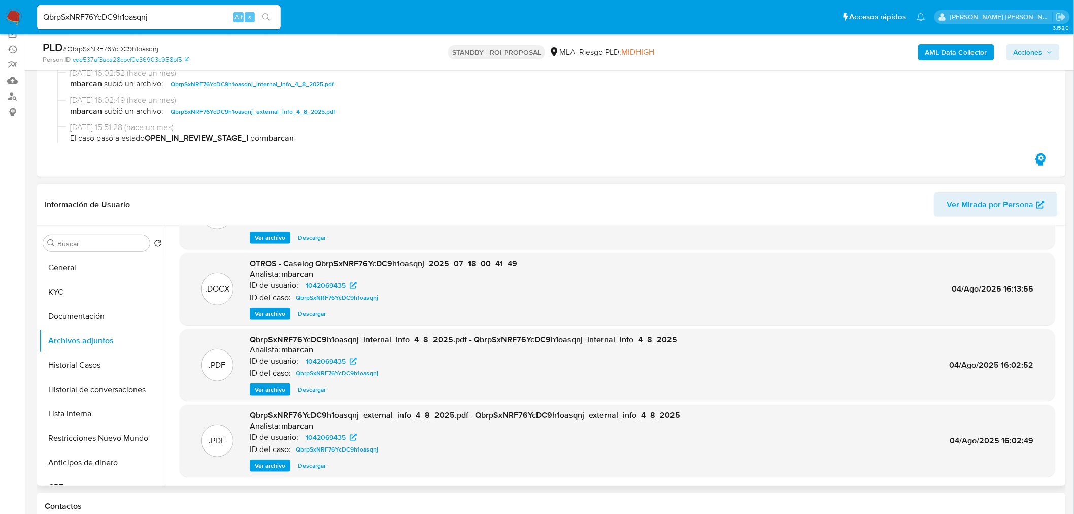
scroll to position [57, 0]
click at [135, 48] on span "# QbrpSxNRF76YcDC9h1oasqnj" at bounding box center [110, 49] width 95 height 10
copy span "QbrpSxNRF76YcDC9h1oasqnj"
drag, startPoint x: 11, startPoint y: 7, endPoint x: 13, endPoint y: 13, distance: 5.9
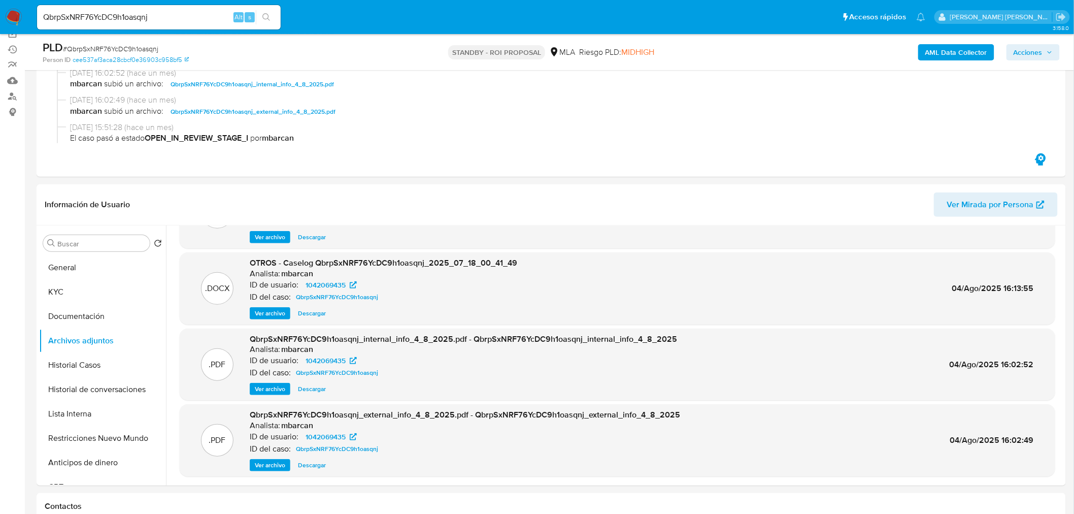
click at [11, 8] on nav "Pausado Ver notificaciones QbrpSxNRF76YcDC9h1oasqnj Alt s Accesos rápidos Presi…" at bounding box center [537, 17] width 1074 height 34
click at [12, 9] on img at bounding box center [13, 17] width 17 height 17
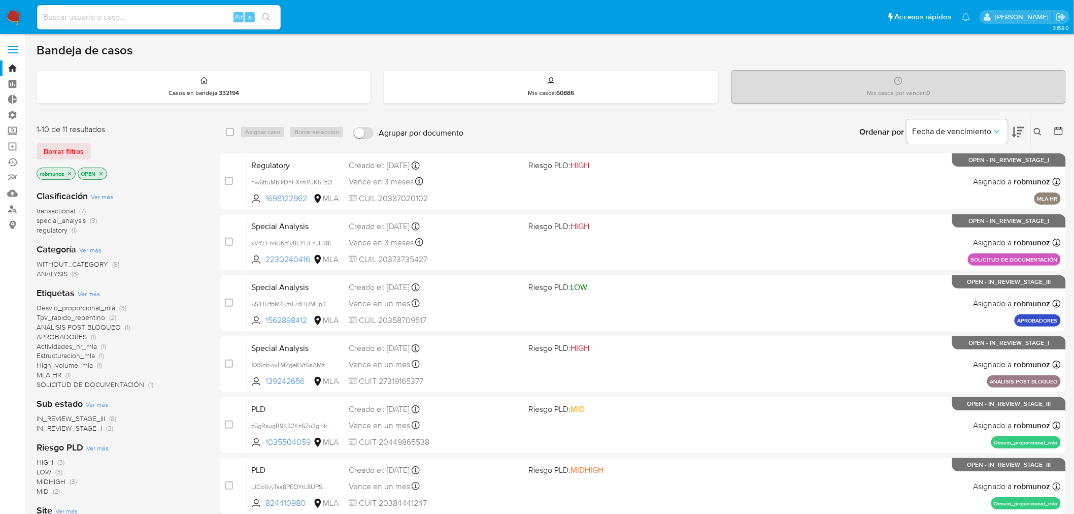
click at [1039, 133] on icon at bounding box center [1038, 132] width 8 height 8
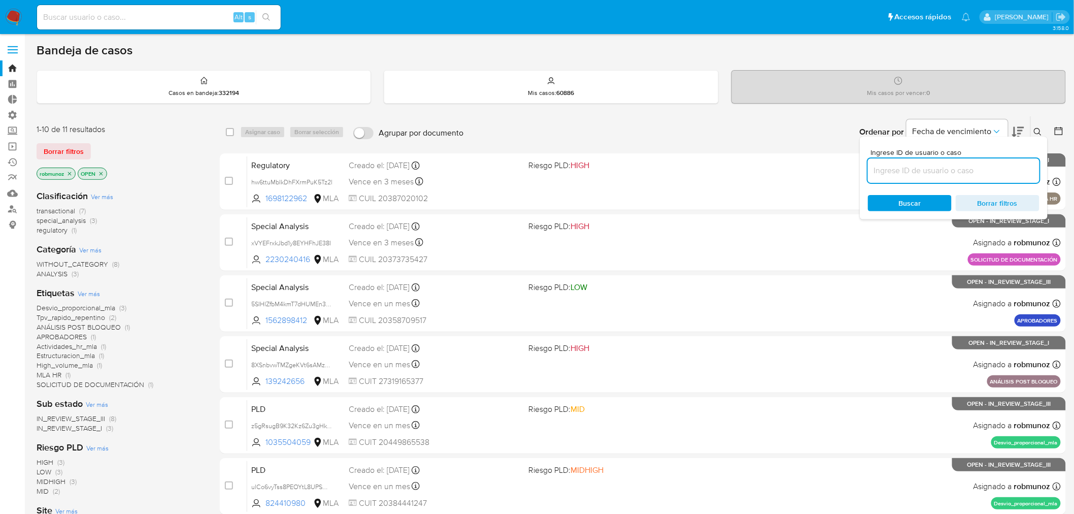
click at [1000, 175] on input at bounding box center [954, 170] width 172 height 13
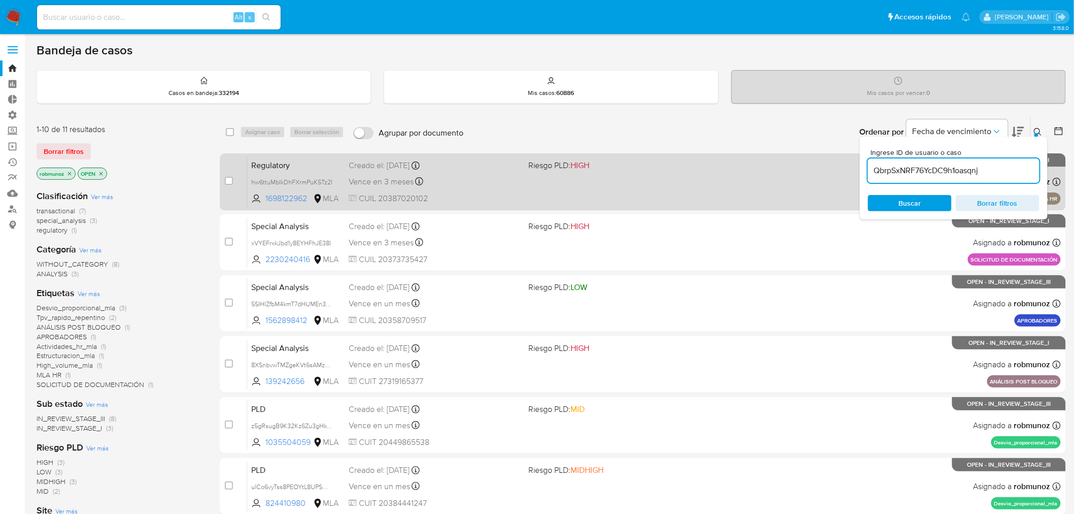
type input "QbrpSxNRF76YcDC9h1oasqnj"
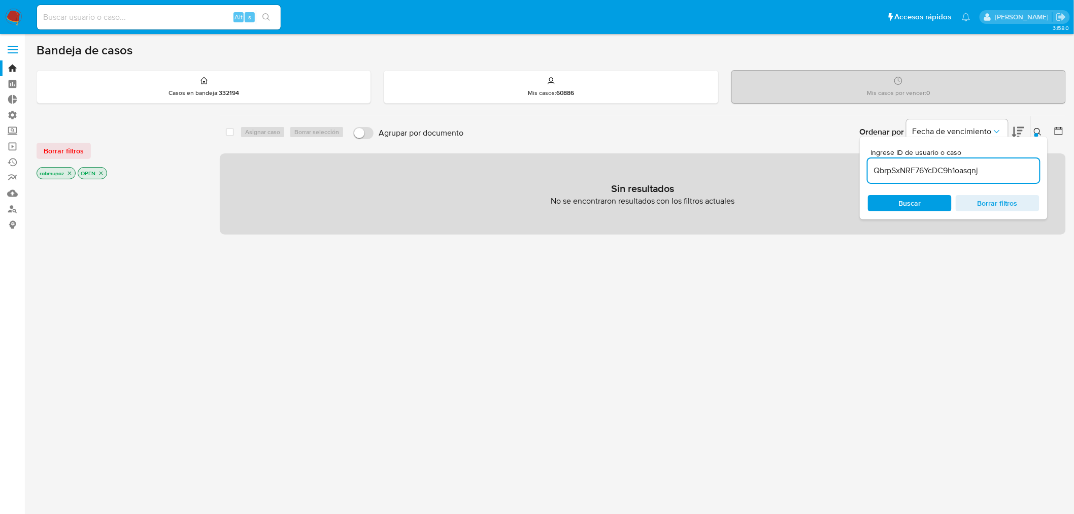
click at [1034, 127] on button at bounding box center [1039, 132] width 17 height 12
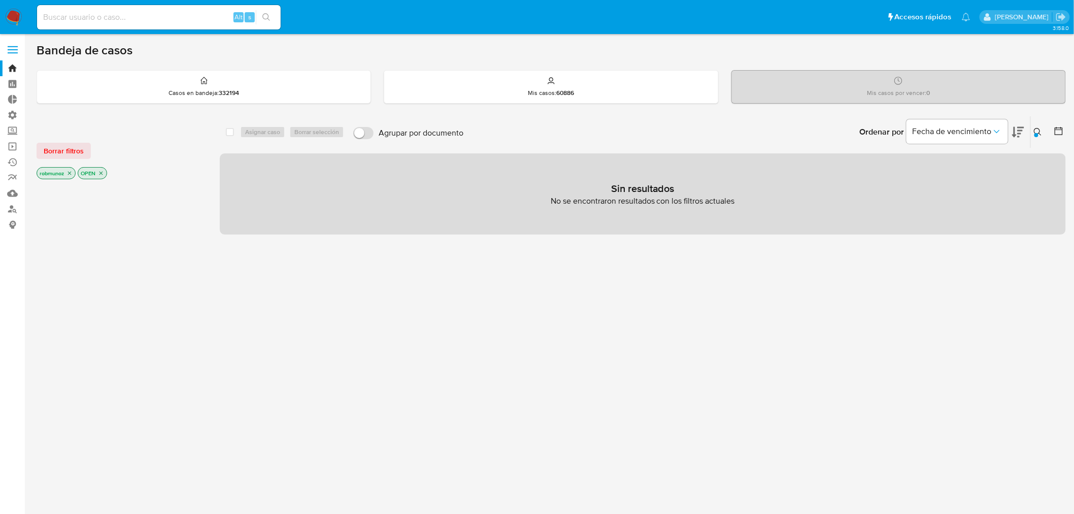
click at [60, 144] on span "Borrar filtros" at bounding box center [64, 151] width 40 height 14
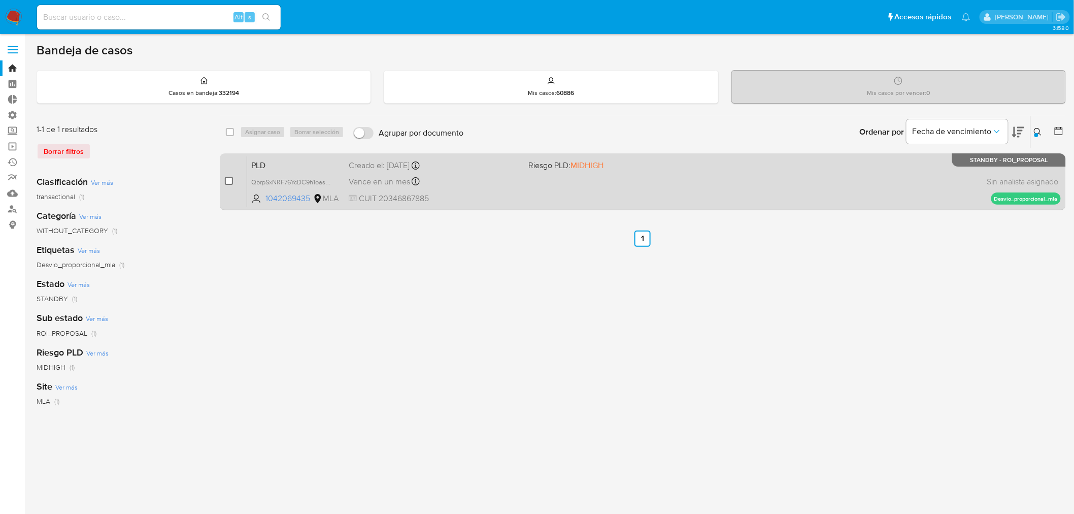
click at [226, 178] on input "checkbox" at bounding box center [229, 181] width 8 height 8
checkbox input "true"
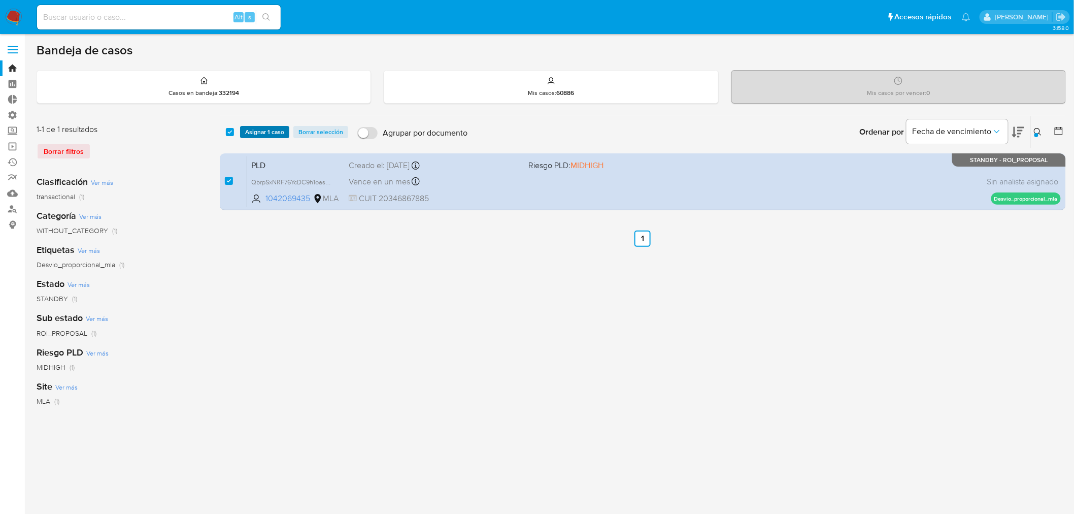
click at [254, 130] on span "Asignar 1 caso" at bounding box center [264, 132] width 39 height 10
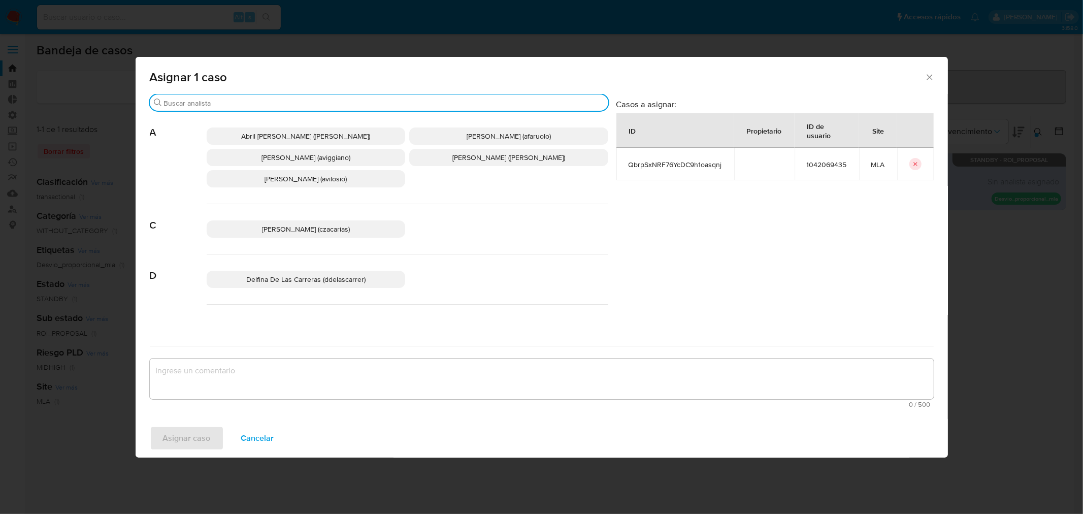
click at [302, 100] on input "Buscar" at bounding box center [384, 103] width 440 height 9
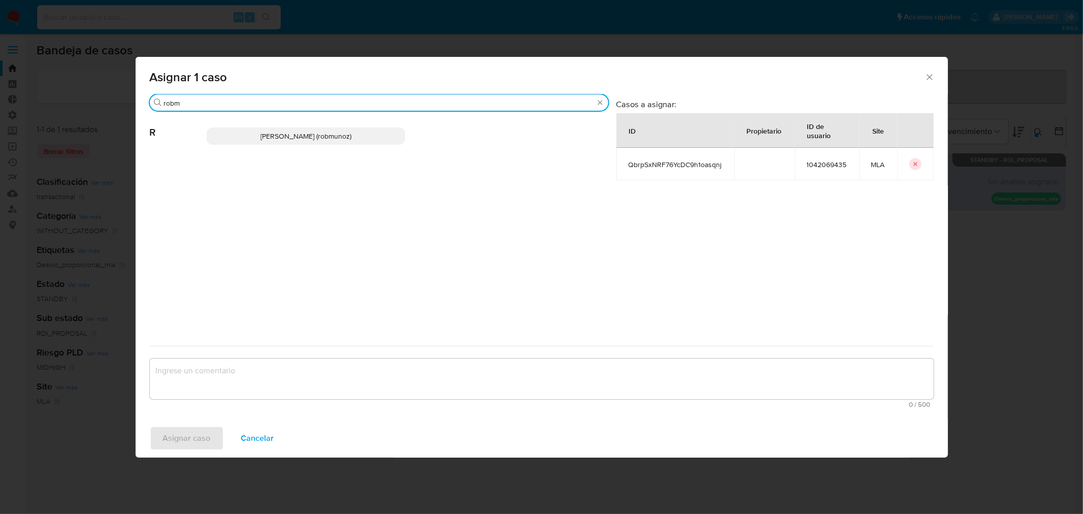
type input "robm"
click at [283, 136] on span "[PERSON_NAME] (robmunoz)" at bounding box center [305, 136] width 91 height 10
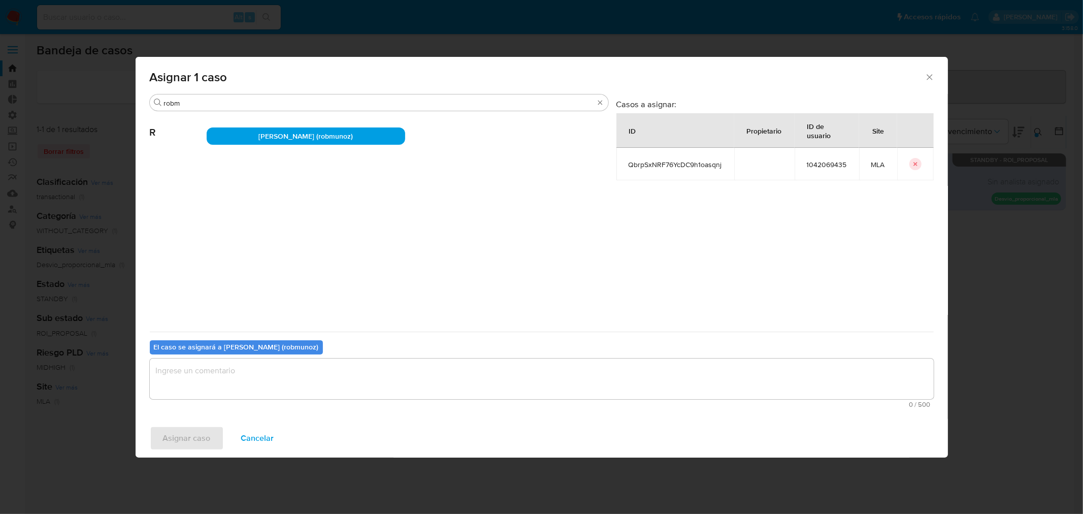
click at [261, 376] on textarea "assign-modal" at bounding box center [542, 378] width 784 height 41
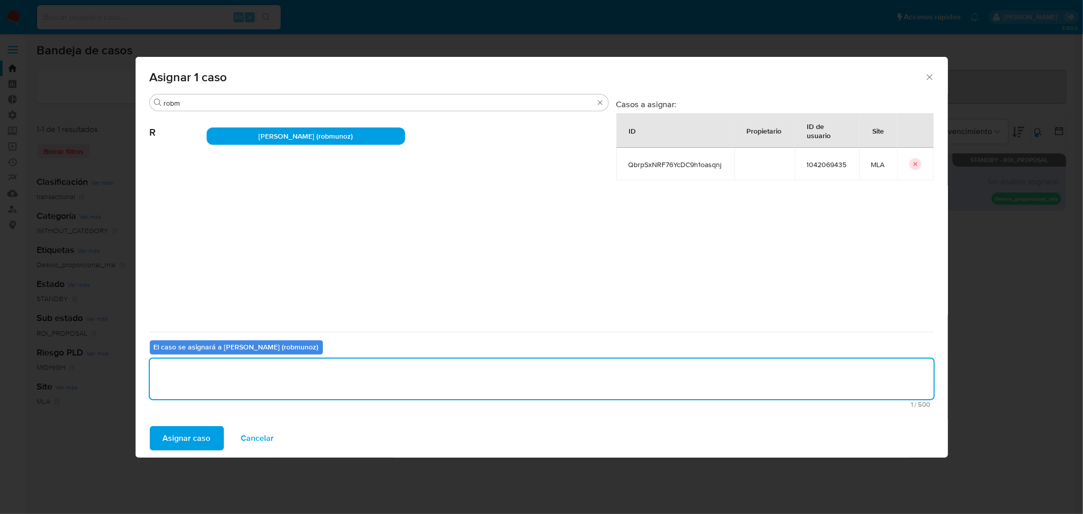
click at [210, 426] on button "Asignar caso" at bounding box center [187, 438] width 74 height 24
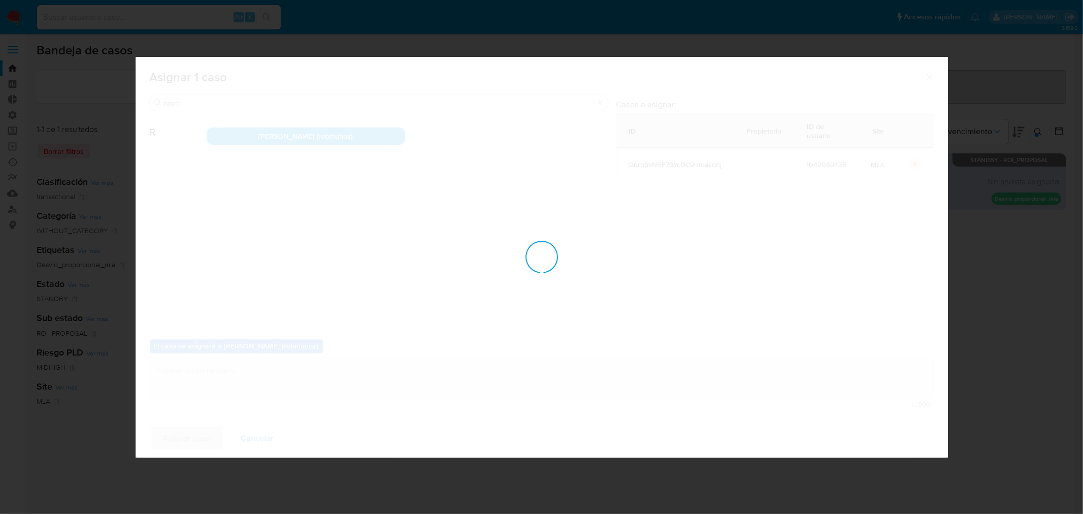
checkbox input "false"
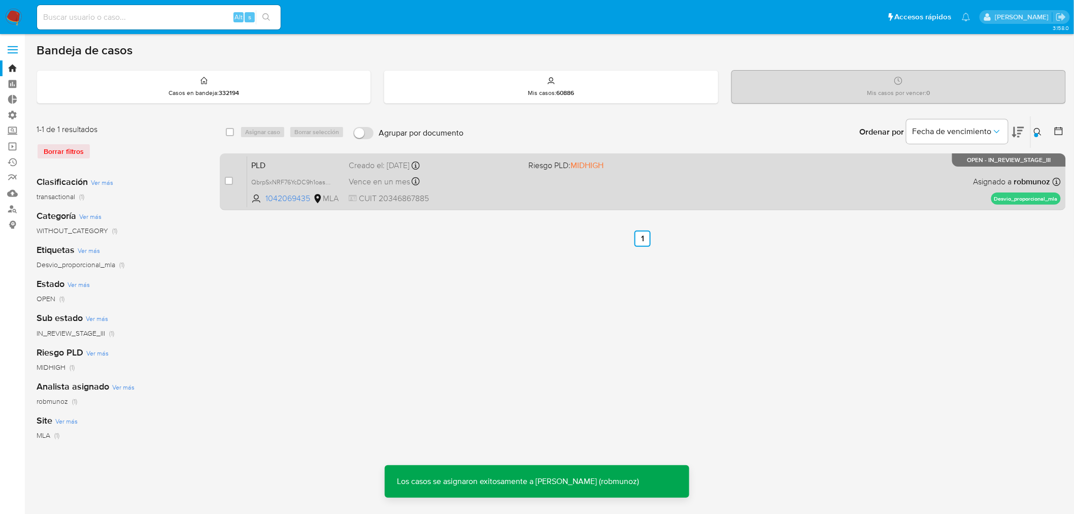
click at [663, 200] on div "PLD QbrpSxNRF76YcDC9h1oasqnj 1042069435 MLA Riesgo PLD: MIDHIGH Creado el: 12/0…" at bounding box center [654, 181] width 814 height 51
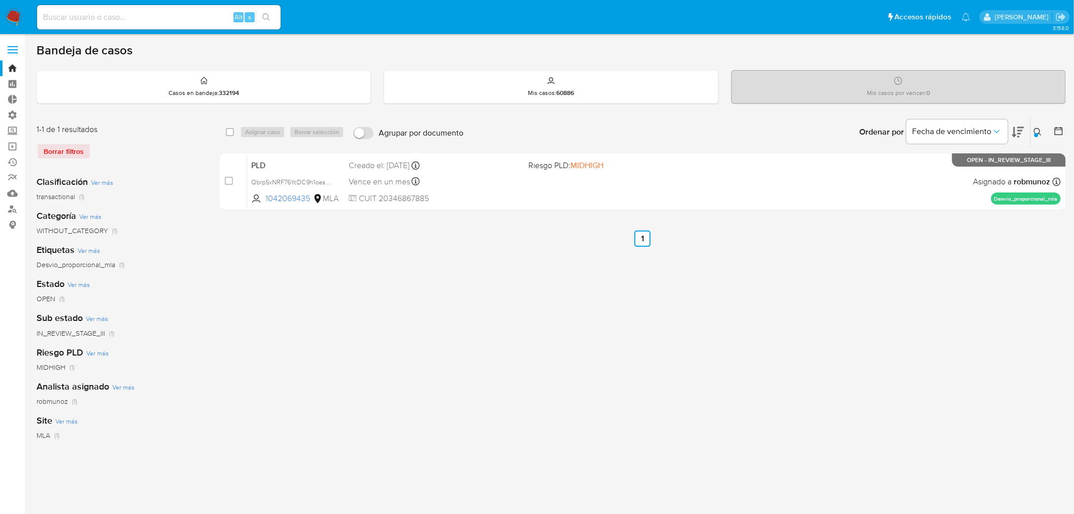
click at [169, 19] on input at bounding box center [159, 17] width 244 height 13
paste input "juanignacioroby@gmail.com"
type input "juanignacioroby@gmail.com"
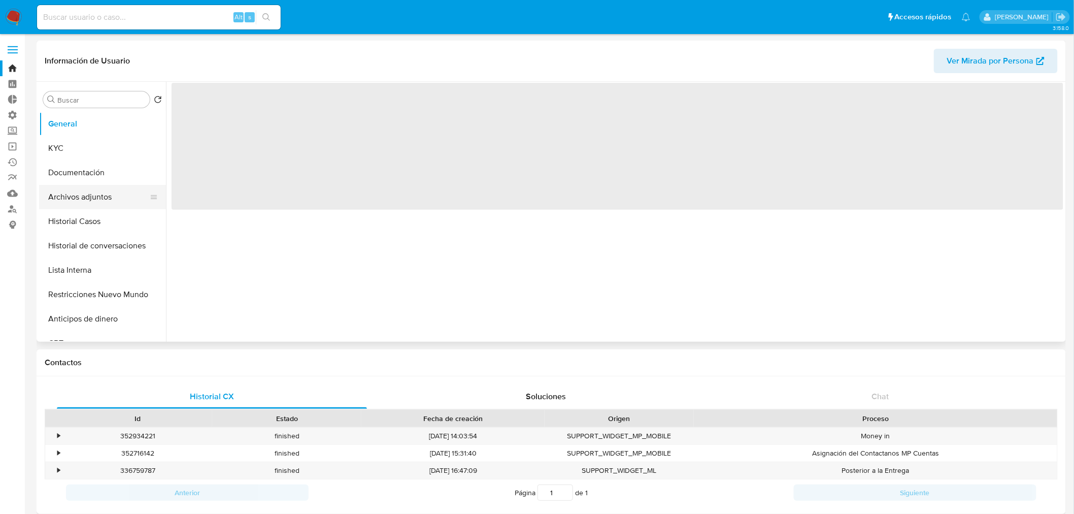
click at [93, 202] on button "Archivos adjuntos" at bounding box center [98, 197] width 119 height 24
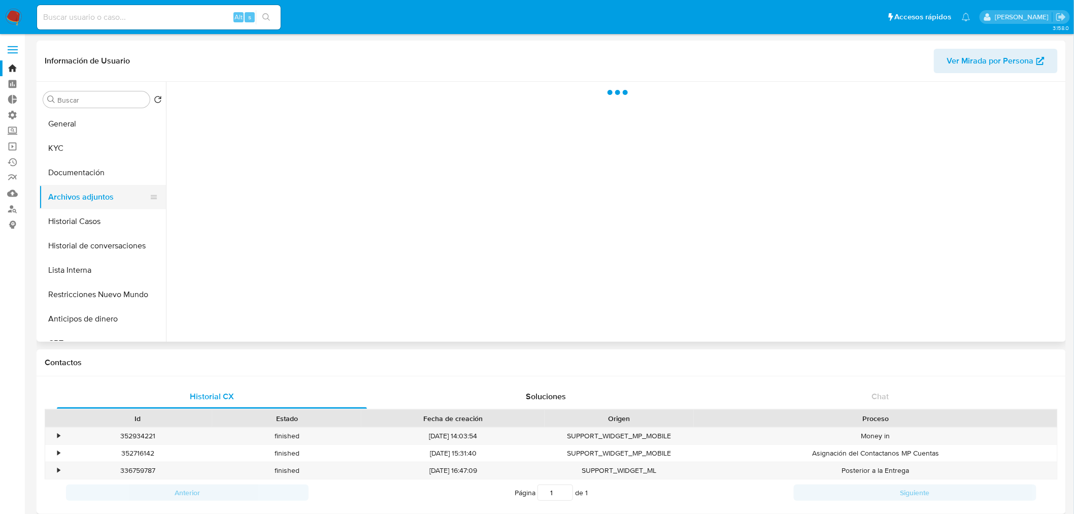
select select "10"
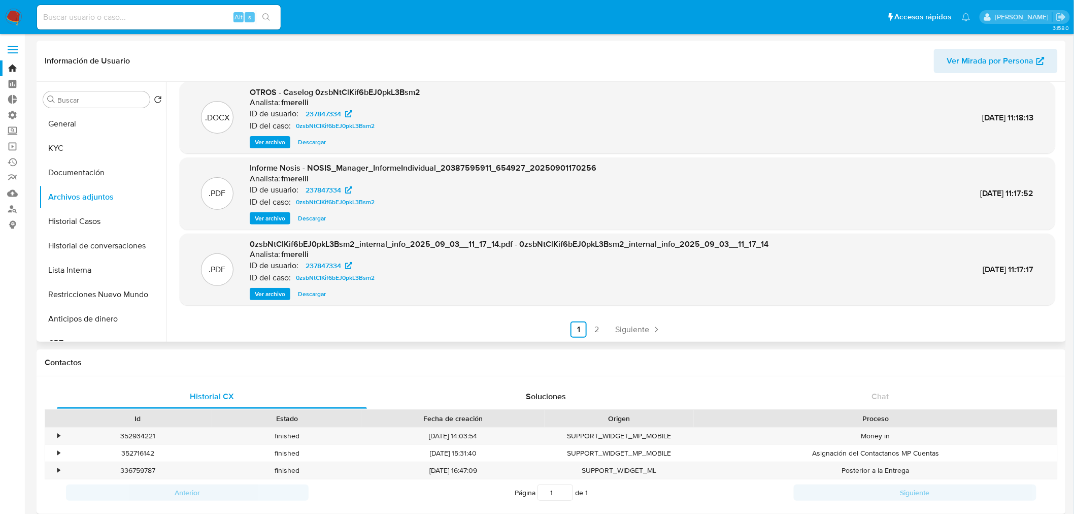
scroll to position [85, 0]
drag, startPoint x: 90, startPoint y: 123, endPoint x: 130, endPoint y: 119, distance: 40.3
click at [90, 121] on button "General" at bounding box center [98, 124] width 119 height 24
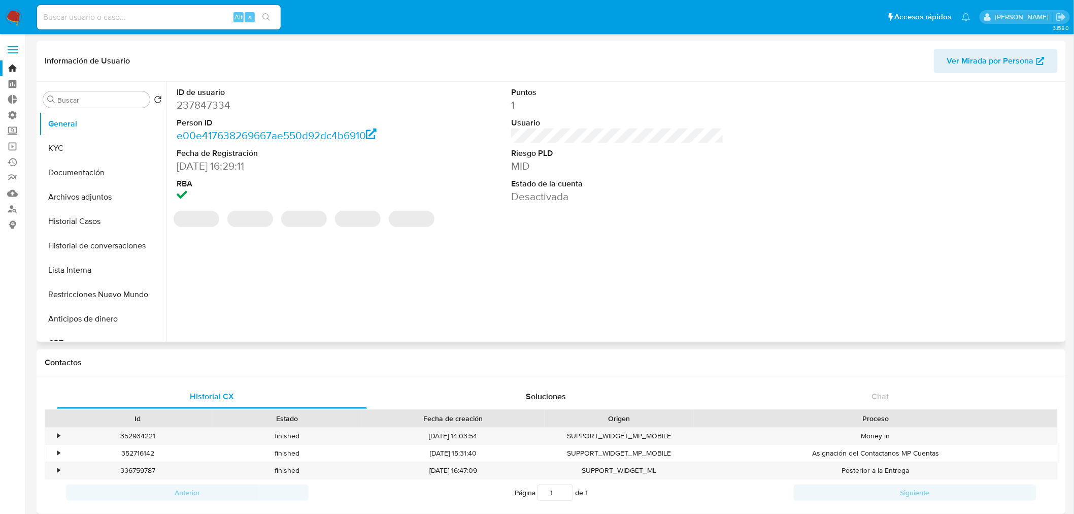
click at [214, 105] on dd "237847334" at bounding box center [283, 105] width 213 height 14
copy dd "237847334"
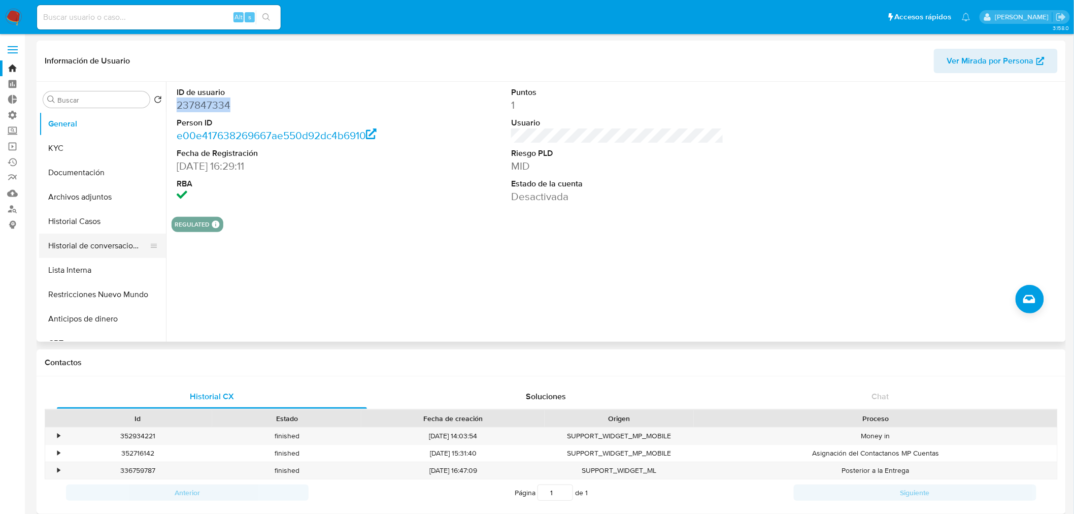
click at [87, 245] on button "Historial de conversaciones" at bounding box center [98, 246] width 119 height 24
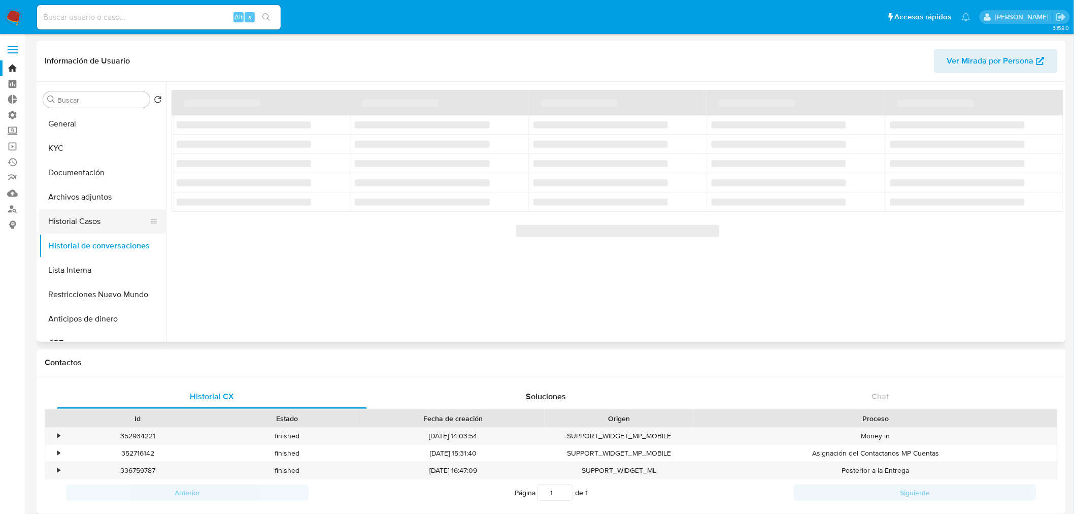
click at [77, 228] on button "Historial Casos" at bounding box center [98, 221] width 119 height 24
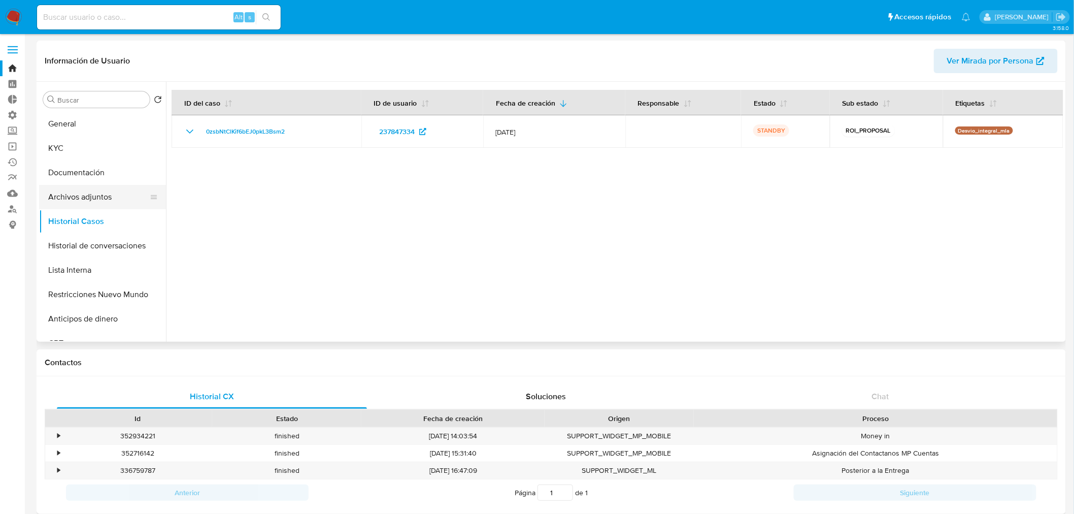
click at [81, 198] on button "Archivos adjuntos" at bounding box center [98, 197] width 119 height 24
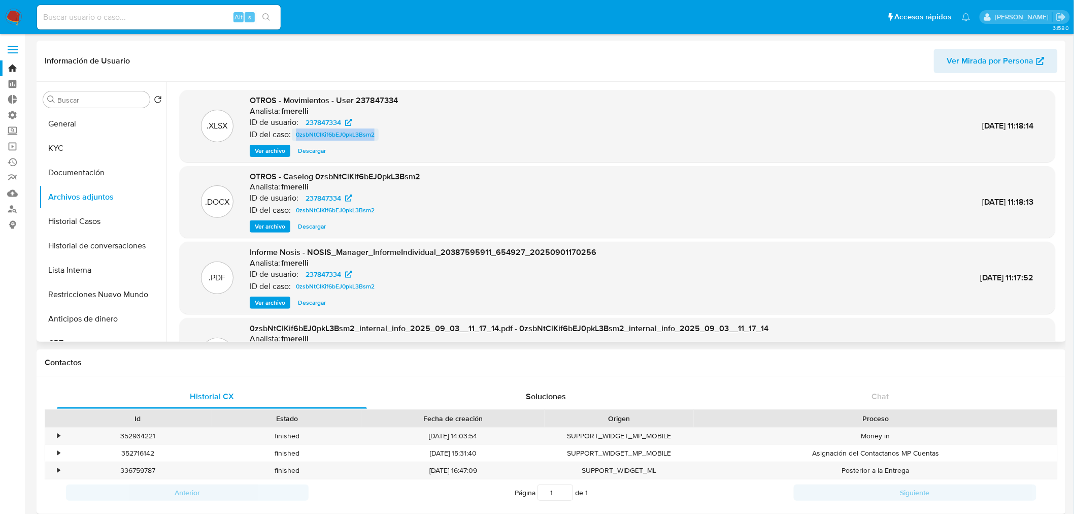
drag, startPoint x: 425, startPoint y: 137, endPoint x: 300, endPoint y: 140, distance: 125.9
click at [298, 138] on div ".XLSX OTROS - Movimientos - User 237847334 Analista: fmerelli ID de usuario: 23…" at bounding box center [618, 126] width 866 height 62
copy span "0zsbNtClKif6bEJ0pkL3Bsm2"
click at [105, 14] on input at bounding box center [159, 17] width 244 height 13
click at [17, 14] on img at bounding box center [13, 17] width 17 height 17
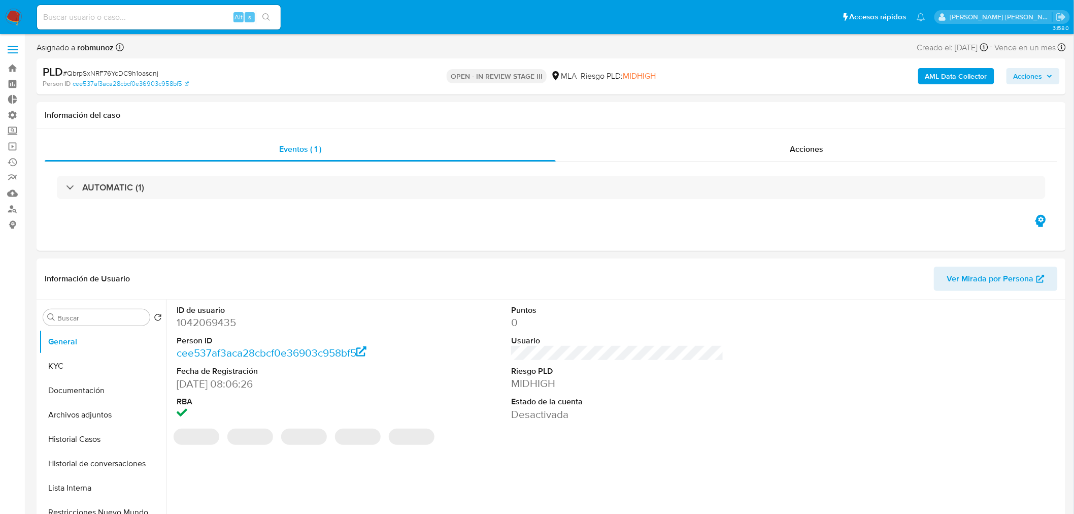
select select "10"
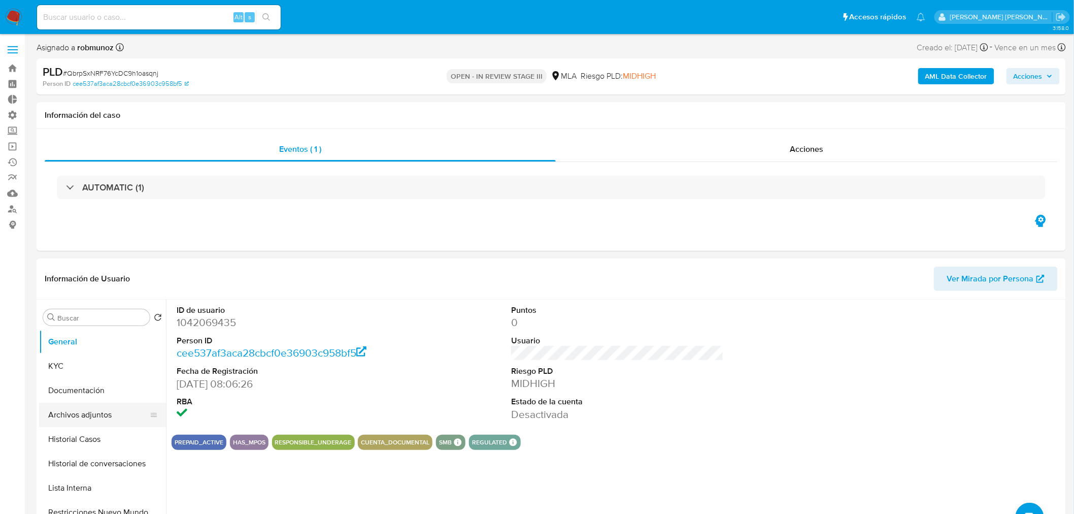
drag, startPoint x: 103, startPoint y: 414, endPoint x: 126, endPoint y: 415, distance: 23.4
click at [103, 415] on button "Archivos adjuntos" at bounding box center [98, 415] width 119 height 24
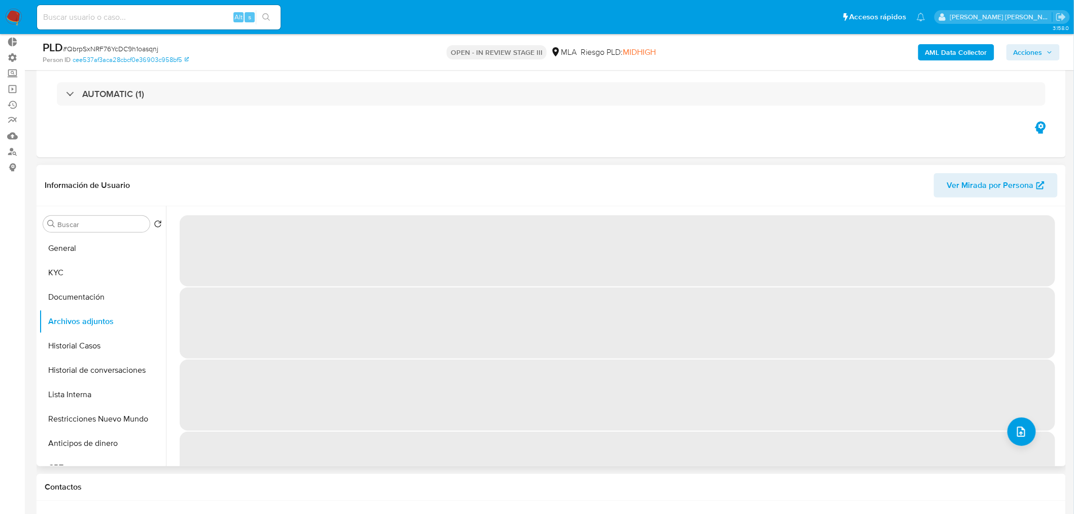
scroll to position [56, 0]
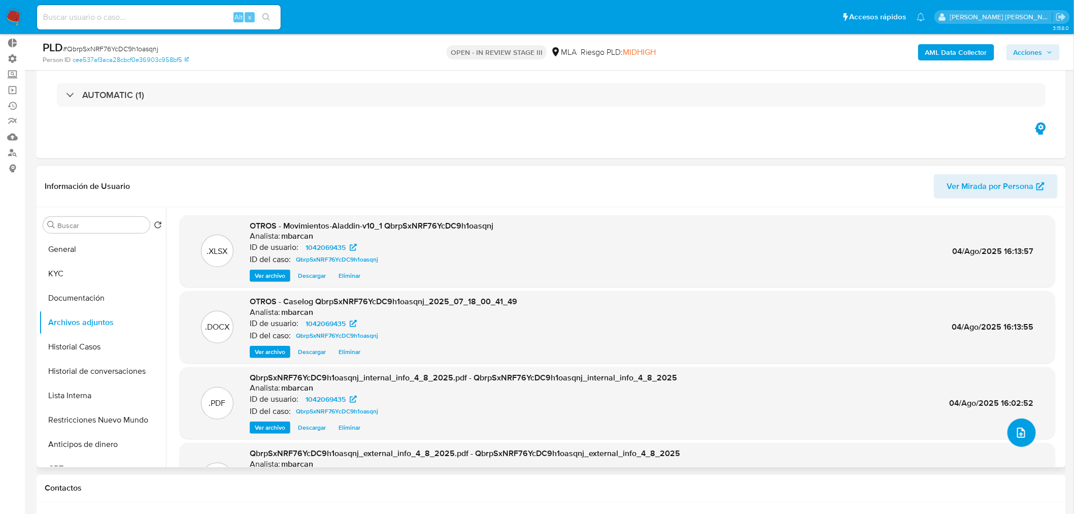
click at [1019, 426] on icon "upload-file" at bounding box center [1021, 432] width 12 height 12
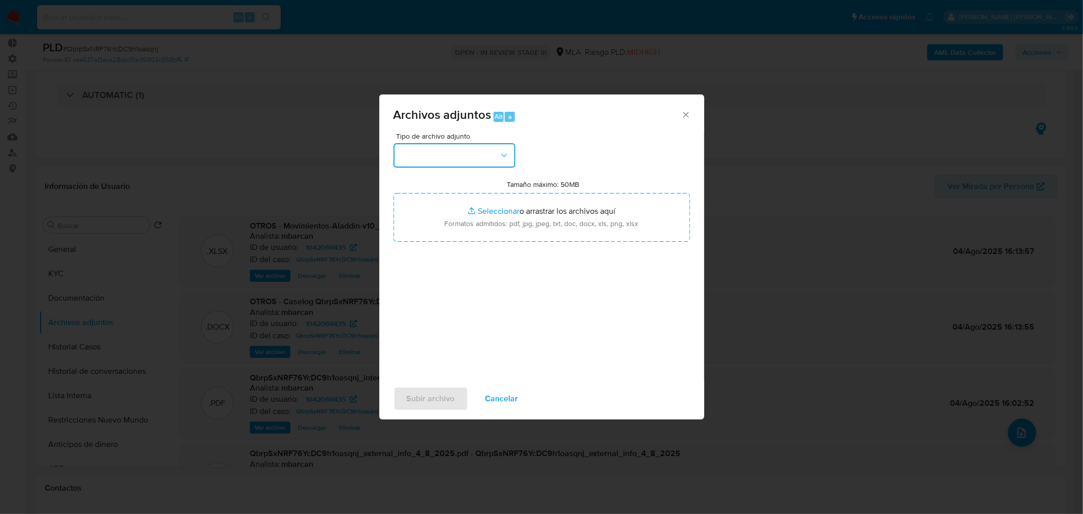
drag, startPoint x: 491, startPoint y: 146, endPoint x: 489, endPoint y: 153, distance: 7.4
click at [491, 147] on button "button" at bounding box center [454, 155] width 122 height 24
click at [476, 179] on div "IDENTIFICACIÓN" at bounding box center [451, 182] width 104 height 24
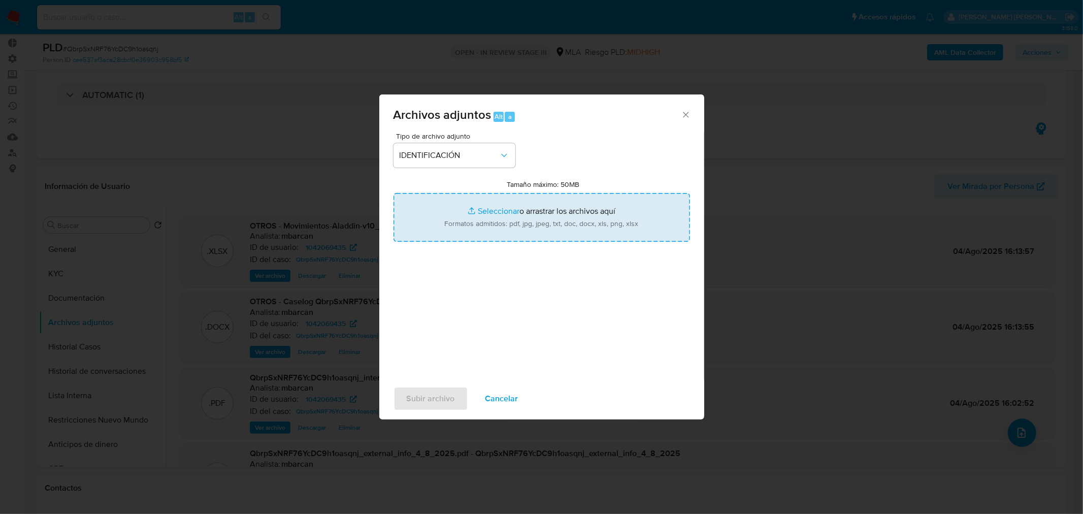
click at [501, 212] on input "Tamaño máximo: 50MB Seleccionar archivos" at bounding box center [541, 217] width 297 height 49
type input "C:\fakepath\Caselog QbrpSxNRF76YcDC9h1oasqnj_VII.docx"
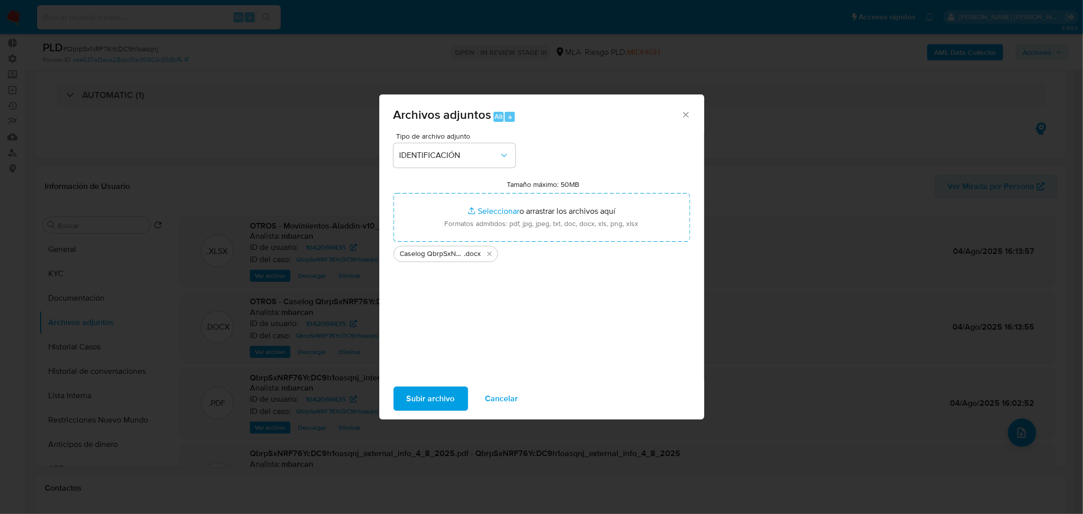
click at [419, 400] on span "Subir archivo" at bounding box center [431, 398] width 48 height 22
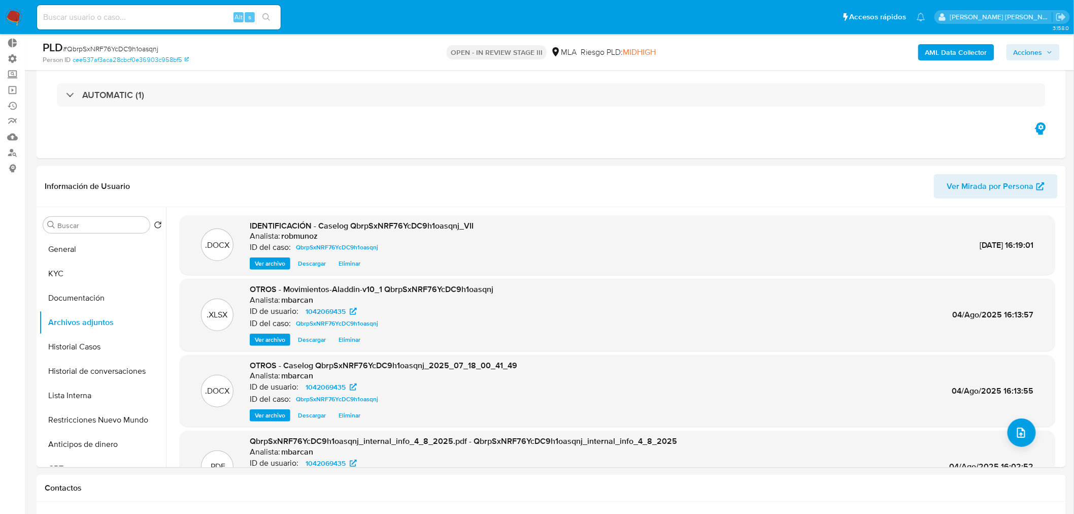
click at [222, 13] on input at bounding box center [159, 17] width 244 height 13
paste input "Ge05wqwzzw3UU7qvtmp0Jgm4"
type input "Ge05wqwzzw3UU7qvtmp0Jgm4"
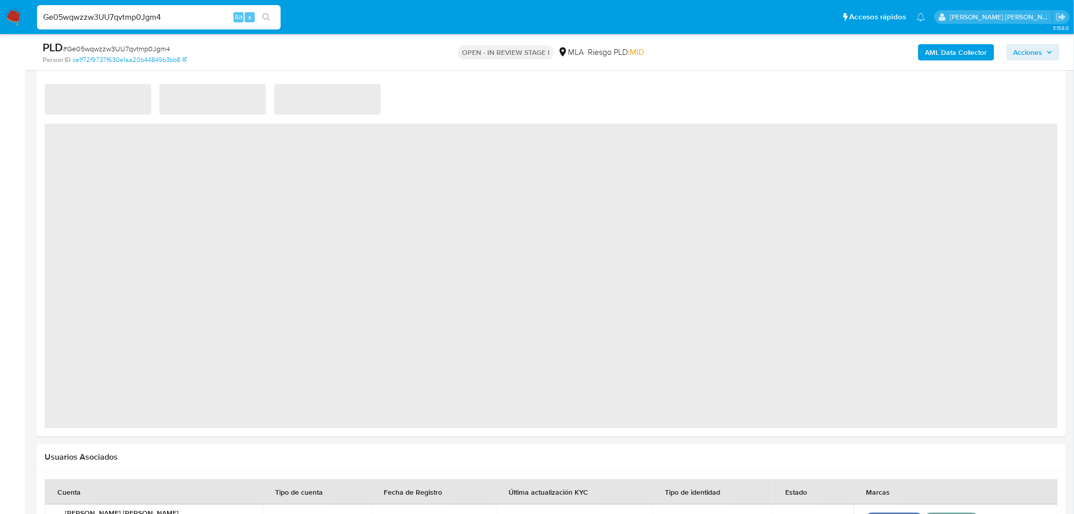
select select "10"
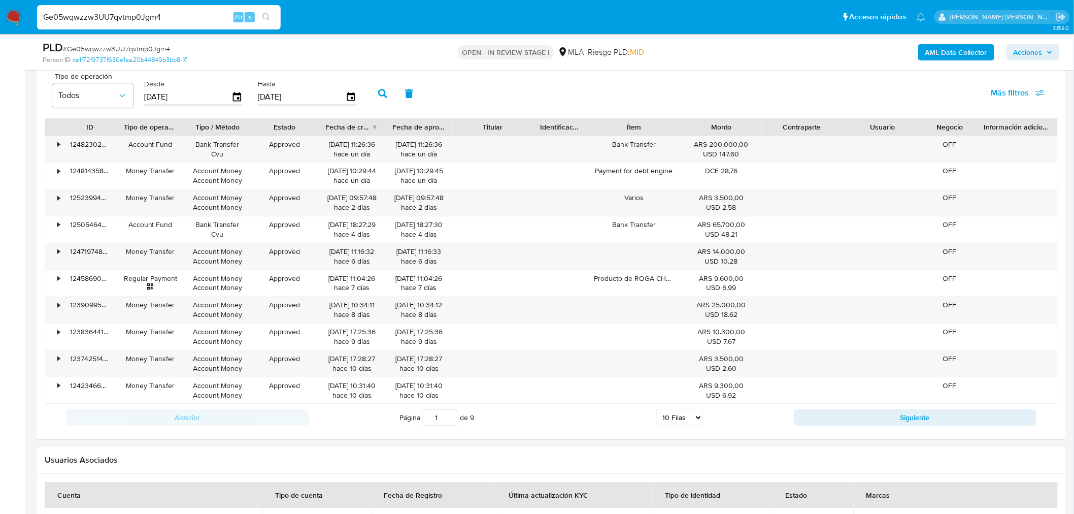
scroll to position [1015, 0]
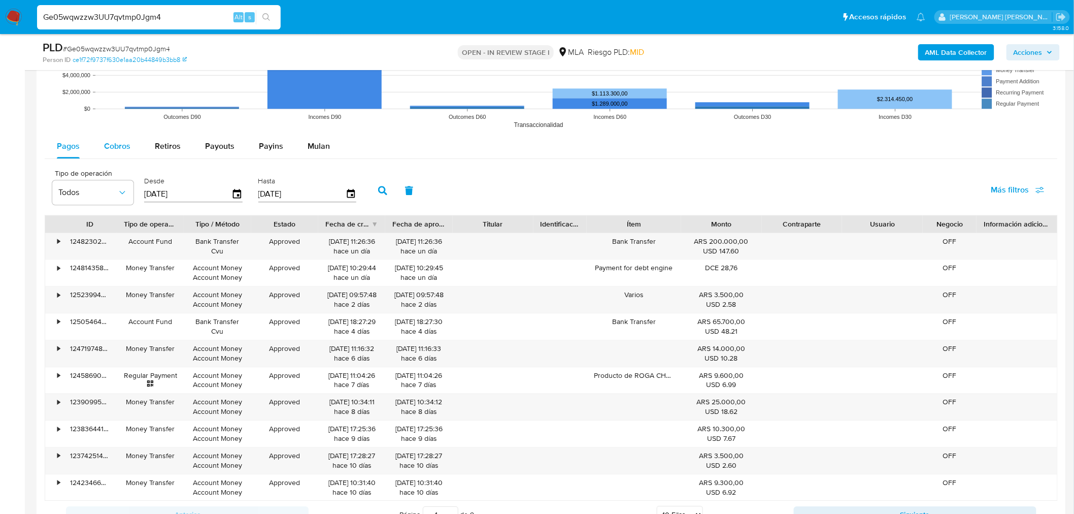
click at [112, 150] on span "Cobros" at bounding box center [117, 146] width 26 height 12
select select "10"
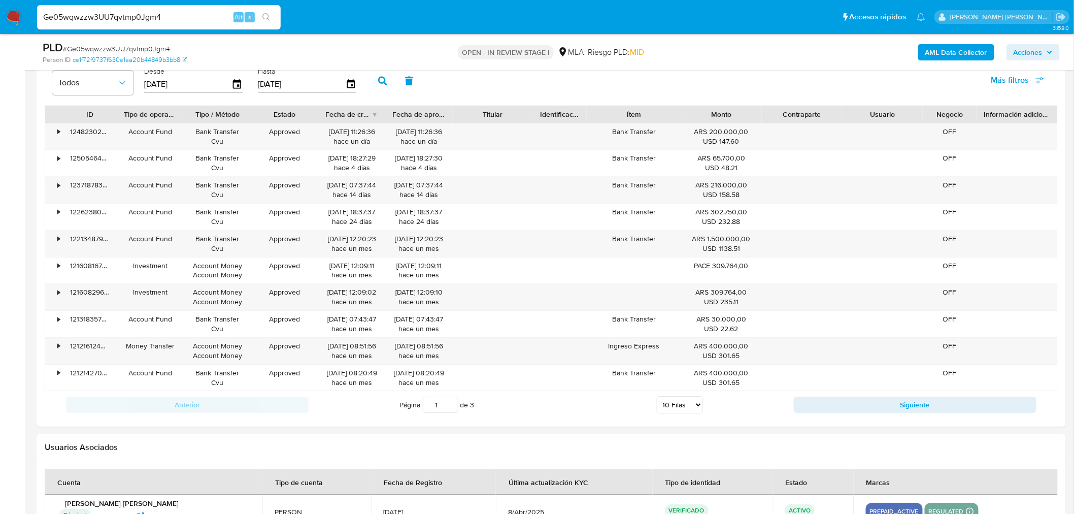
scroll to position [1128, 0]
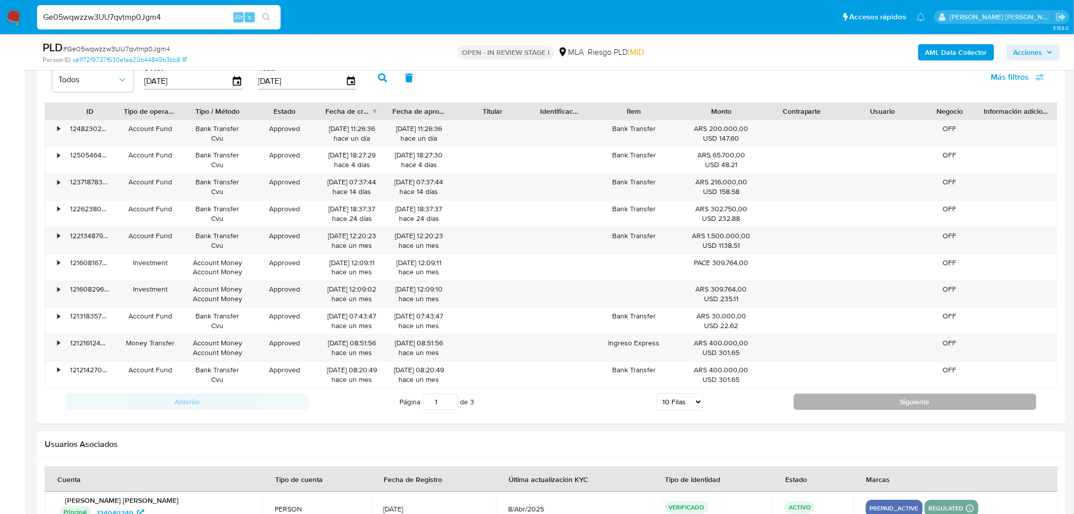
click at [834, 401] on button "Siguiente" at bounding box center [915, 401] width 243 height 16
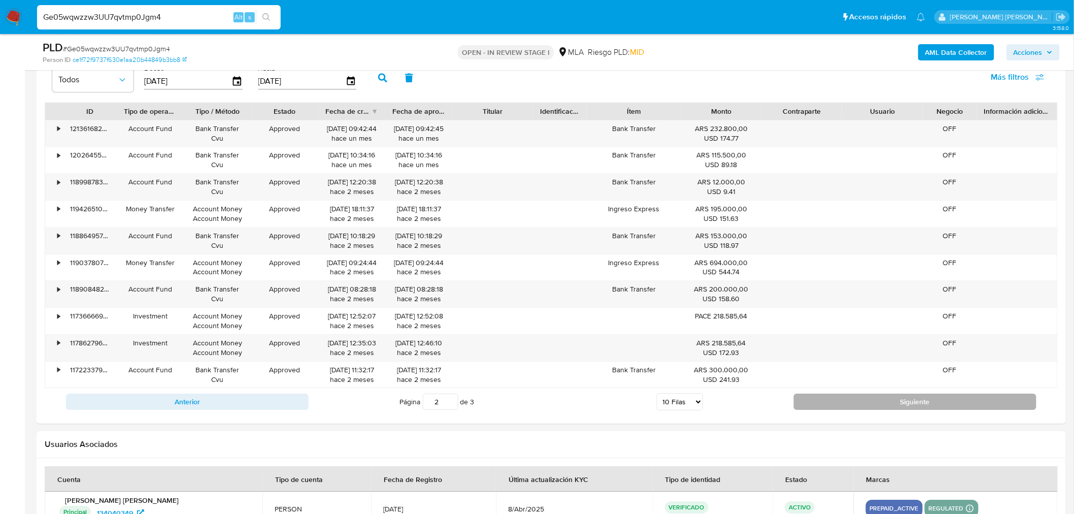
click at [942, 407] on button "Siguiente" at bounding box center [915, 401] width 243 height 16
type input "3"
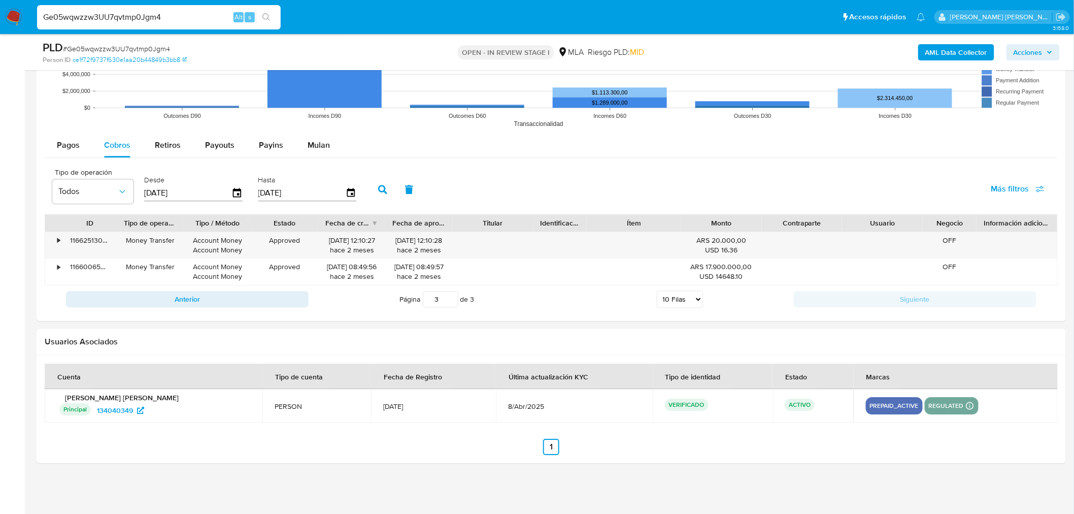
scroll to position [1017, 0]
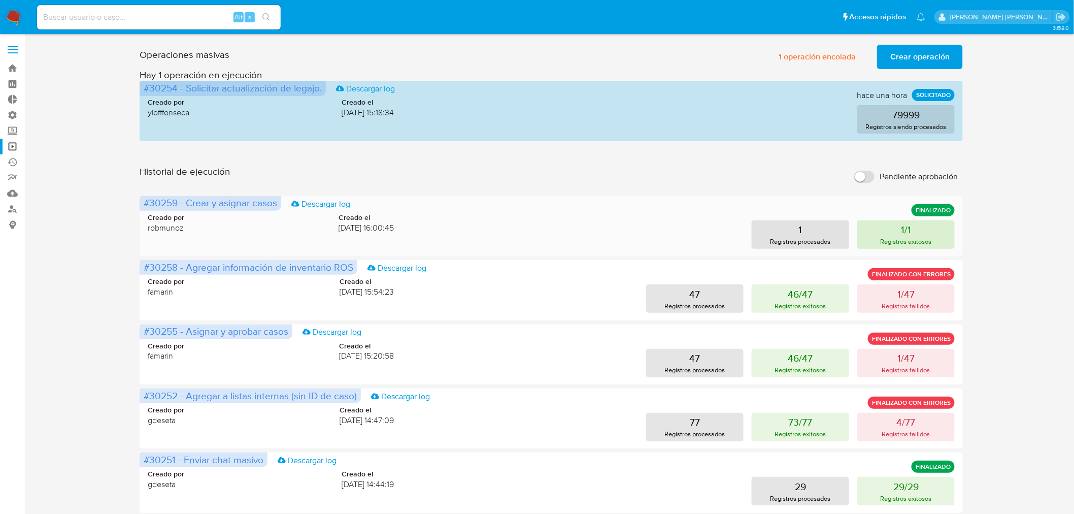
click at [900, 243] on p "Registros exitosos" at bounding box center [906, 242] width 51 height 10
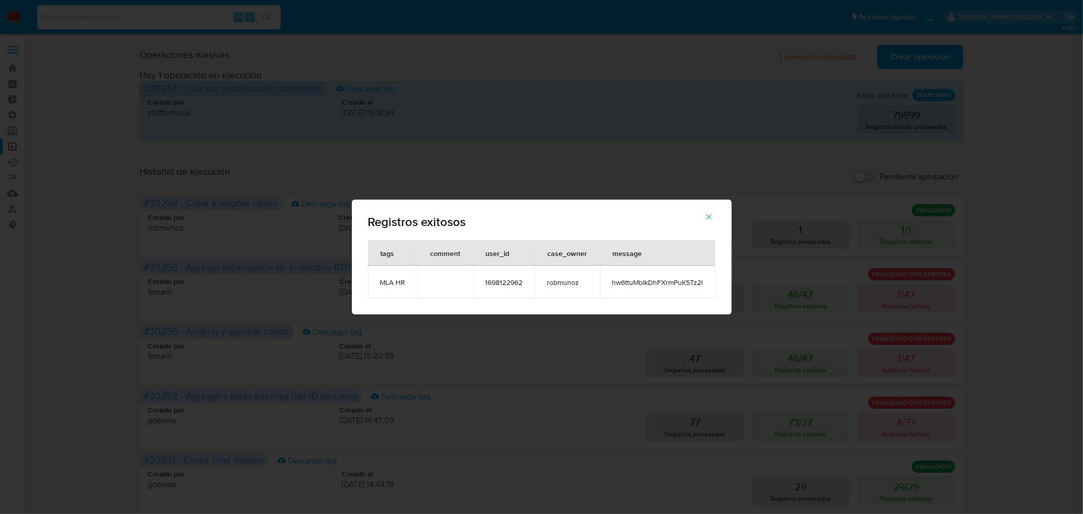
click at [1046, 249] on div "Registros exitosos tags comment user_id case_owner message MLA HR 1698122962 ro…" at bounding box center [541, 257] width 1083 height 514
click at [666, 287] on td "hw6ttuMbIkDhFXrmPuK5Tz2l" at bounding box center [657, 282] width 115 height 32
click at [664, 283] on span "hw6ttuMbIkDhFXrmPuK5Tz2l" at bounding box center [657, 282] width 91 height 9
click at [664, 282] on span "hw6ttuMbIkDhFXrmPuK5Tz2l" at bounding box center [657, 282] width 91 height 9
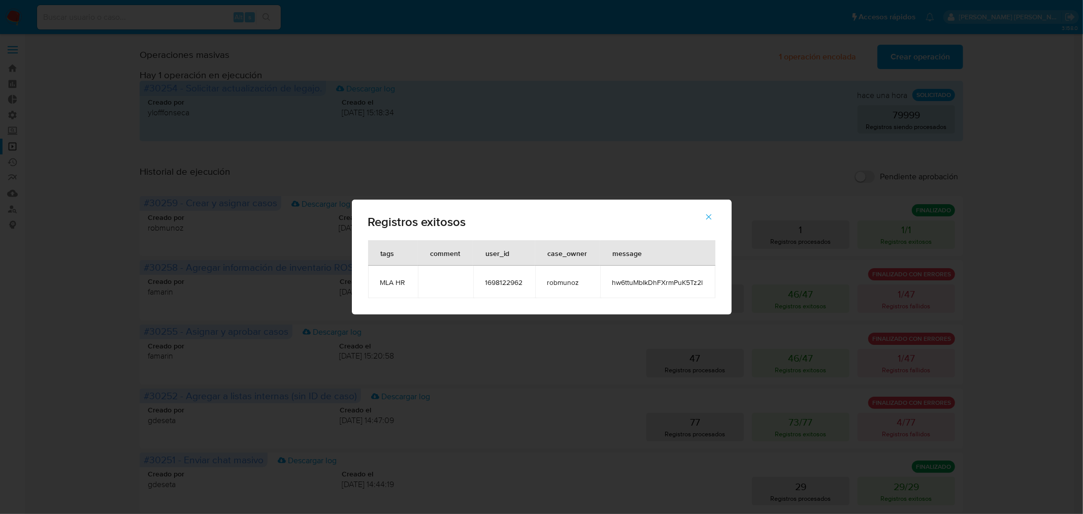
click at [664, 282] on span "hw6ttuMbIkDhFXrmPuK5Tz2l" at bounding box center [657, 282] width 91 height 9
click at [706, 214] on icon "button" at bounding box center [708, 216] width 9 height 9
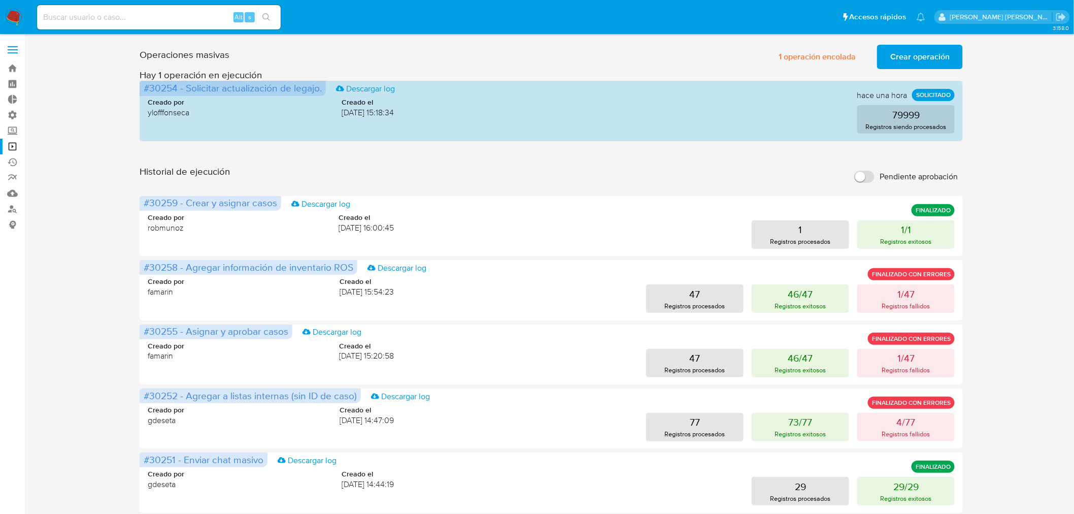
click at [901, 57] on span "Crear operación" at bounding box center [920, 57] width 59 height 22
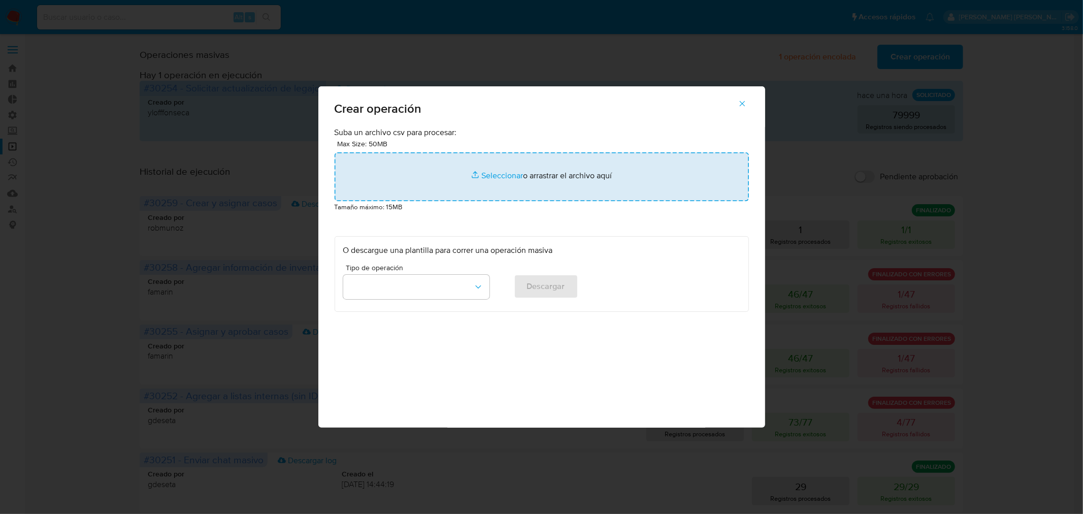
click at [489, 176] on input "file" at bounding box center [542, 176] width 414 height 49
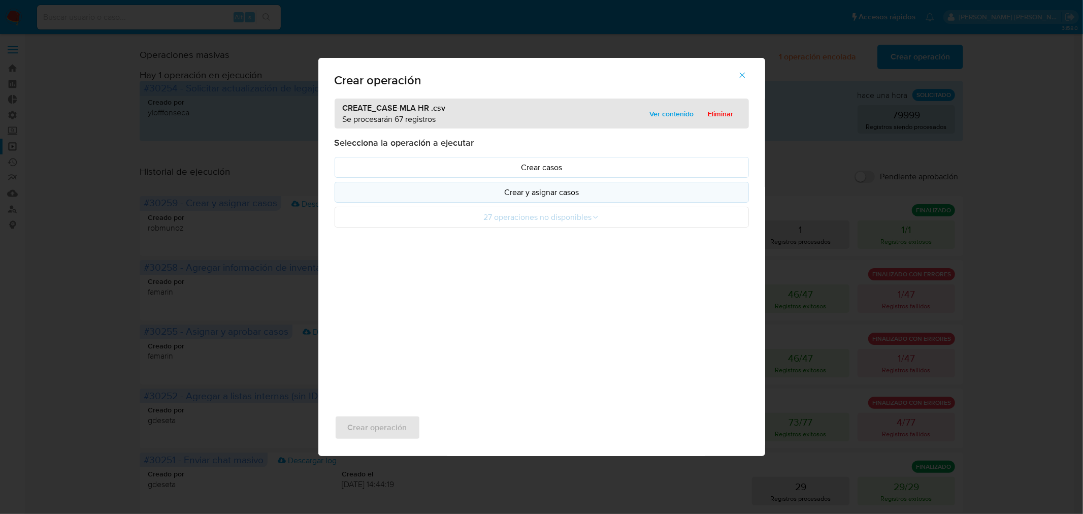
click at [567, 199] on button "Crear y asignar casos" at bounding box center [542, 192] width 414 height 21
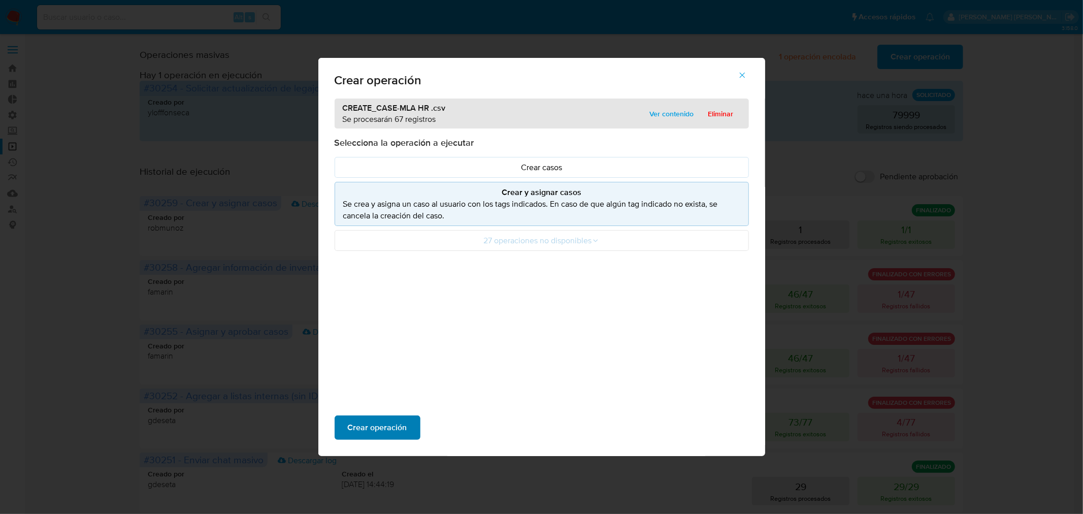
click at [399, 429] on span "Crear operación" at bounding box center [377, 427] width 59 height 22
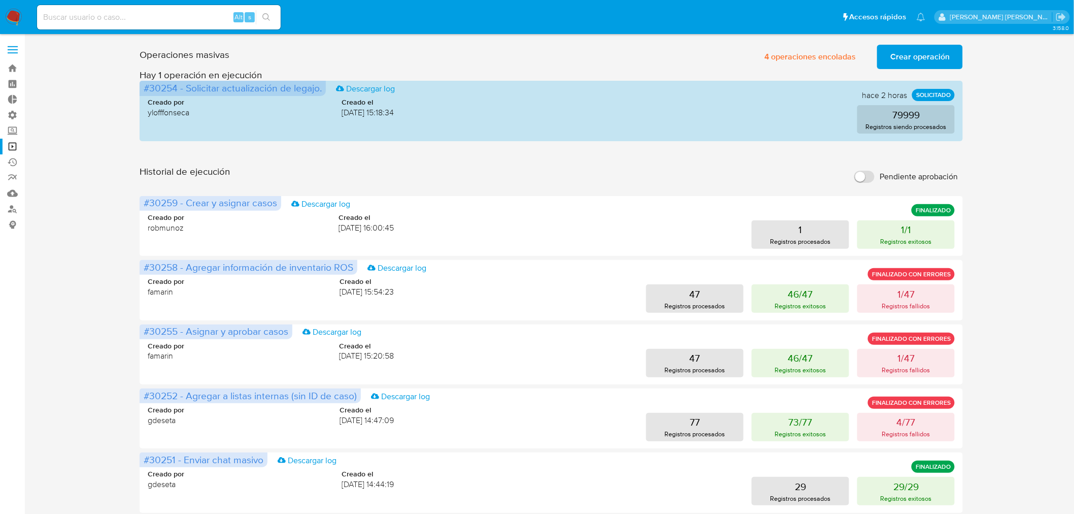
drag, startPoint x: 17, startPoint y: 15, endPoint x: 42, endPoint y: 10, distance: 25.9
click at [17, 14] on img at bounding box center [13, 17] width 17 height 17
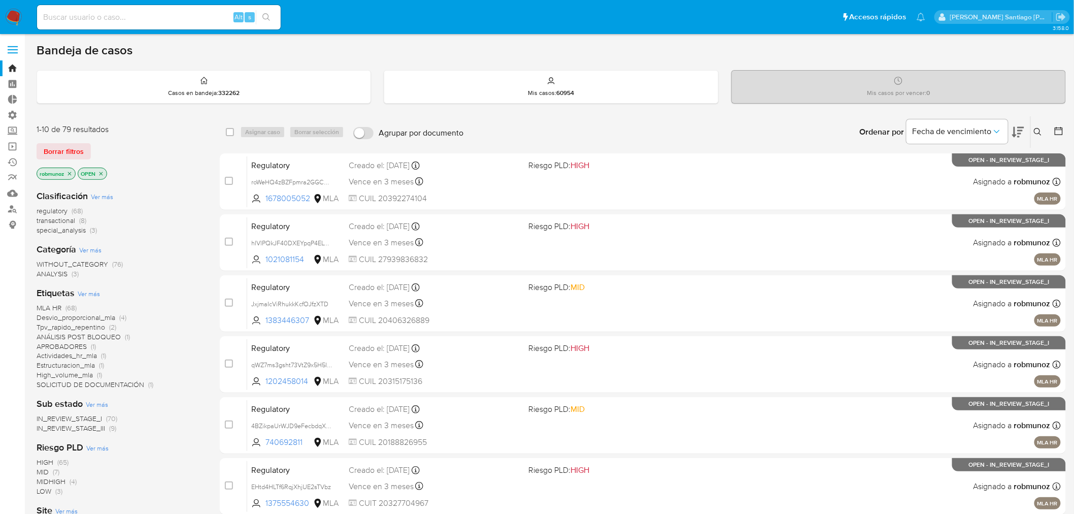
click at [1042, 130] on icon at bounding box center [1038, 132] width 8 height 8
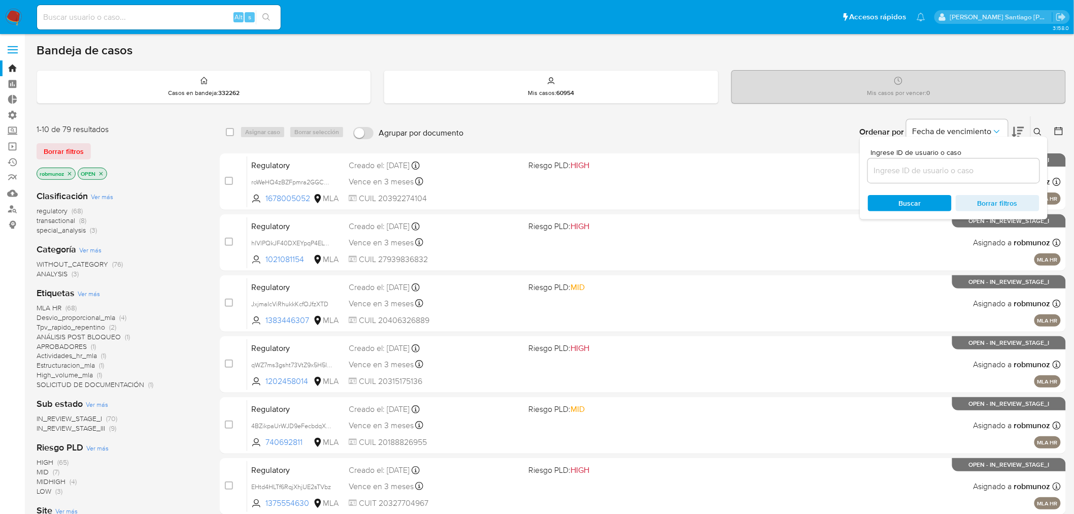
click at [913, 176] on input at bounding box center [954, 170] width 172 height 13
type input "0zsbNtClKif6bEJ0pkL3Bsm2"
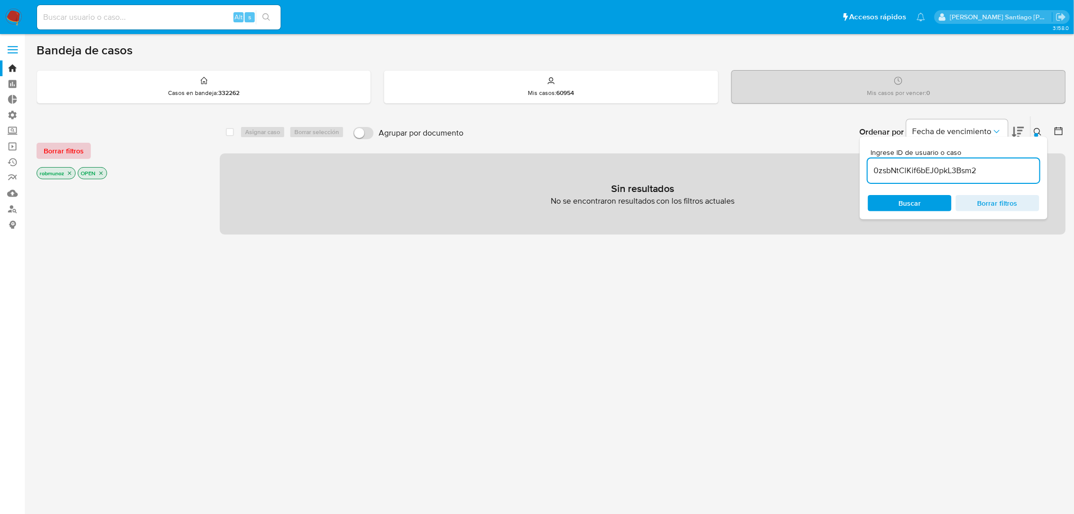
click at [62, 144] on span "Borrar filtros" at bounding box center [64, 151] width 40 height 14
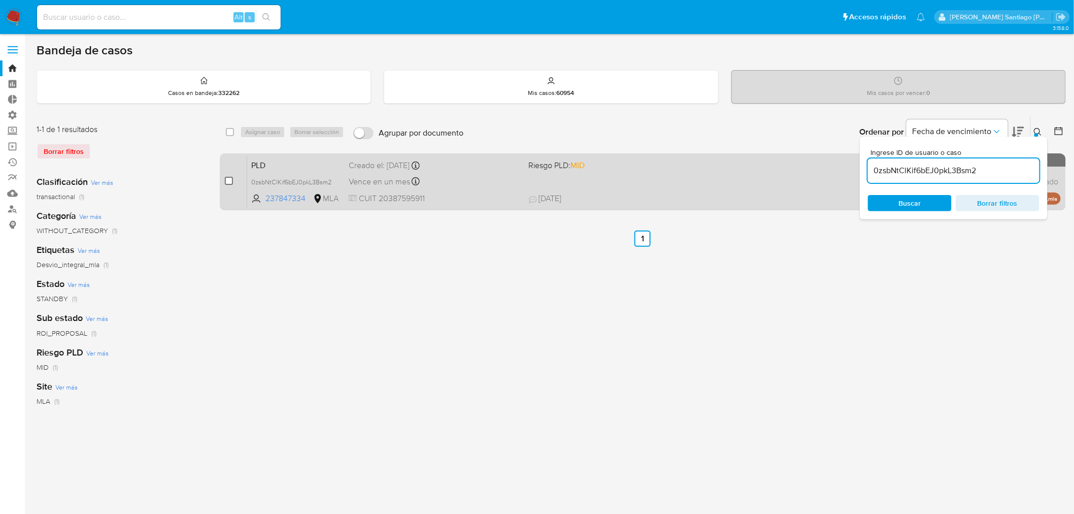
click at [232, 178] on input "checkbox" at bounding box center [229, 181] width 8 height 8
checkbox input "true"
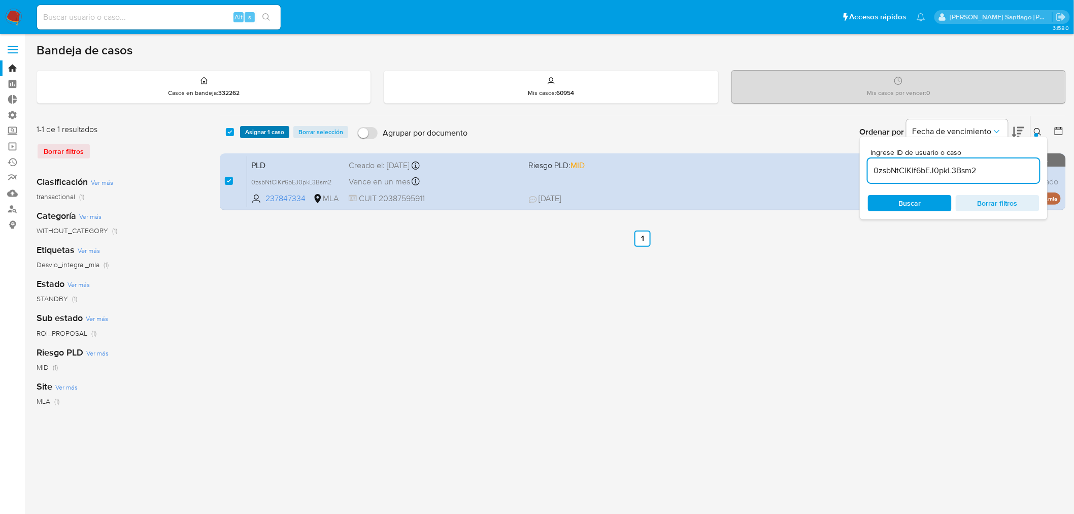
click at [264, 133] on span "Asignar 1 caso" at bounding box center [264, 132] width 39 height 10
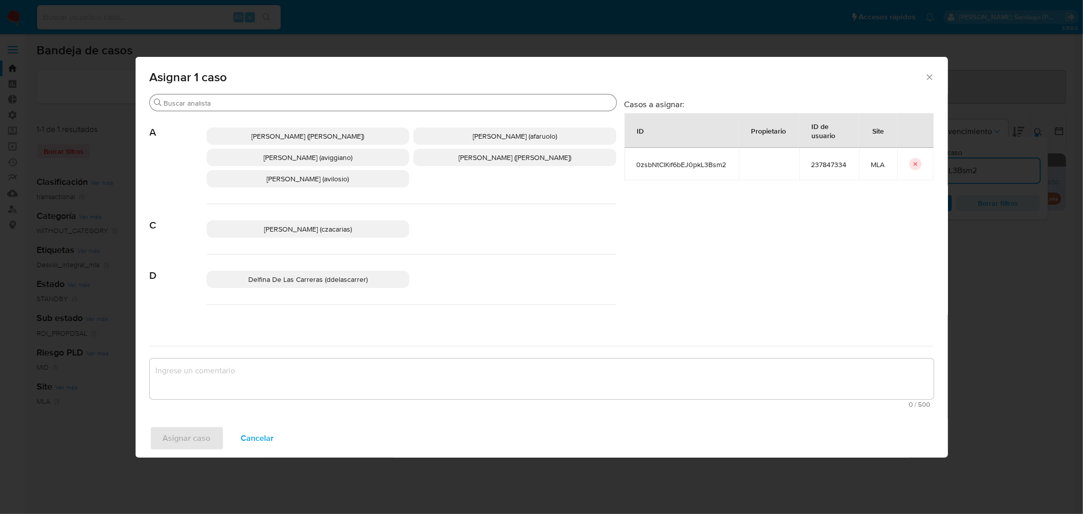
click at [288, 100] on input "Buscar" at bounding box center [388, 103] width 448 height 9
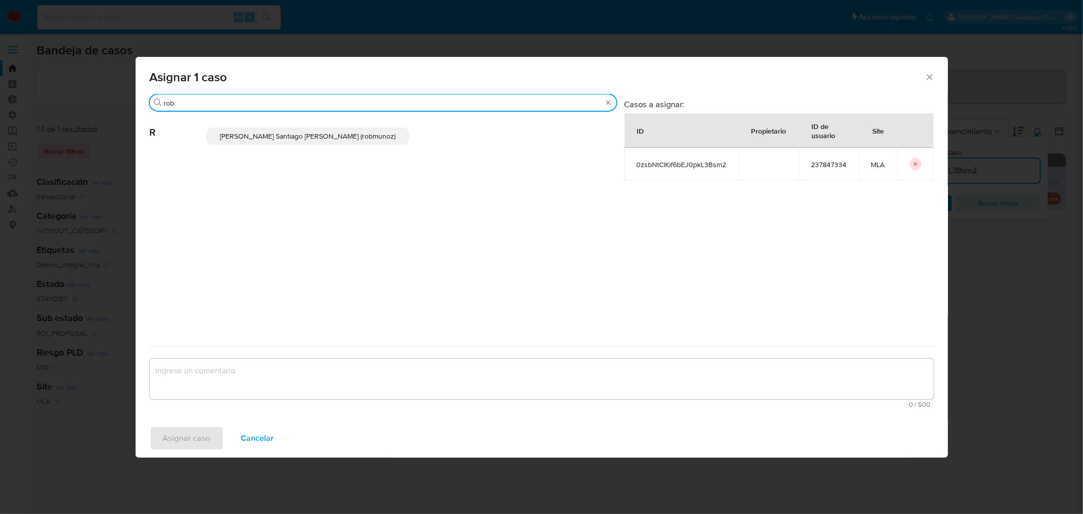
type input "rob"
click at [316, 131] on span "[PERSON_NAME] Santiago [PERSON_NAME] (robmunoz)" at bounding box center [308, 136] width 176 height 10
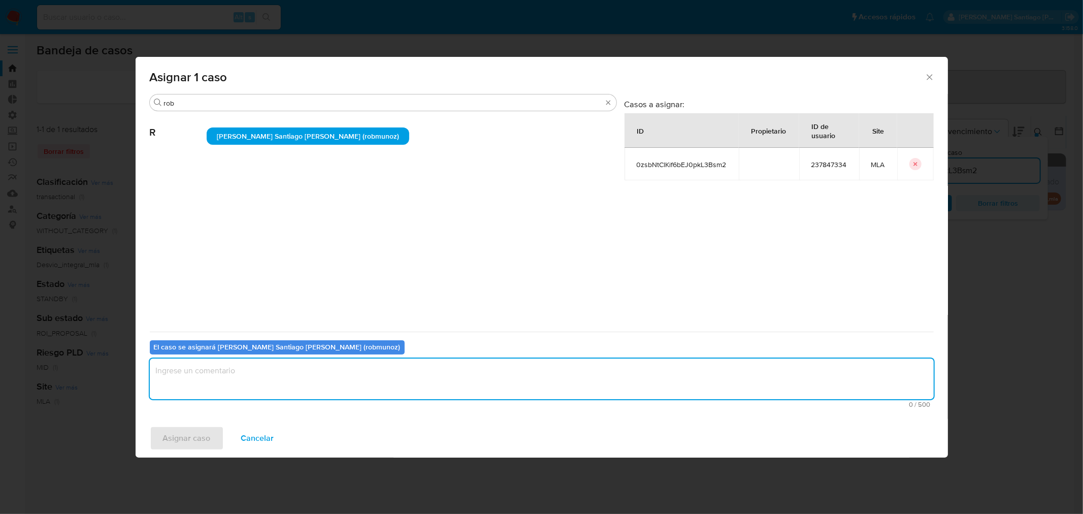
click at [346, 374] on textarea "assign-modal" at bounding box center [542, 378] width 784 height 41
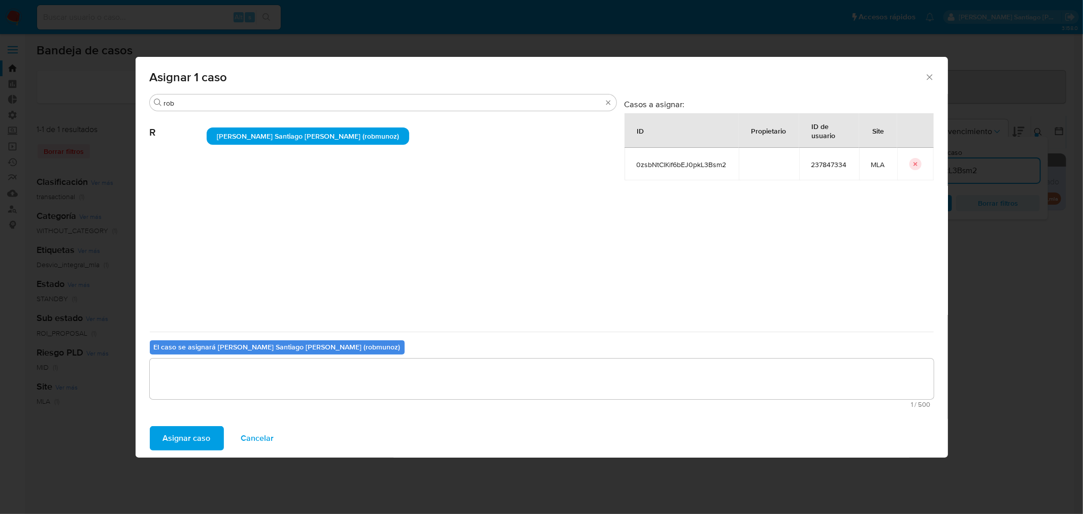
click at [209, 435] on span "Asignar caso" at bounding box center [187, 438] width 48 height 22
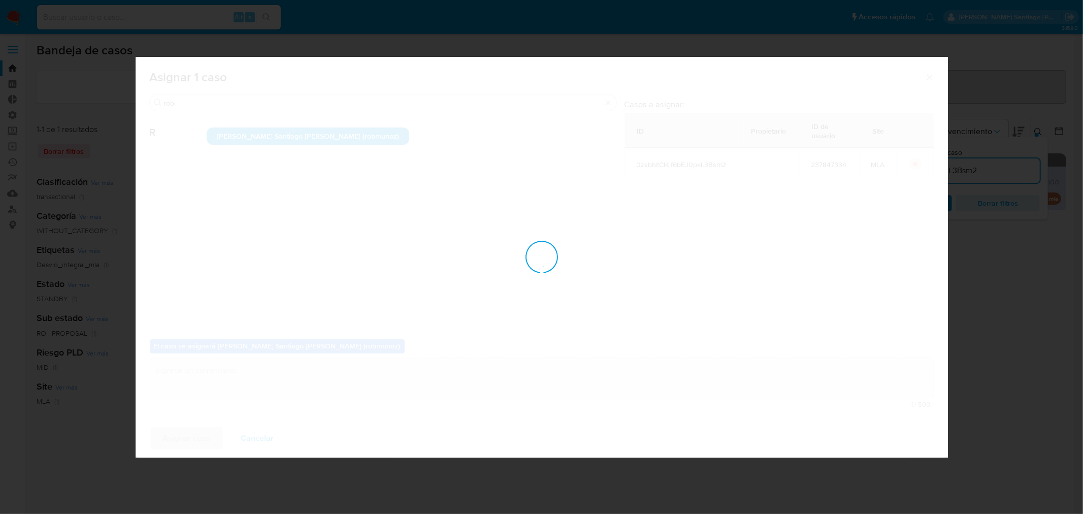
checkbox input "false"
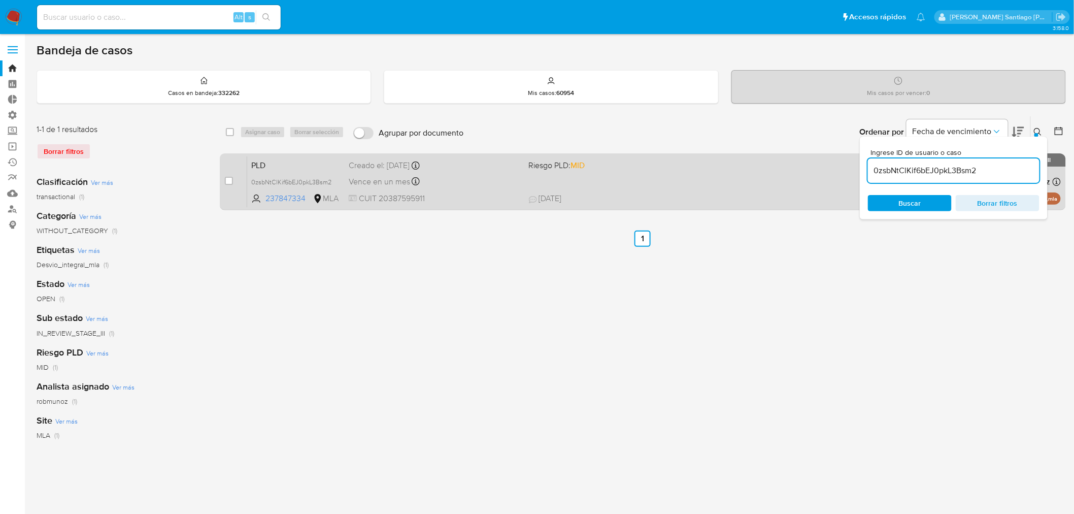
click at [644, 181] on div "PLD 0zsbNtClKif6bEJ0pkL3Bsm2 237847334 MLA Riesgo PLD: MID Creado el: [DATE] Cr…" at bounding box center [654, 181] width 814 height 51
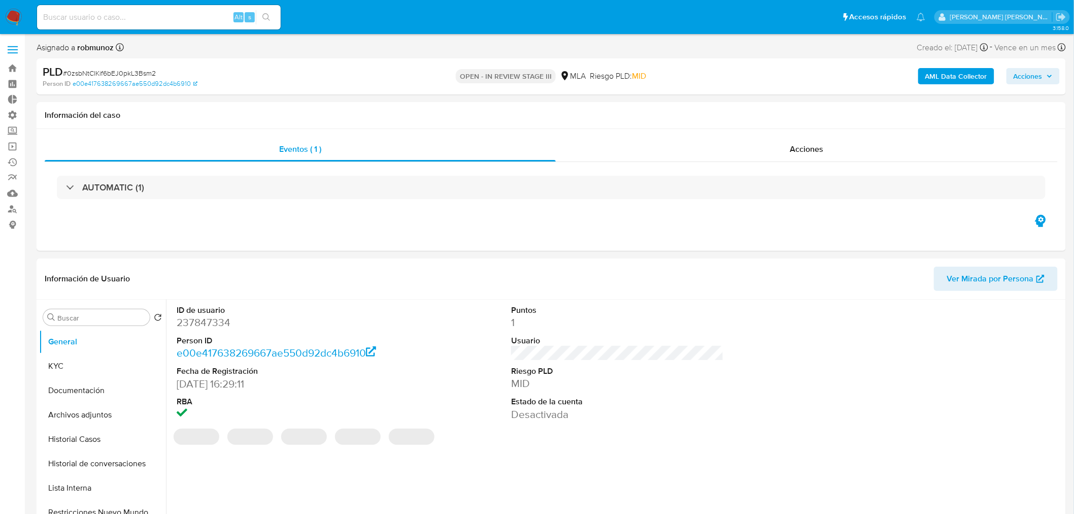
drag, startPoint x: 1042, startPoint y: 77, endPoint x: 1036, endPoint y: 83, distance: 8.6
click at [1041, 77] on span "Acciones" at bounding box center [1028, 76] width 29 height 16
select select "10"
drag, startPoint x: 758, startPoint y: 101, endPoint x: 754, endPoint y: 126, distance: 25.6
click at [757, 102] on div "Resolución del caso Alt r" at bounding box center [757, 108] width 97 height 26
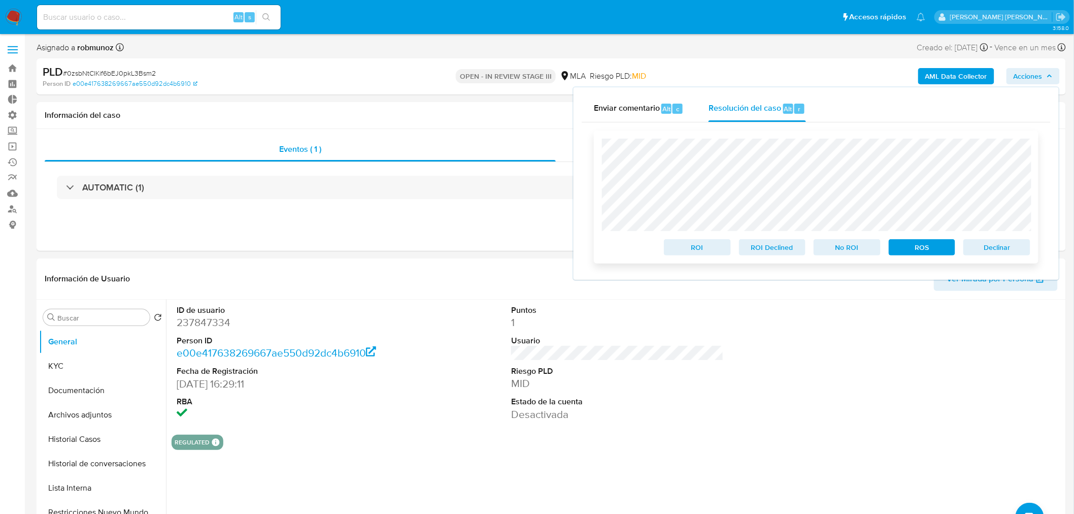
click at [1006, 247] on span "Declinar" at bounding box center [997, 247] width 53 height 14
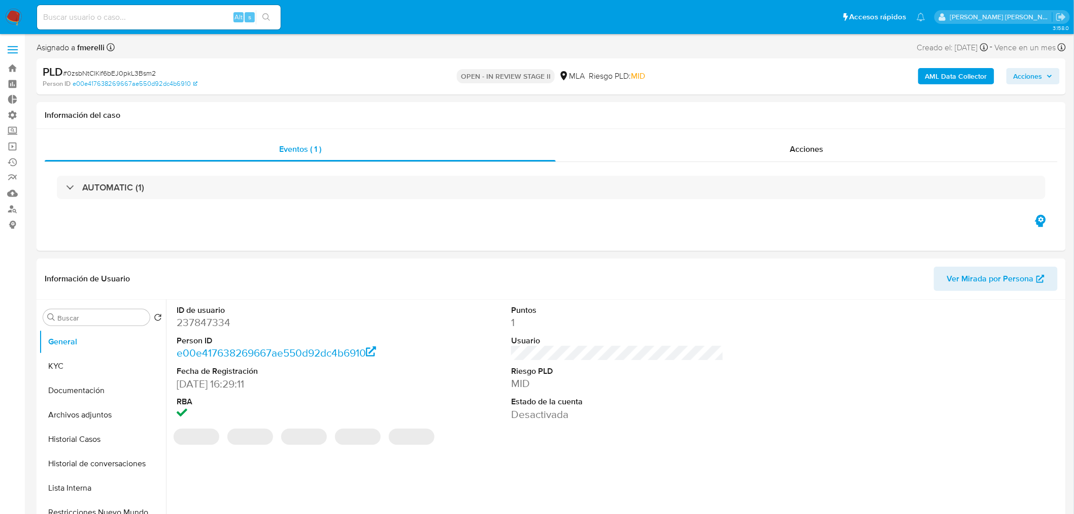
select select "10"
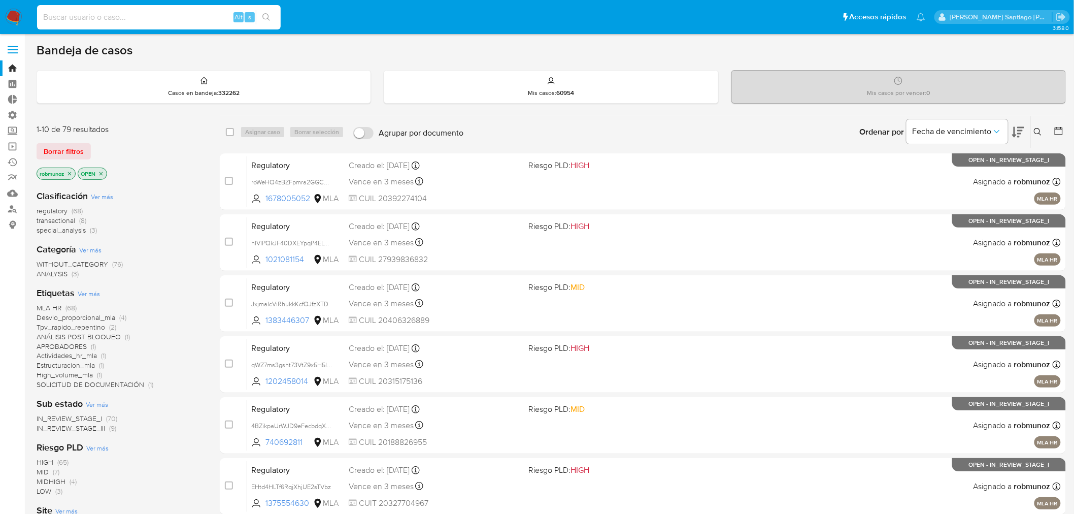
drag, startPoint x: 213, startPoint y: 16, endPoint x: 220, endPoint y: 17, distance: 6.7
click at [214, 16] on input at bounding box center [159, 17] width 244 height 13
paste input "297758640"
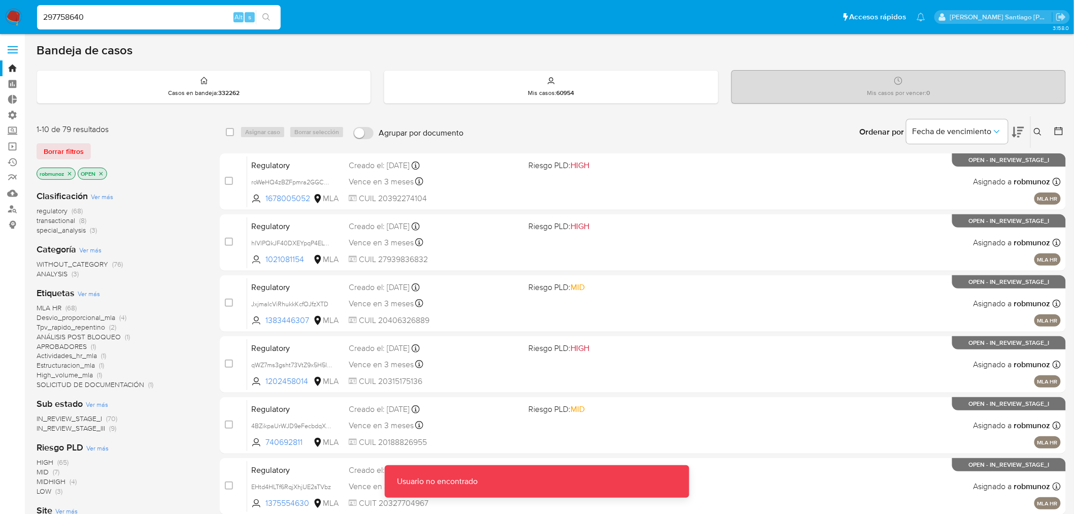
click at [214, 18] on input "297758640" at bounding box center [159, 17] width 244 height 13
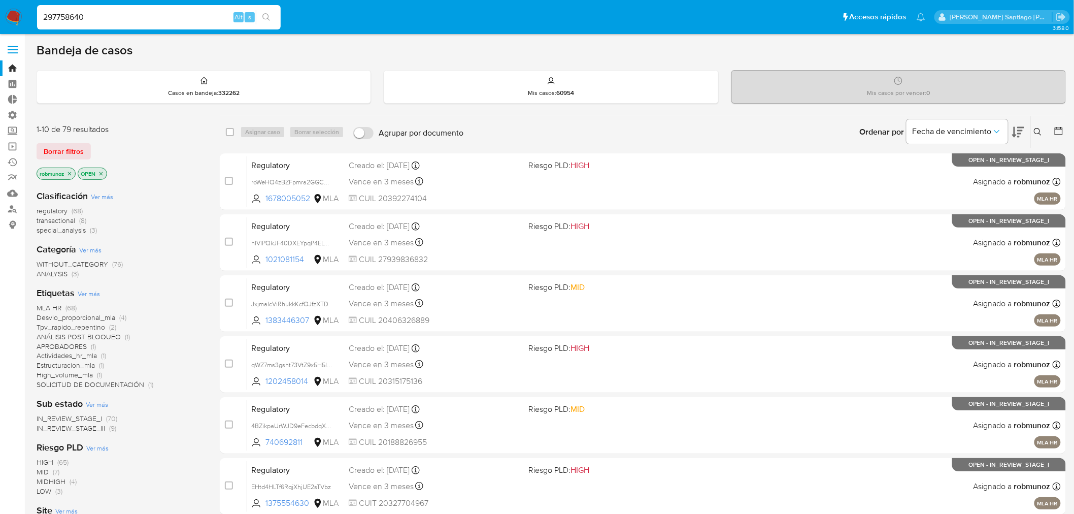
type input "297758640"
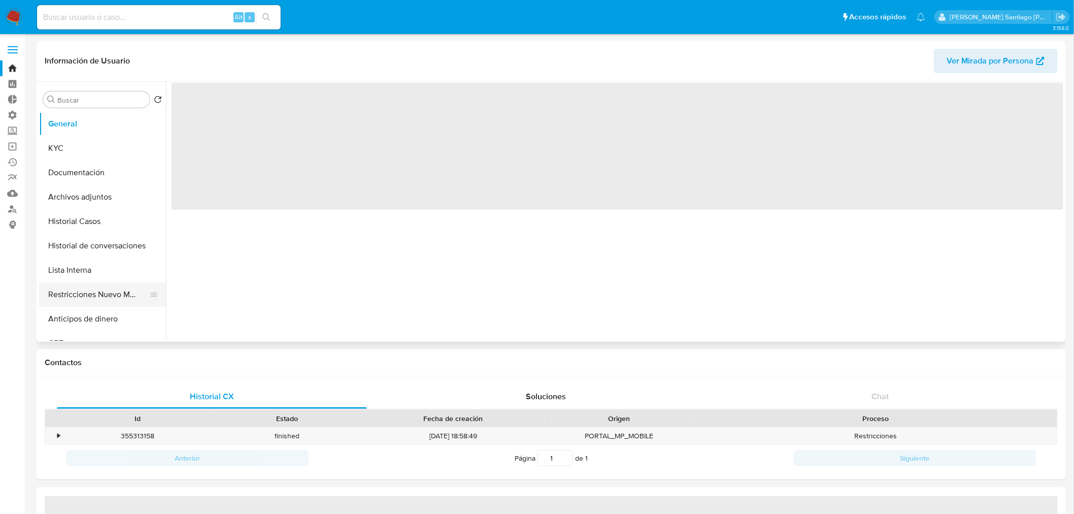
click at [87, 299] on button "Restricciones Nuevo Mundo" at bounding box center [98, 294] width 119 height 24
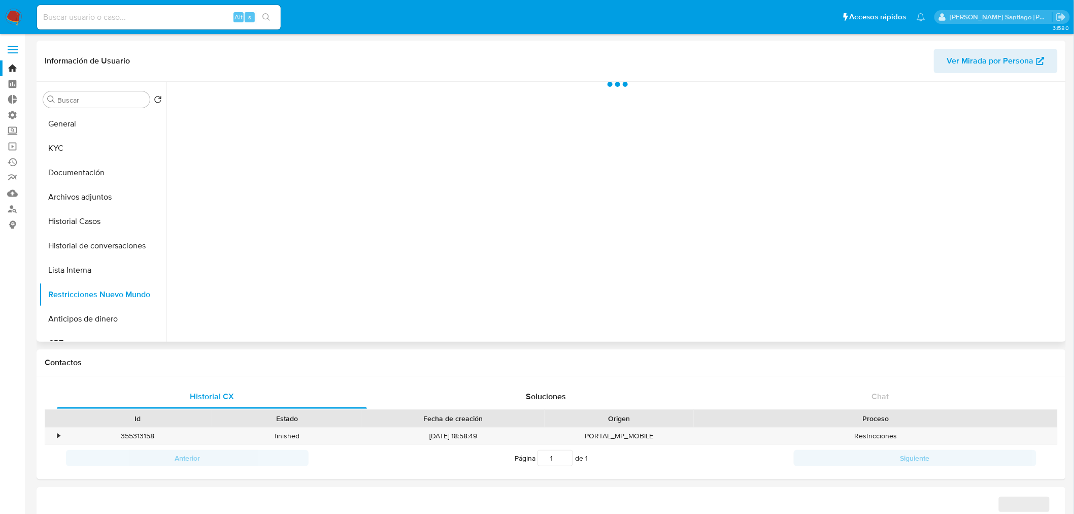
select select "10"
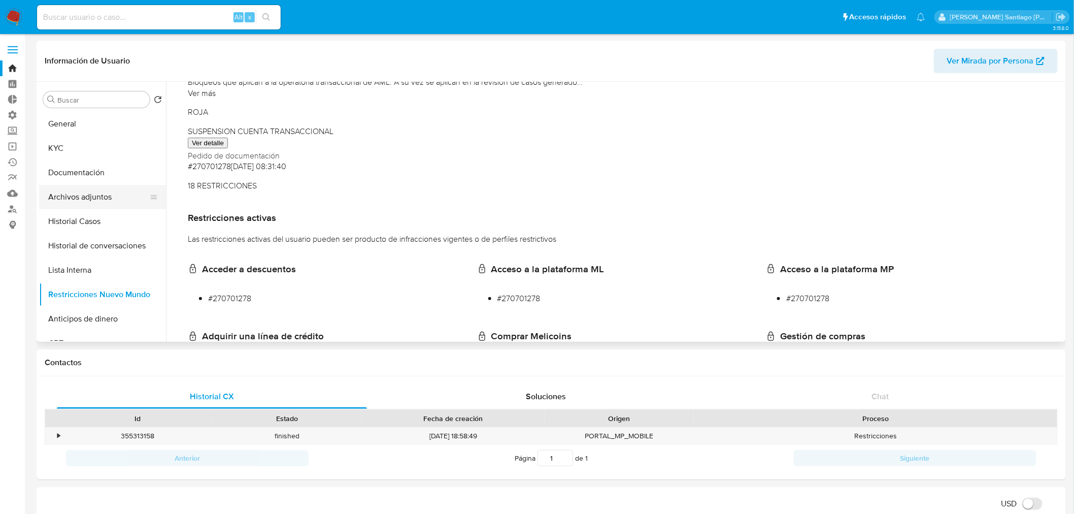
scroll to position [169, 0]
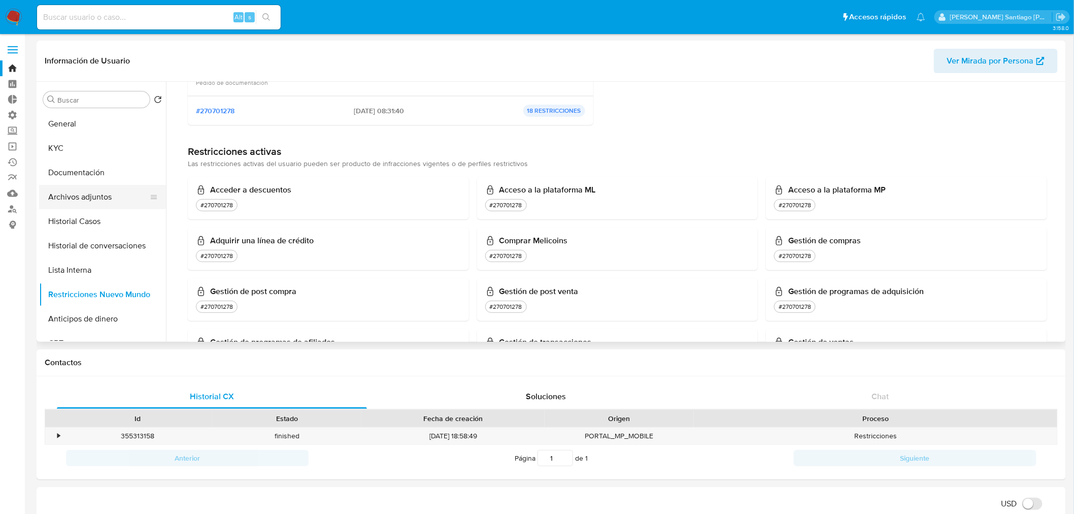
click at [81, 201] on button "Archivos adjuntos" at bounding box center [98, 197] width 119 height 24
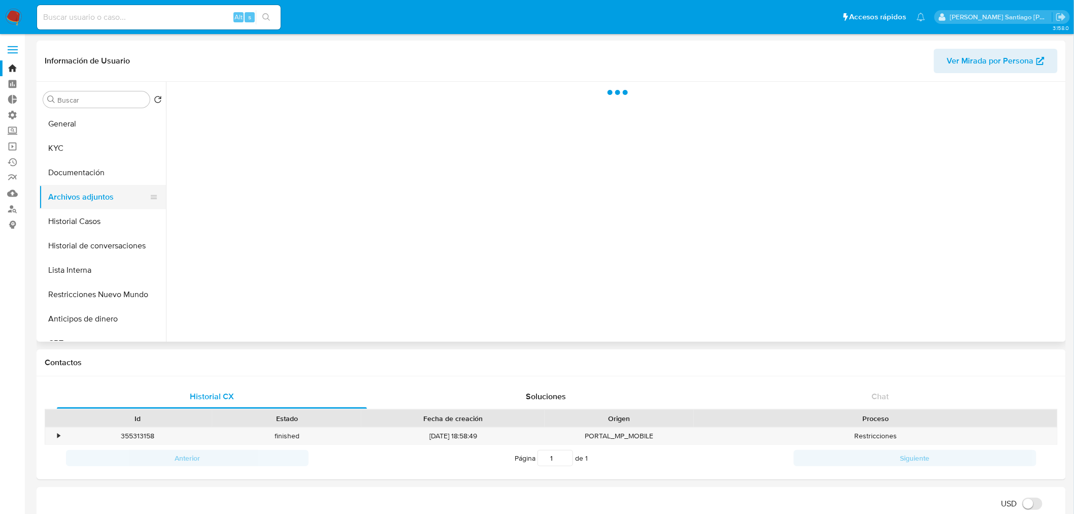
scroll to position [0, 0]
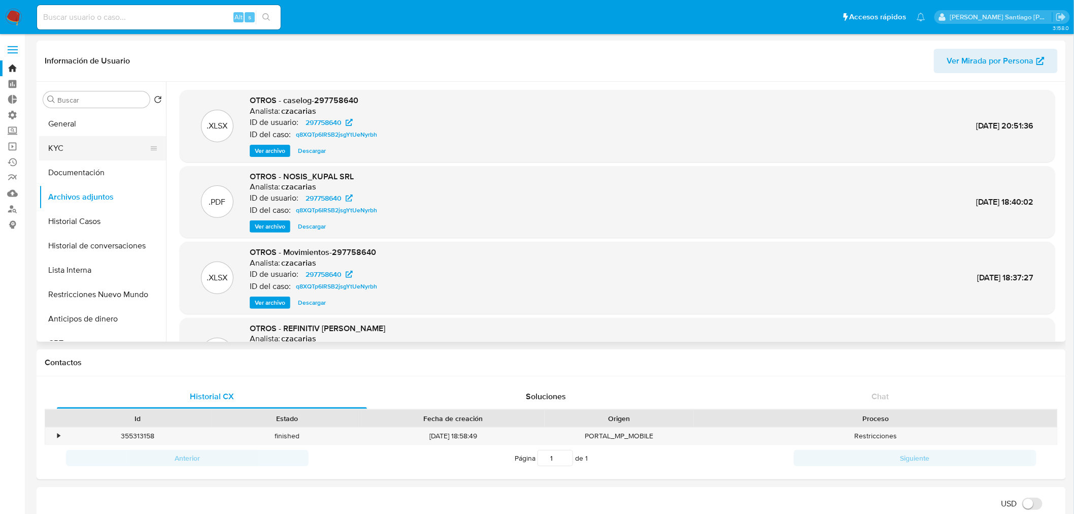
click at [92, 149] on button "KYC" at bounding box center [98, 148] width 119 height 24
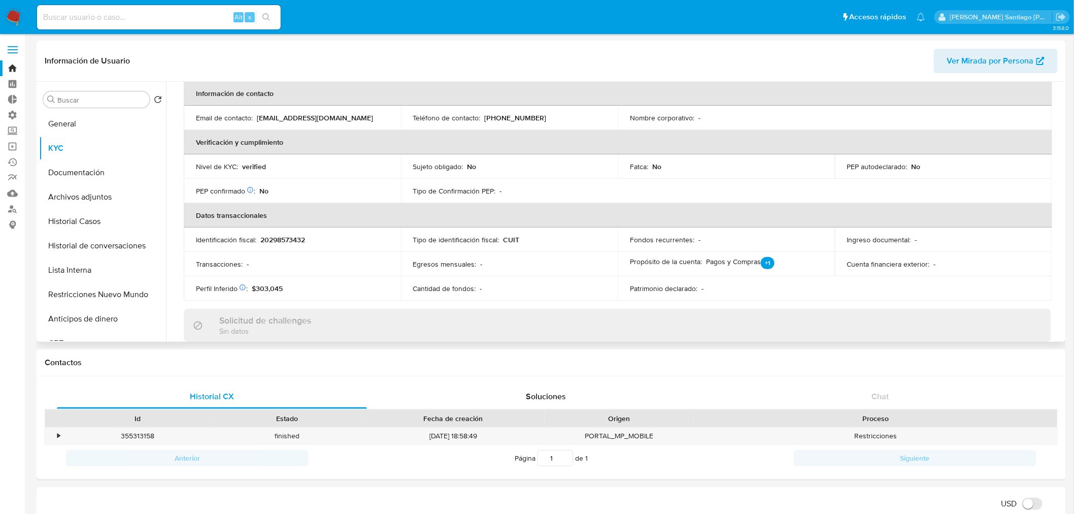
scroll to position [56, 0]
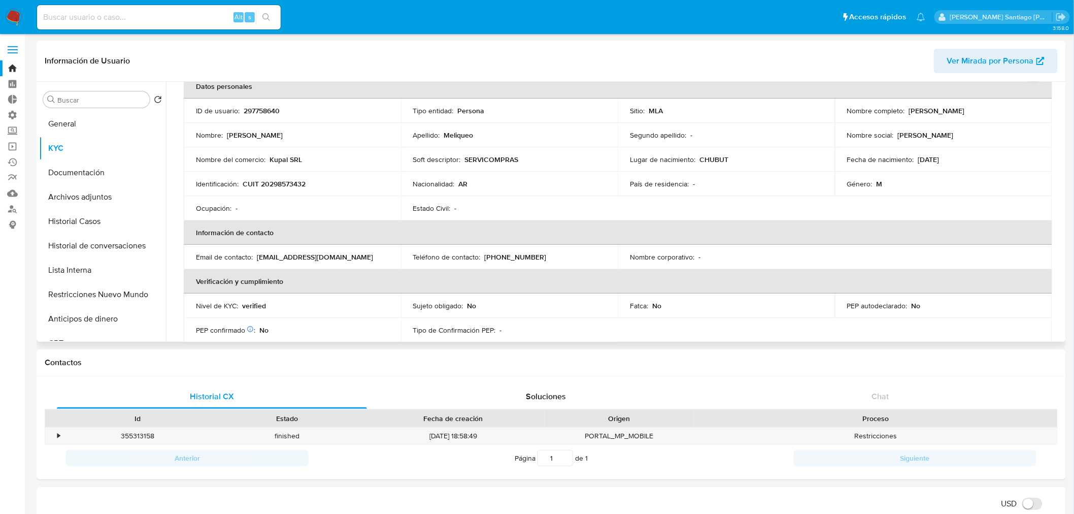
click at [302, 180] on p "CUIT 20298573432" at bounding box center [274, 183] width 63 height 9
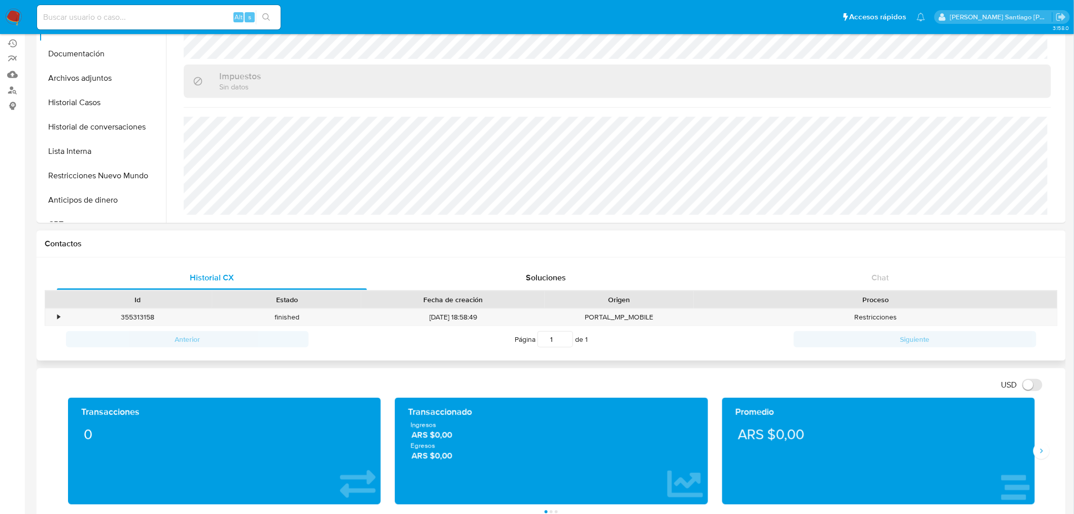
scroll to position [169, 0]
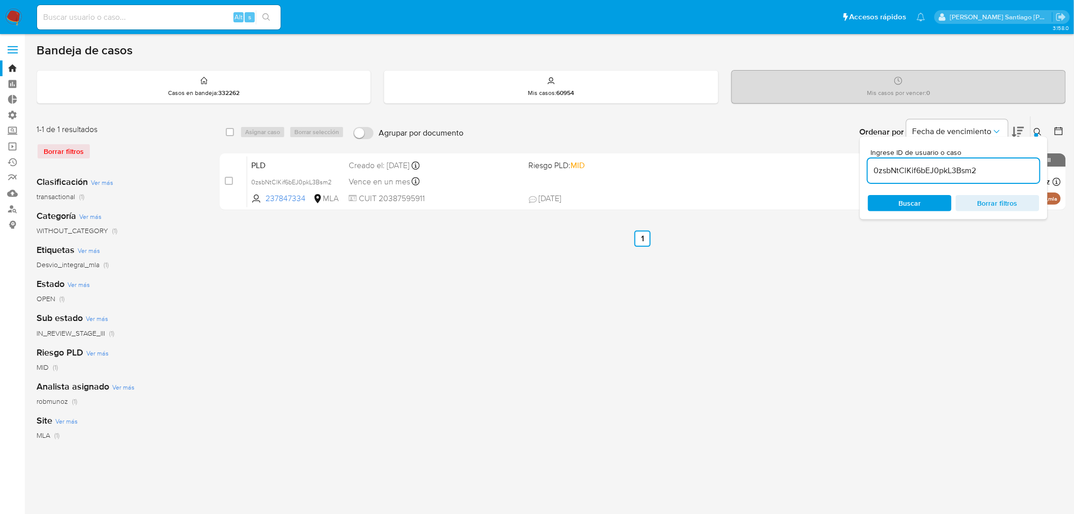
click at [968, 170] on input "0zsbNtClKif6bEJ0pkL3Bsm2" at bounding box center [954, 170] width 172 height 13
click at [968, 169] on input "0zsbNtClKif6bEJ0pkL3Bsm2" at bounding box center [954, 170] width 172 height 13
paste input "bA9h0QzXKiAALXozd7RlNxdi"
type input "bA9h0QzXKiAALXozd7RlNxdi"
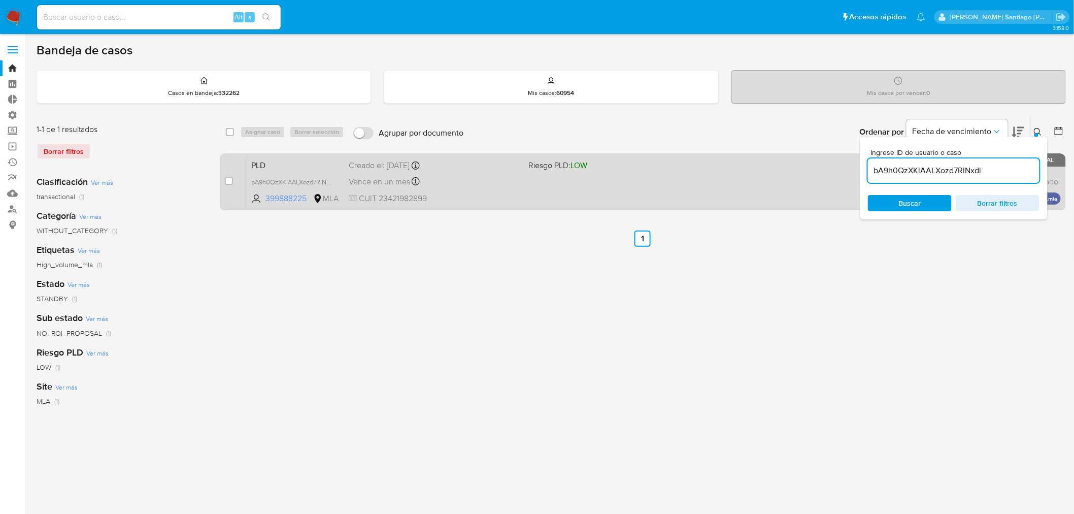
drag, startPoint x: 1039, startPoint y: 128, endPoint x: 968, endPoint y: 164, distance: 79.5
click at [1039, 130] on icon at bounding box center [1038, 132] width 8 height 8
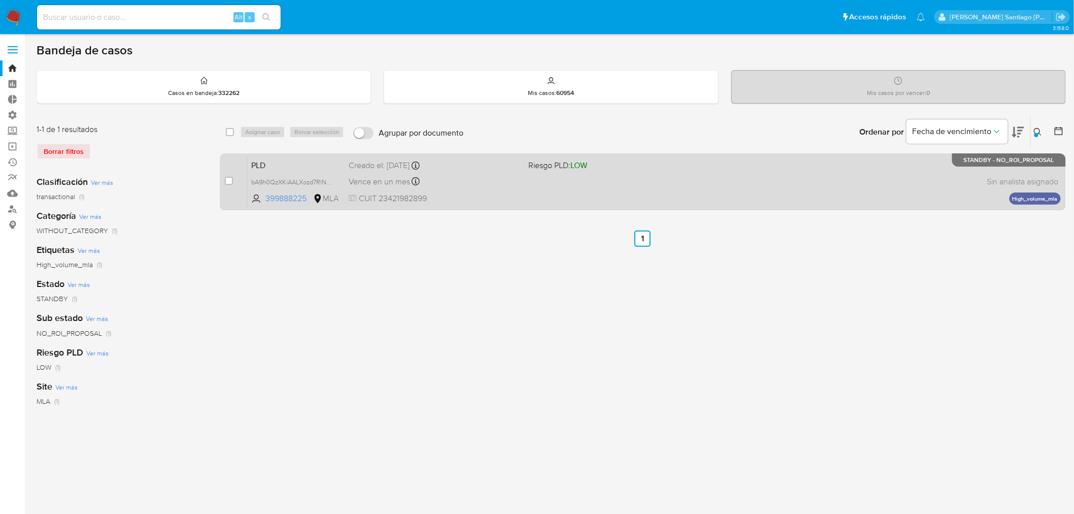
drag, startPoint x: 229, startPoint y: 179, endPoint x: 247, endPoint y: 156, distance: 29.0
click at [229, 179] on input "checkbox" at bounding box center [229, 181] width 8 height 8
checkbox input "true"
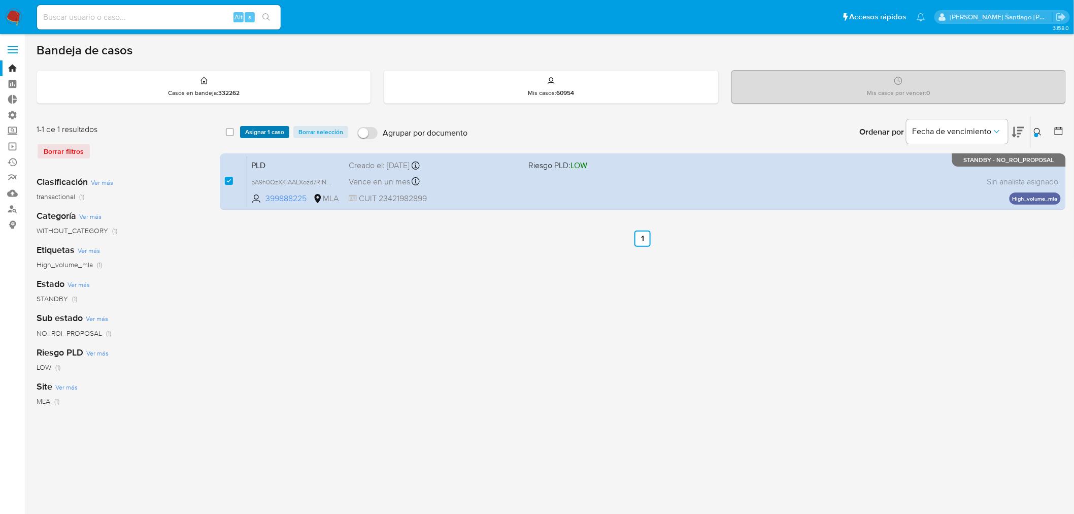
click at [257, 136] on span "Asignar 1 caso" at bounding box center [264, 132] width 39 height 10
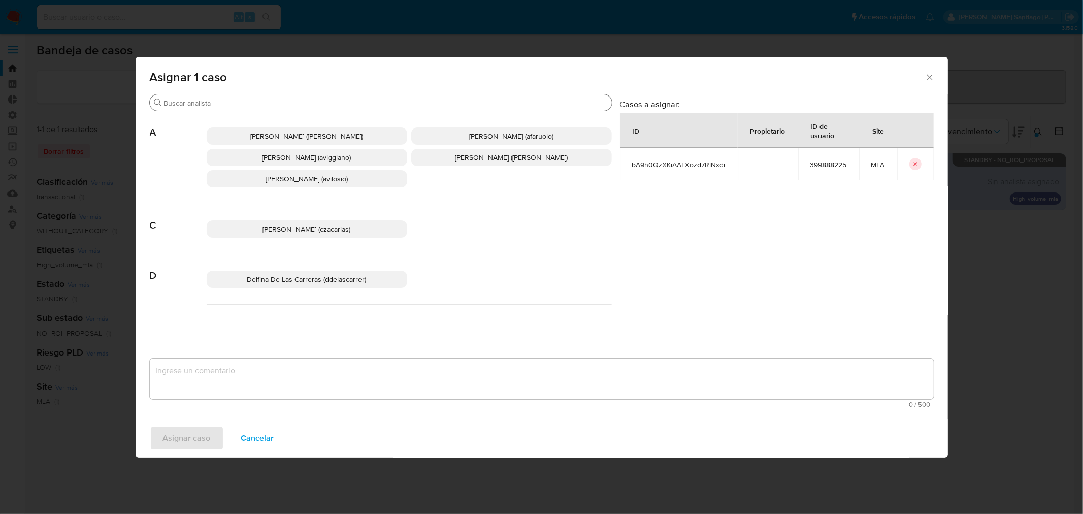
click at [239, 107] on input "Buscar" at bounding box center [386, 103] width 444 height 9
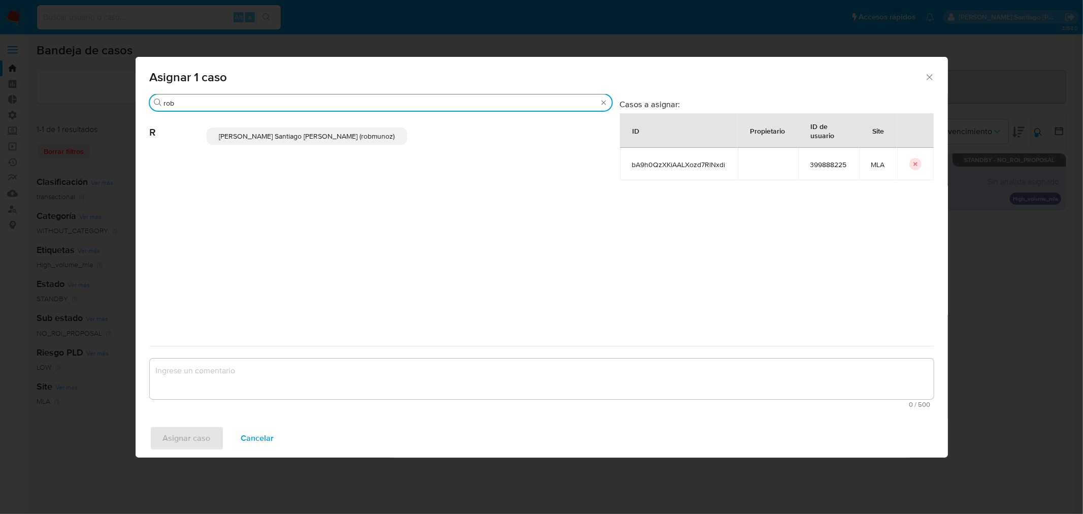
type input "rob"
drag, startPoint x: 267, startPoint y: 138, endPoint x: 264, endPoint y: 247, distance: 109.2
click at [266, 138] on span "Roberto Santiago Munoz (robmunoz)" at bounding box center [307, 136] width 176 height 10
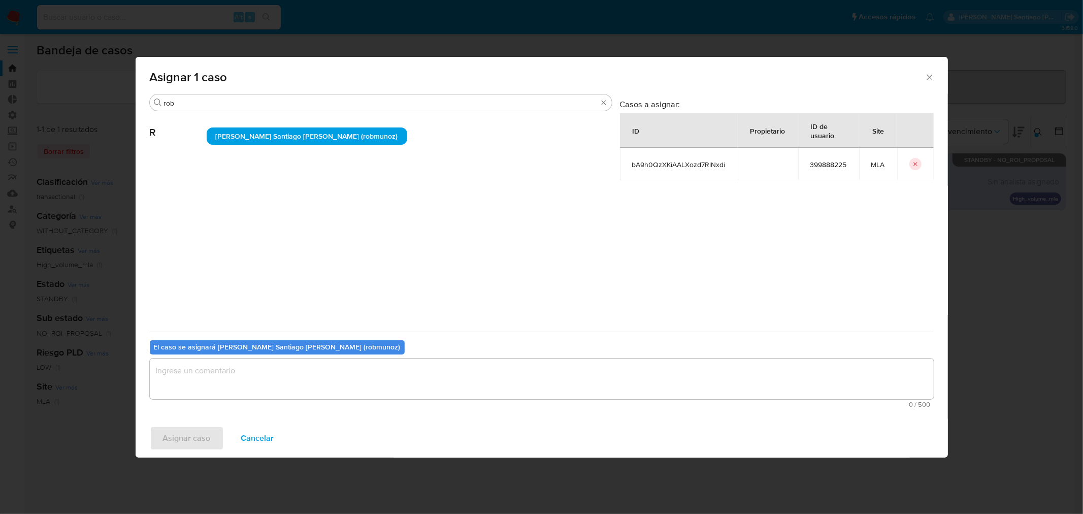
click at [306, 381] on textarea "assign-modal" at bounding box center [542, 378] width 784 height 41
click at [180, 446] on span "Asignar caso" at bounding box center [187, 438] width 48 height 22
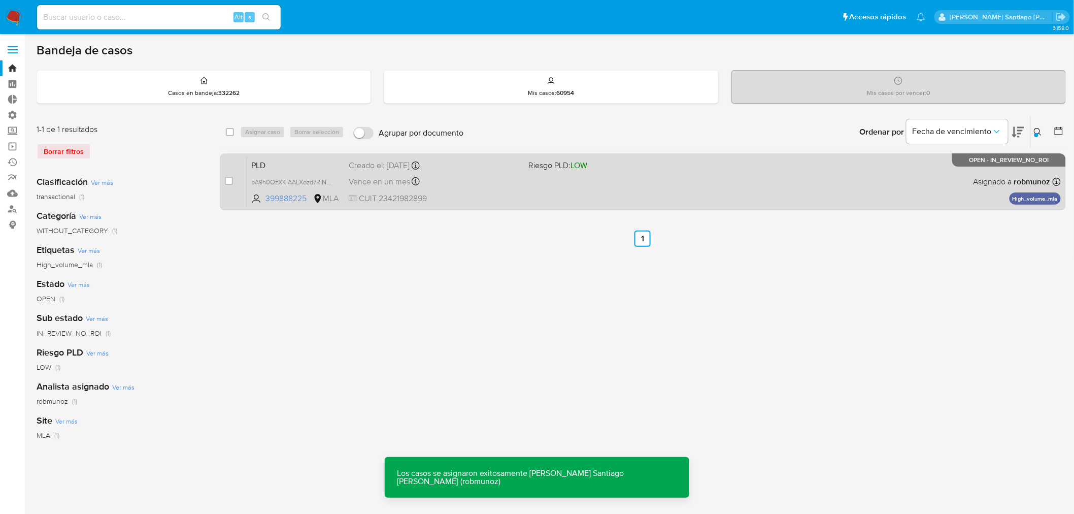
click at [803, 196] on div "PLD bA9h0QzXKiAALXozd7RlNxdi 399888225 MLA Riesgo PLD: LOW Creado el: 12/07/202…" at bounding box center [654, 181] width 814 height 51
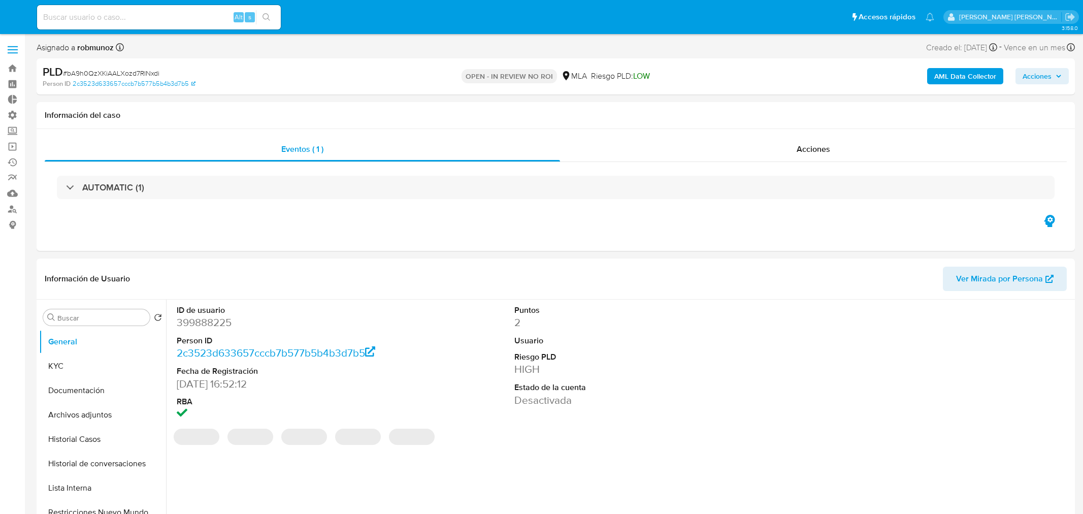
select select "10"
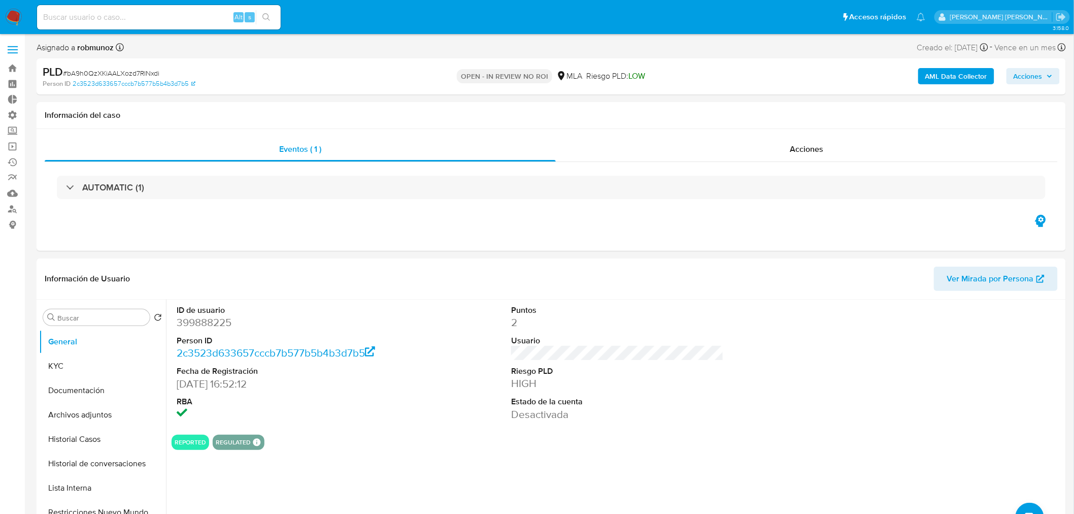
click at [1036, 74] on span "Acciones" at bounding box center [1028, 76] width 29 height 16
drag, startPoint x: 764, startPoint y: 117, endPoint x: 760, endPoint y: 123, distance: 6.6
click at [764, 117] on div "Resolución del caso Alt r" at bounding box center [757, 108] width 97 height 26
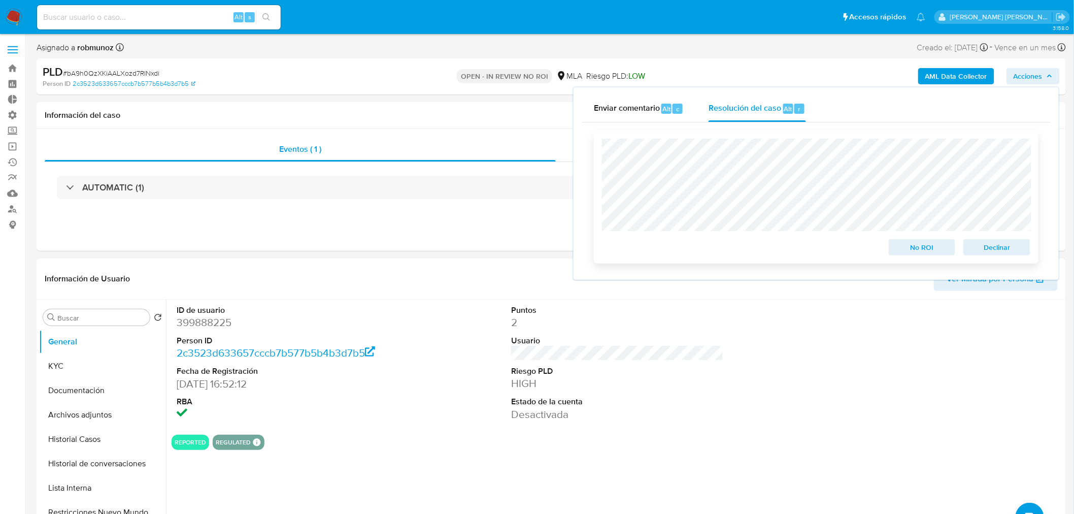
click at [991, 246] on span "Declinar" at bounding box center [997, 247] width 53 height 14
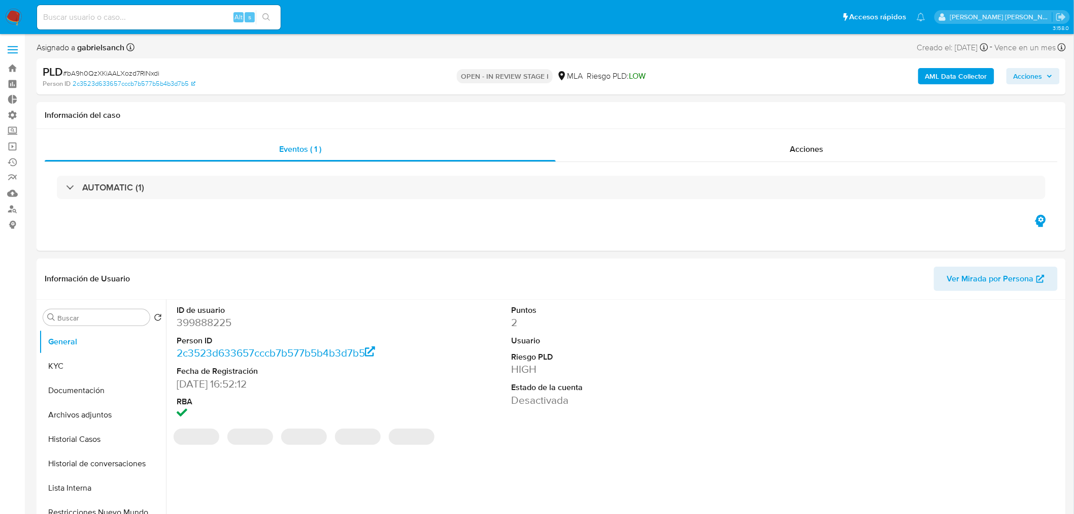
select select "10"
